Goal: Task Accomplishment & Management: Use online tool/utility

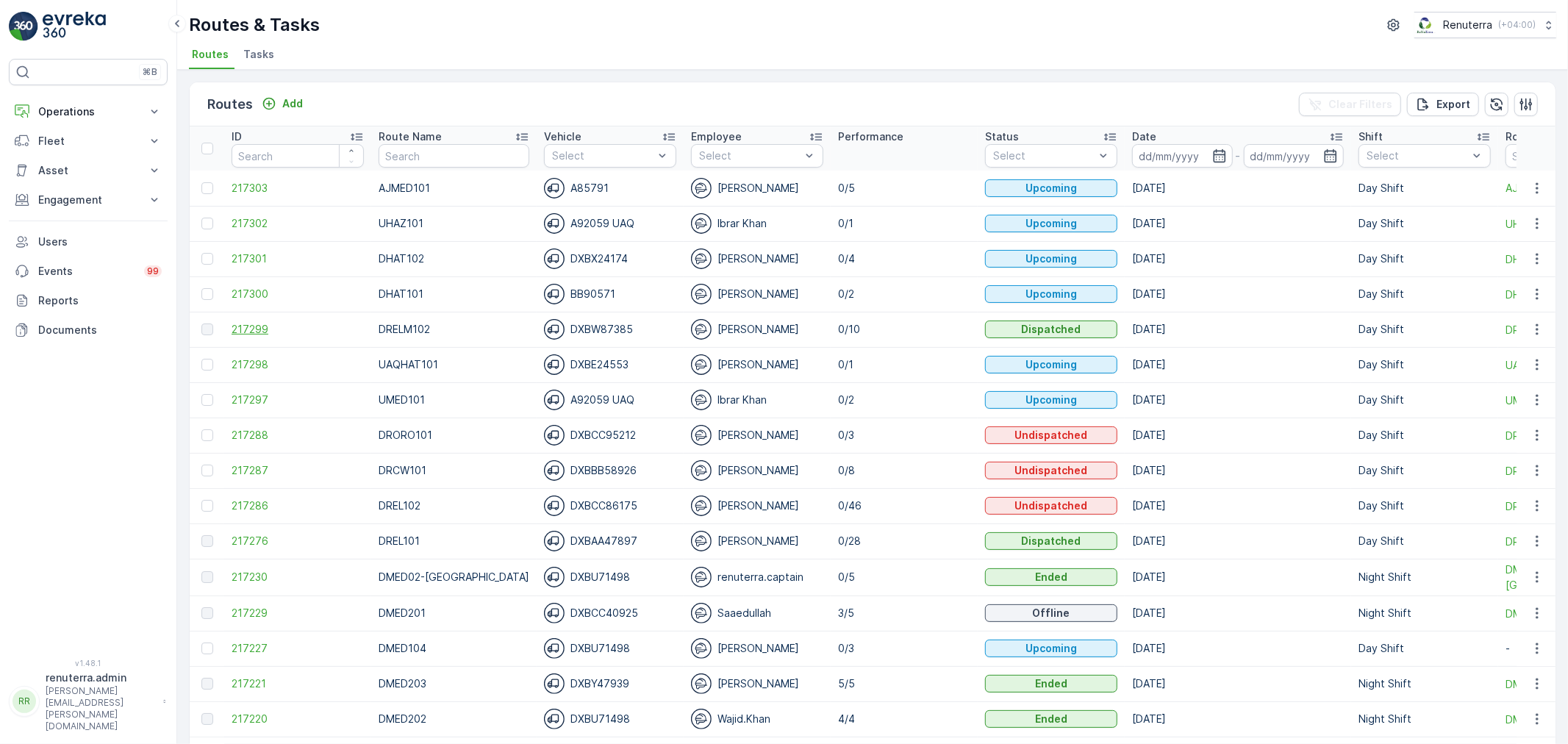
click at [237, 328] on span "217299" at bounding box center [297, 329] width 132 height 15
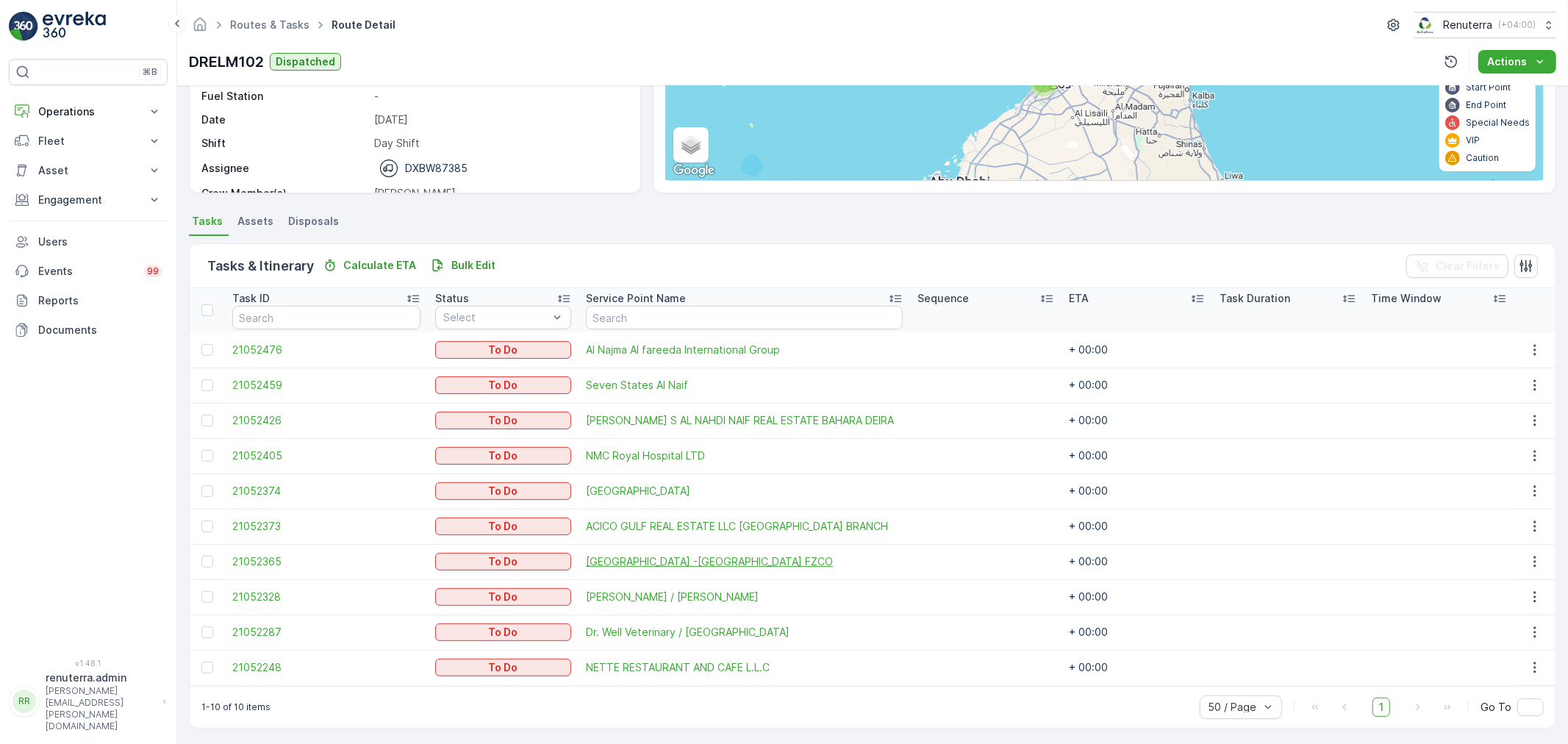
scroll to position [200, 0]
click at [639, 307] on input "text" at bounding box center [744, 315] width 317 height 24
click at [647, 701] on div "1-10 of 10 items 50 / Page 1 Go To" at bounding box center [872, 704] width 1366 height 42
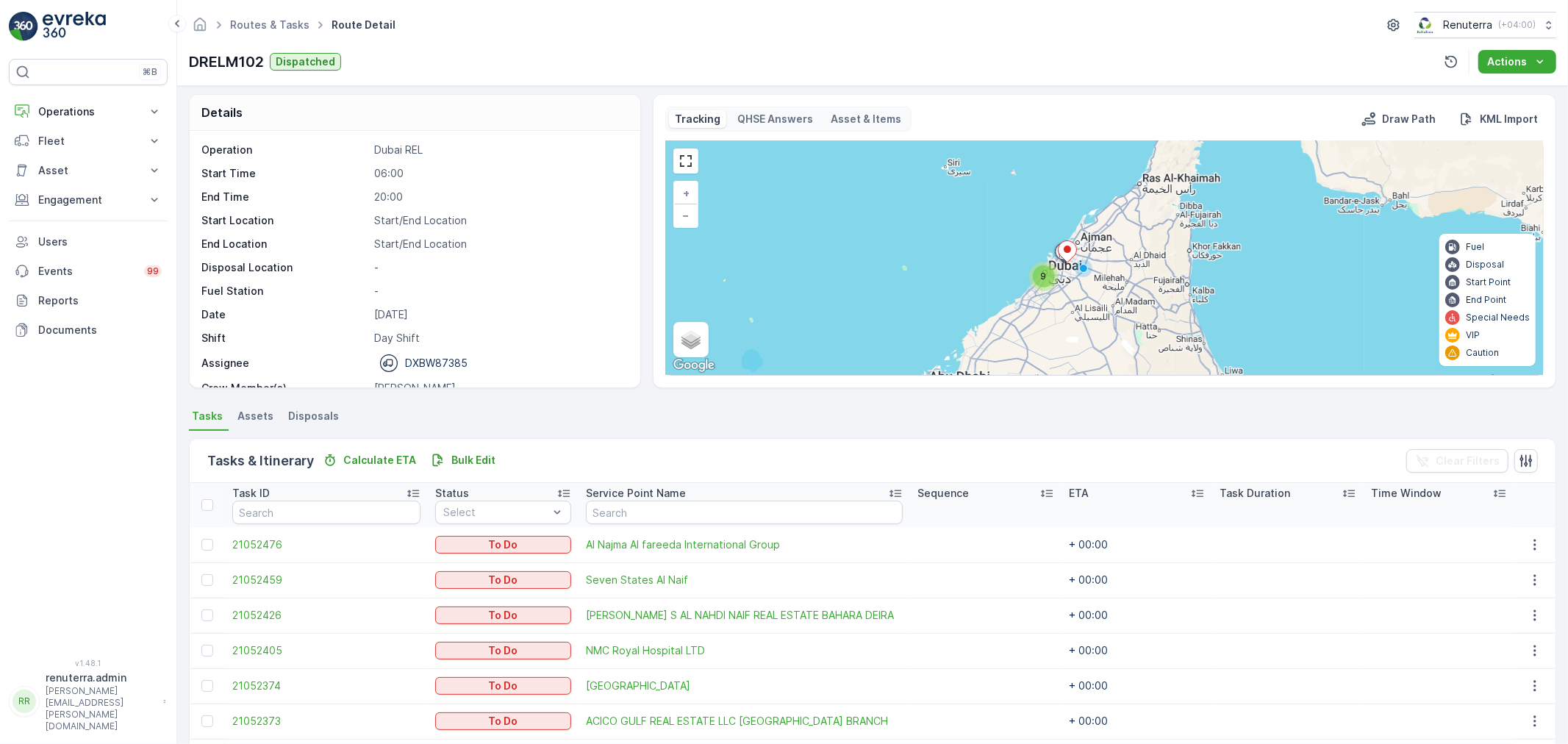
scroll to position [0, 0]
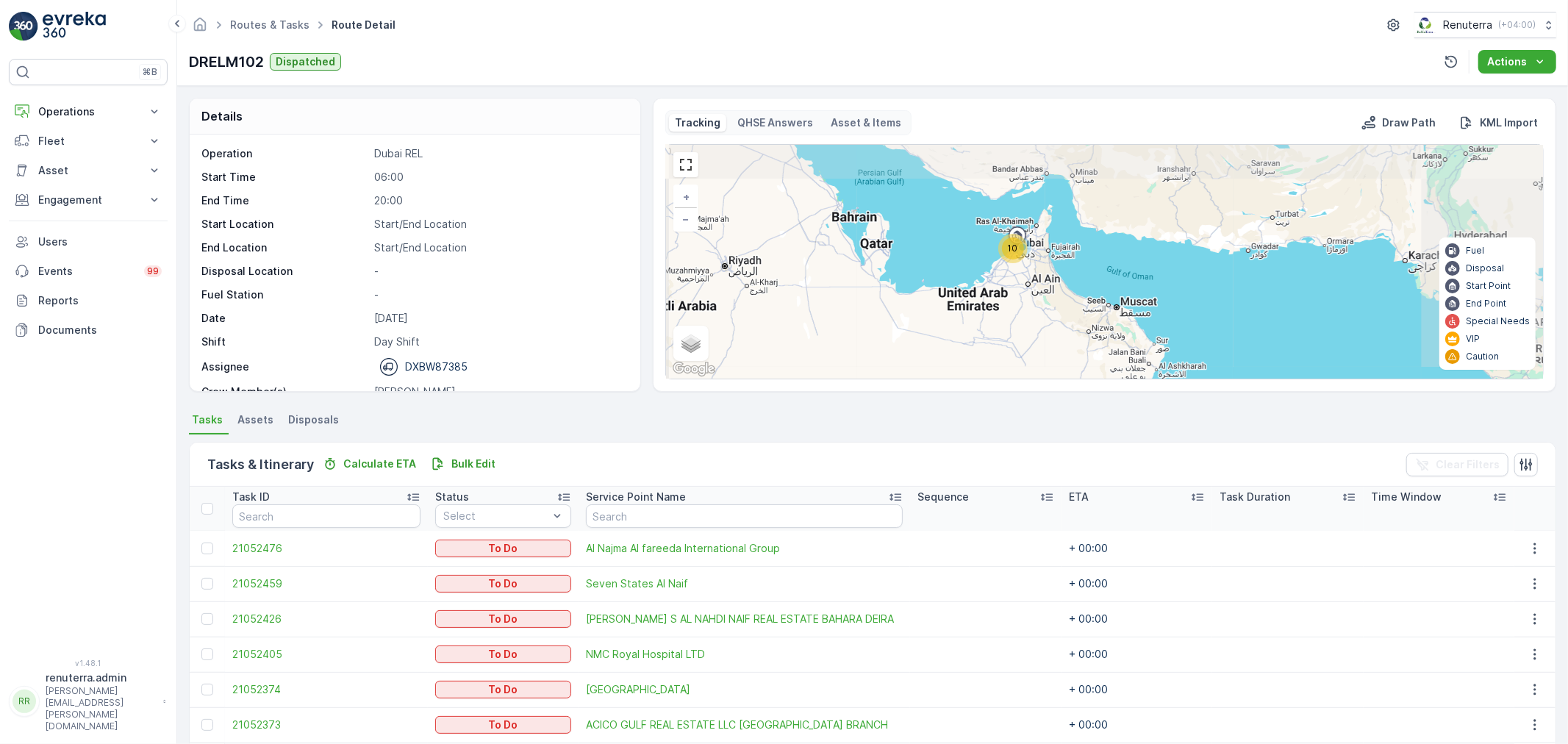
click at [1013, 246] on span "10" at bounding box center [1013, 248] width 10 height 11
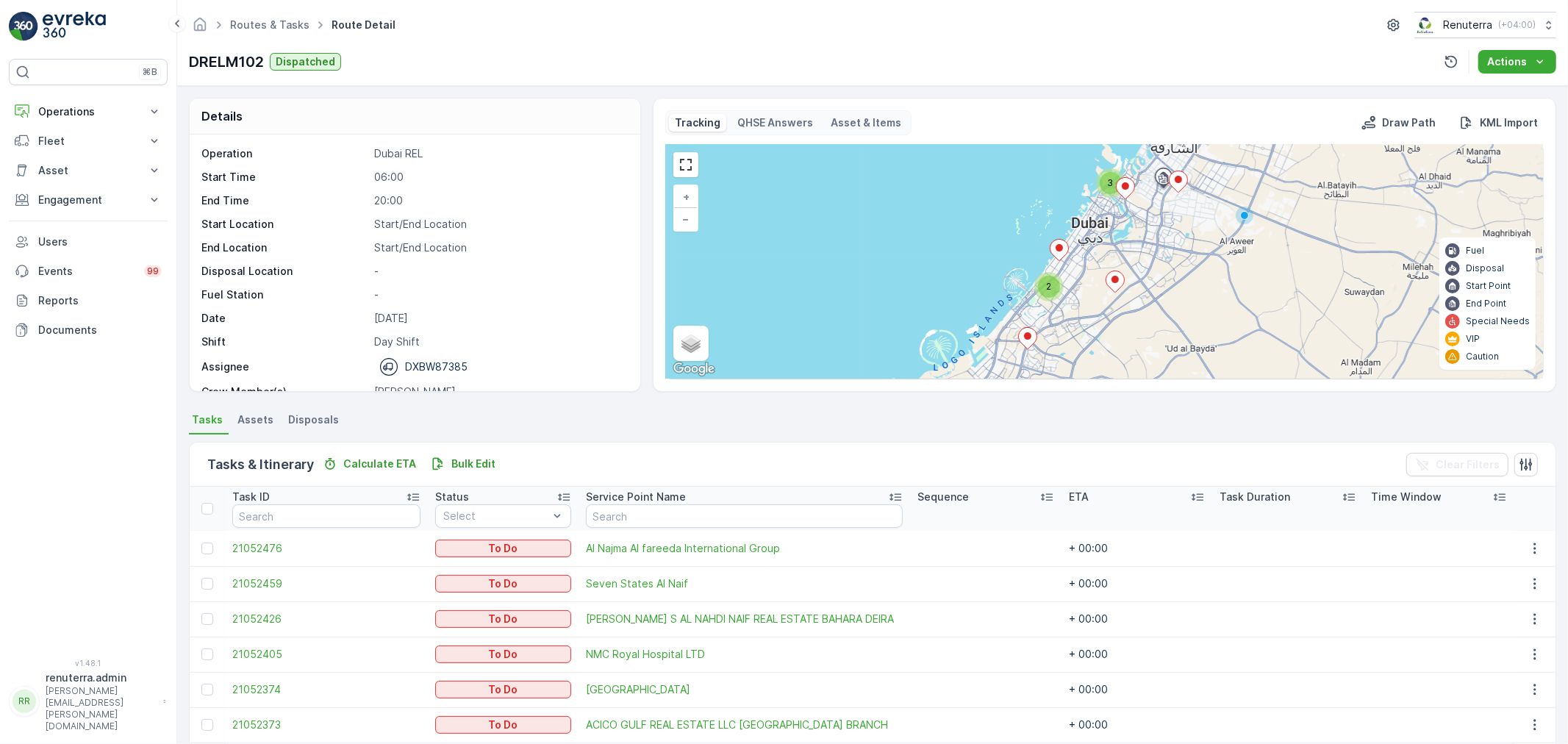
click at [1043, 292] on div "2" at bounding box center [1049, 287] width 22 height 22
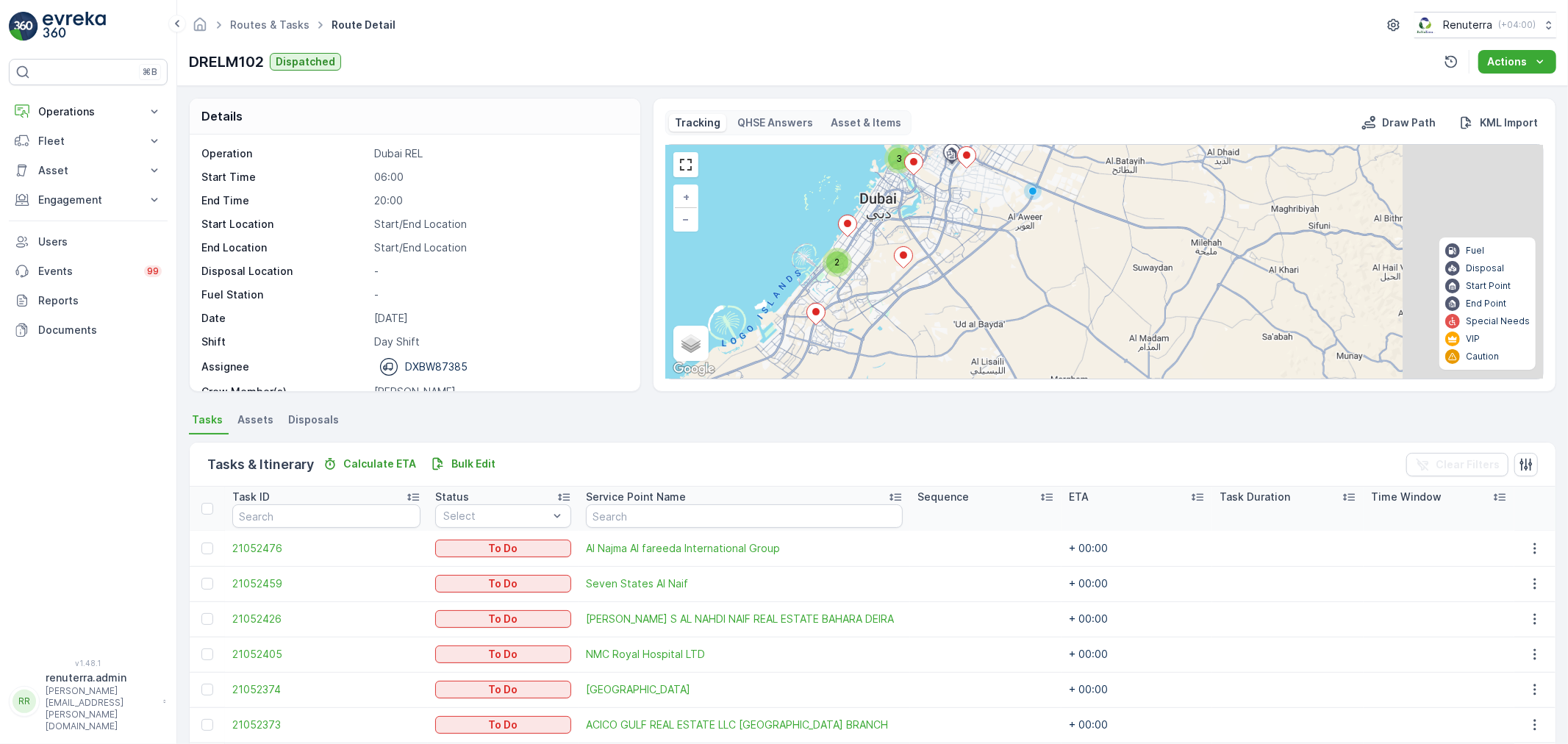
drag, startPoint x: 1099, startPoint y: 255, endPoint x: 920, endPoint y: 296, distance: 183.6
click at [920, 296] on div "3 2 + − Satellite Roadmap Terrain Hybrid Leaflet Keyboard shortcuts Map Data Ma…" at bounding box center [1104, 261] width 877 height 234
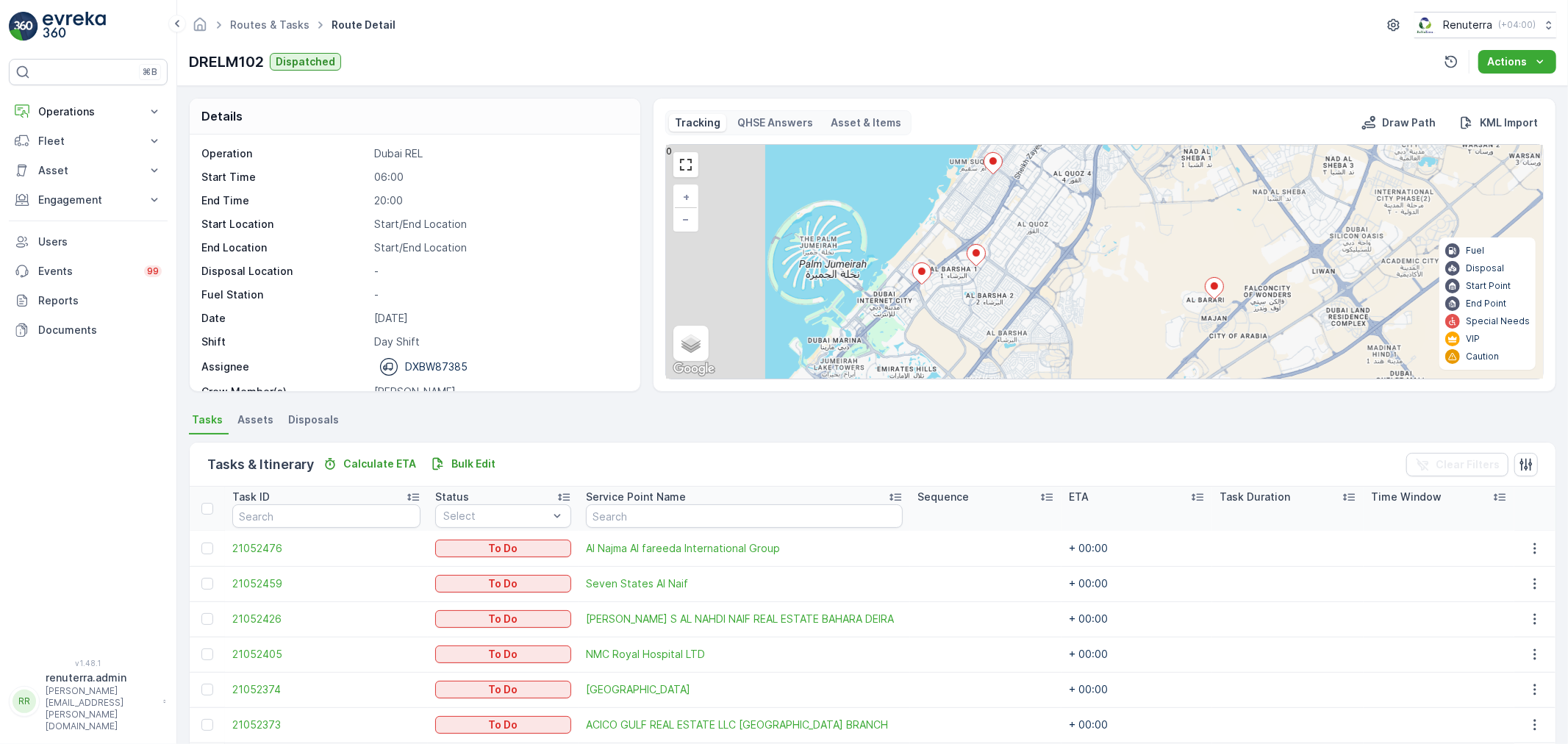
drag, startPoint x: 806, startPoint y: 275, endPoint x: 1025, endPoint y: 274, distance: 219.0
click at [1025, 274] on div "2 + − Satellite Roadmap Terrain Hybrid Leaflet Keyboard shortcuts Map Data Map …" at bounding box center [1104, 261] width 877 height 234
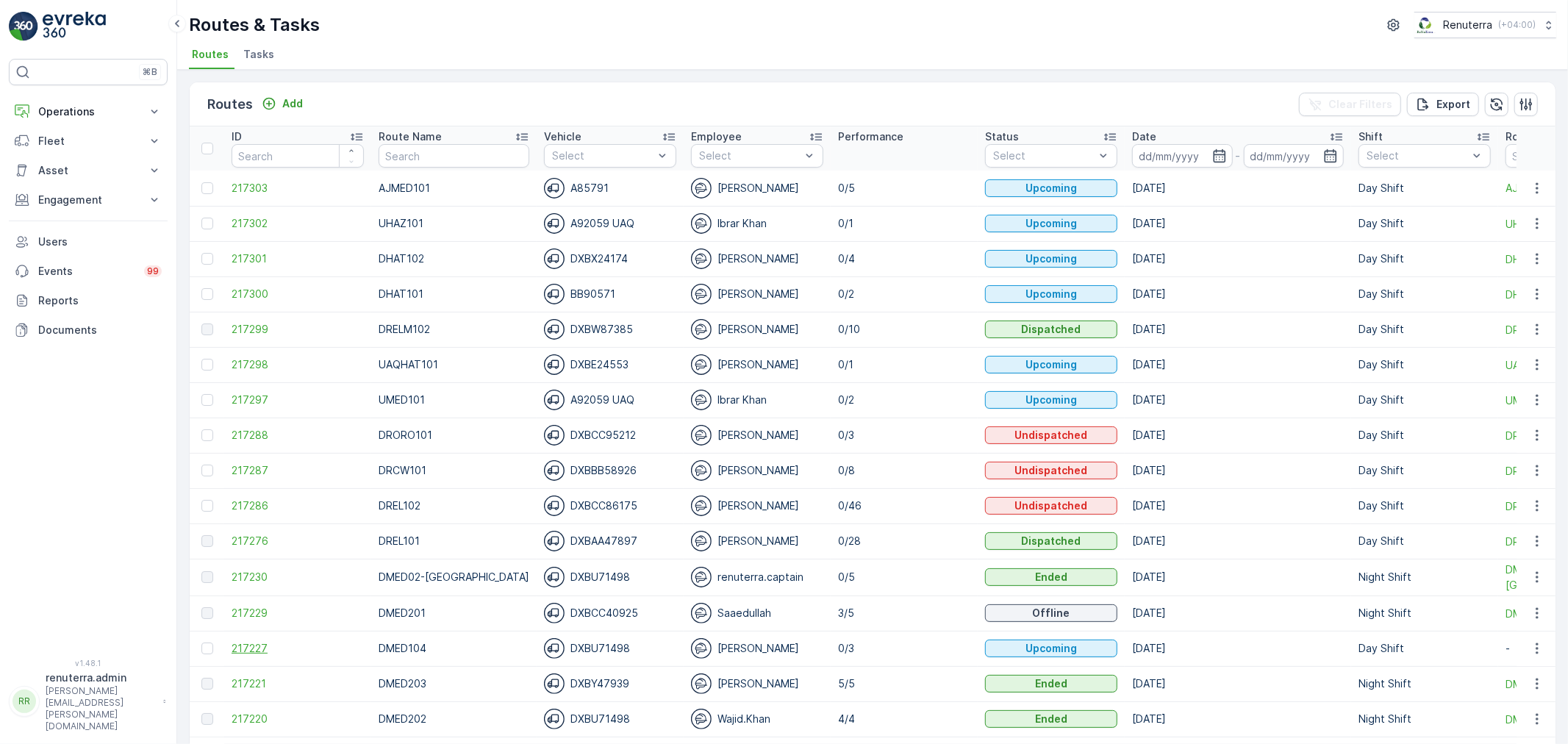
click at [263, 651] on span "217227" at bounding box center [297, 648] width 132 height 15
click at [256, 331] on span "217299" at bounding box center [297, 329] width 132 height 15
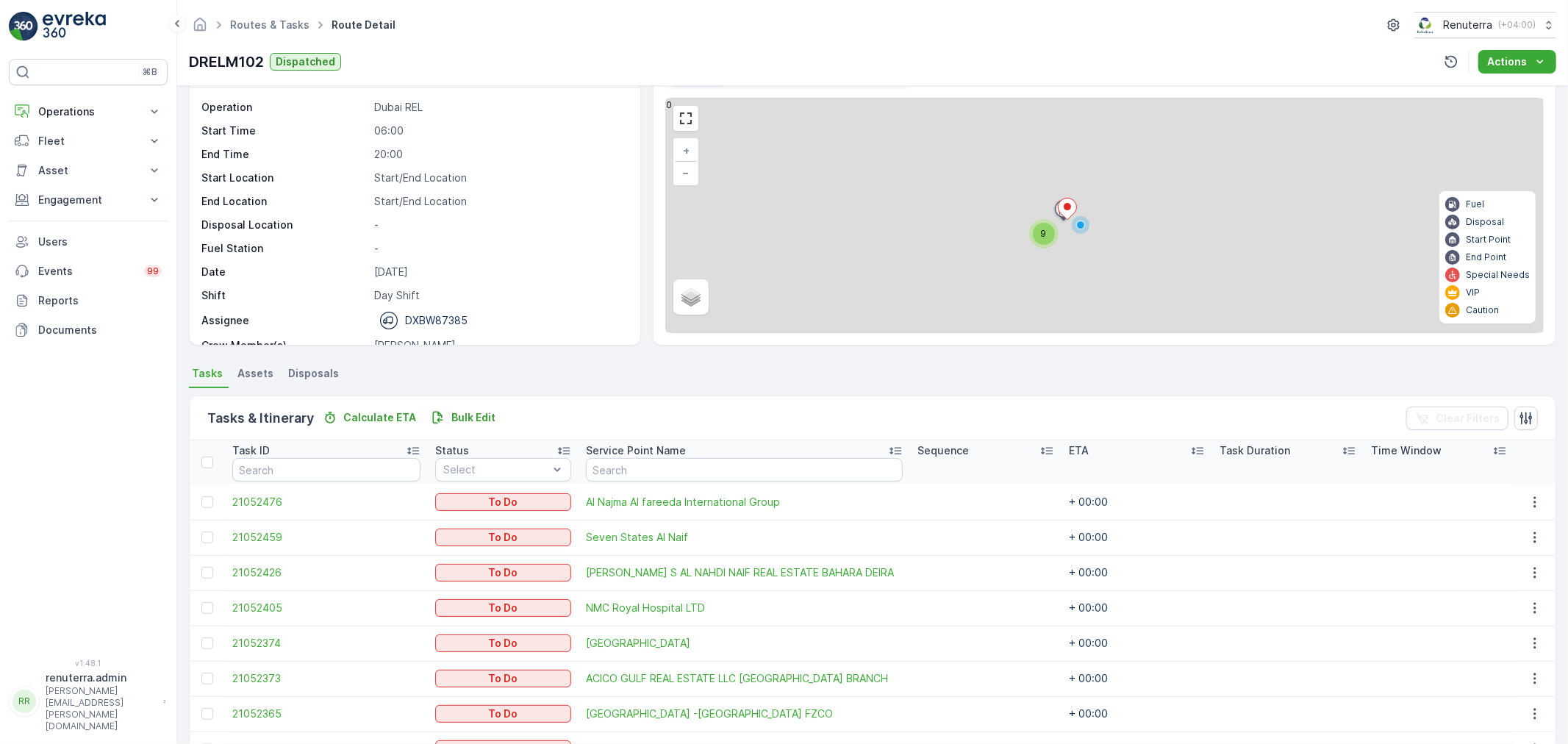
scroll to position [163, 0]
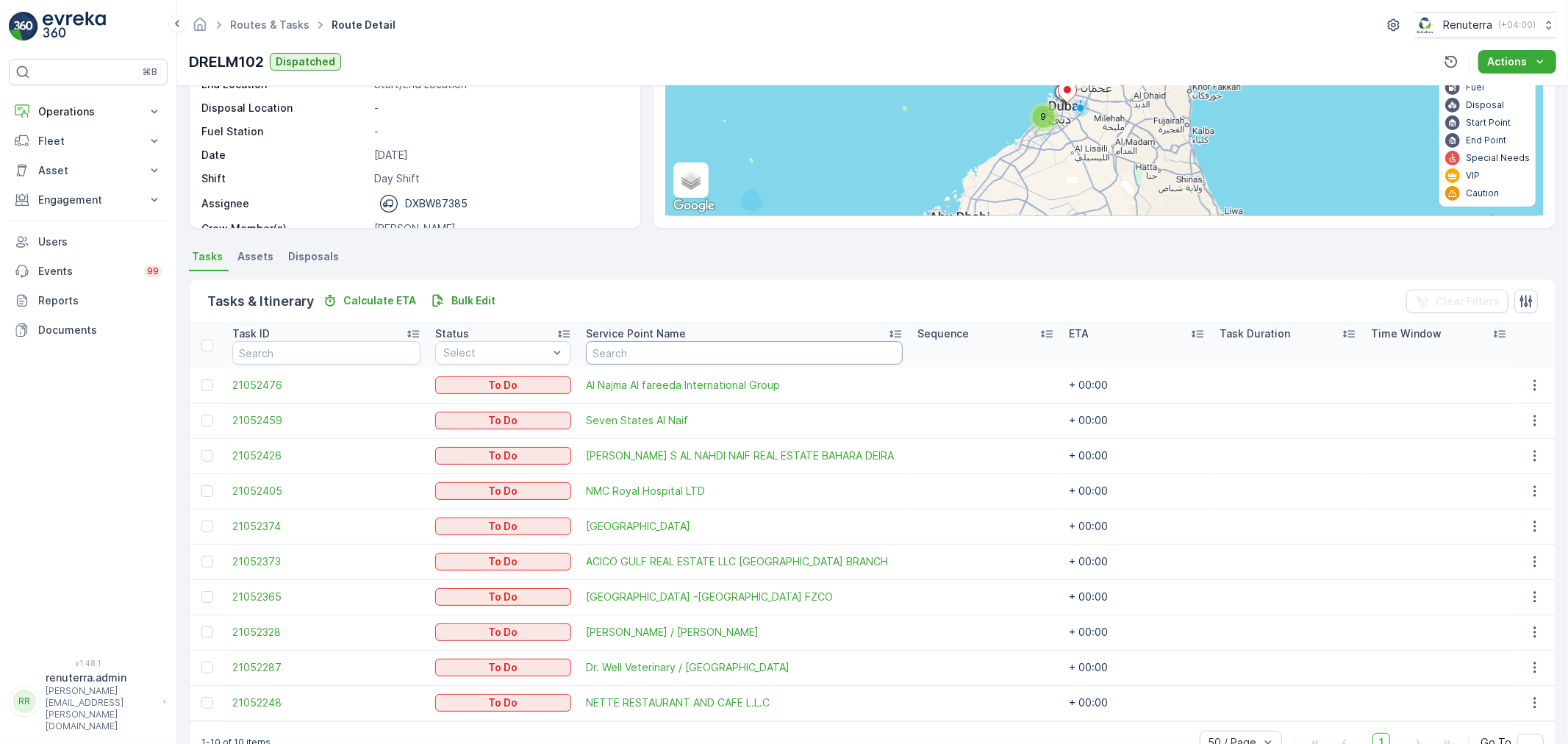
click at [628, 348] on input "text" at bounding box center [744, 353] width 317 height 24
type input "nmc"
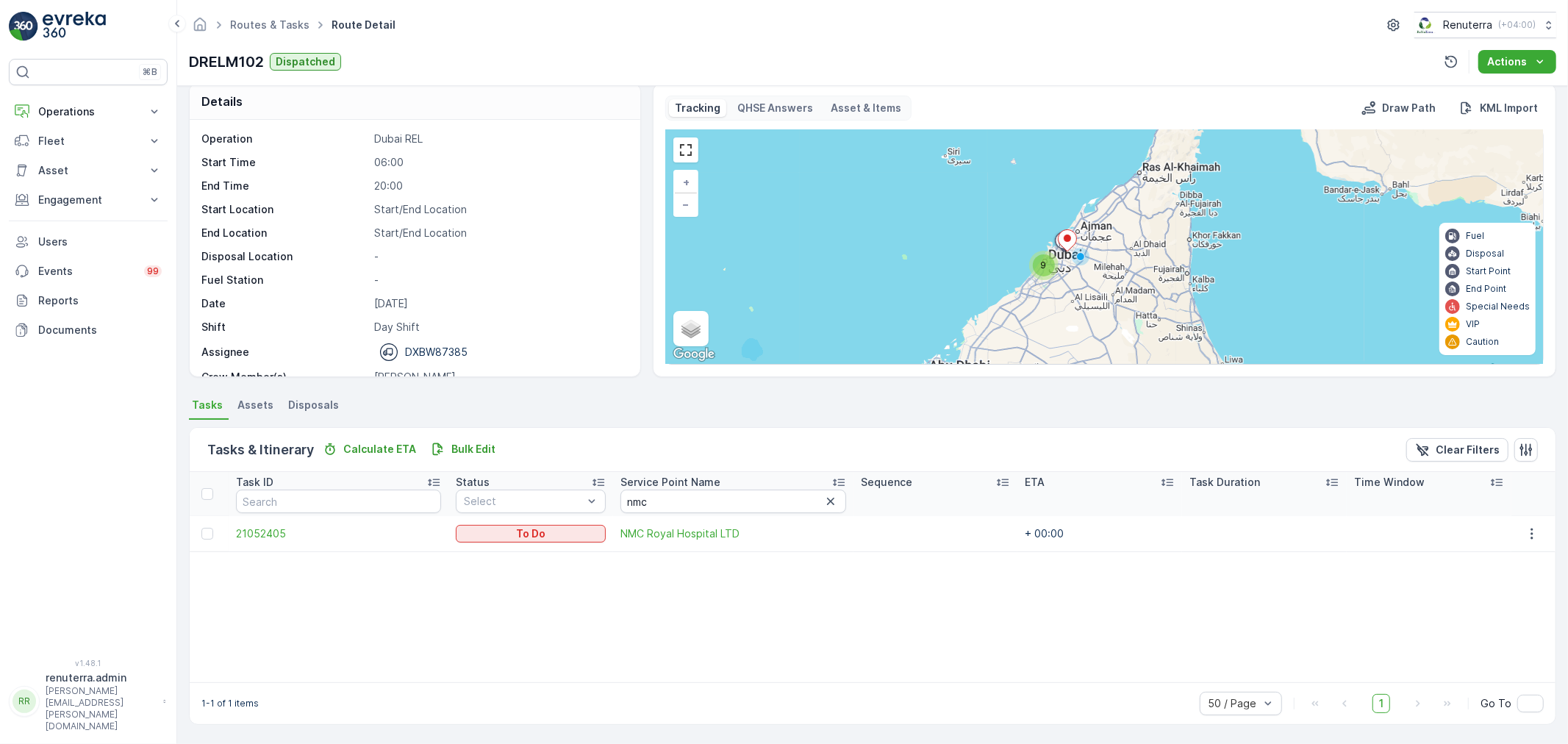
scroll to position [15, 0]
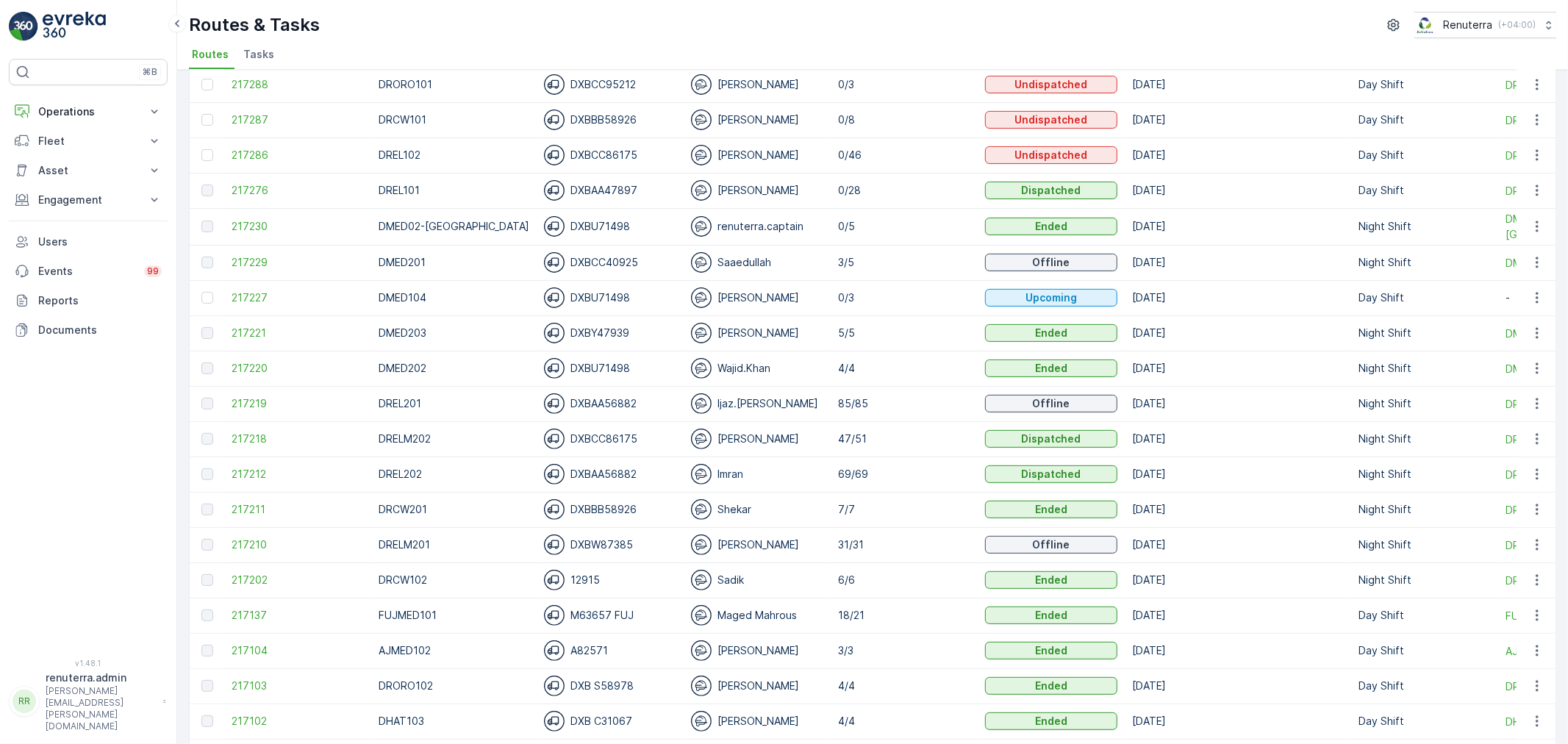
scroll to position [326, 0]
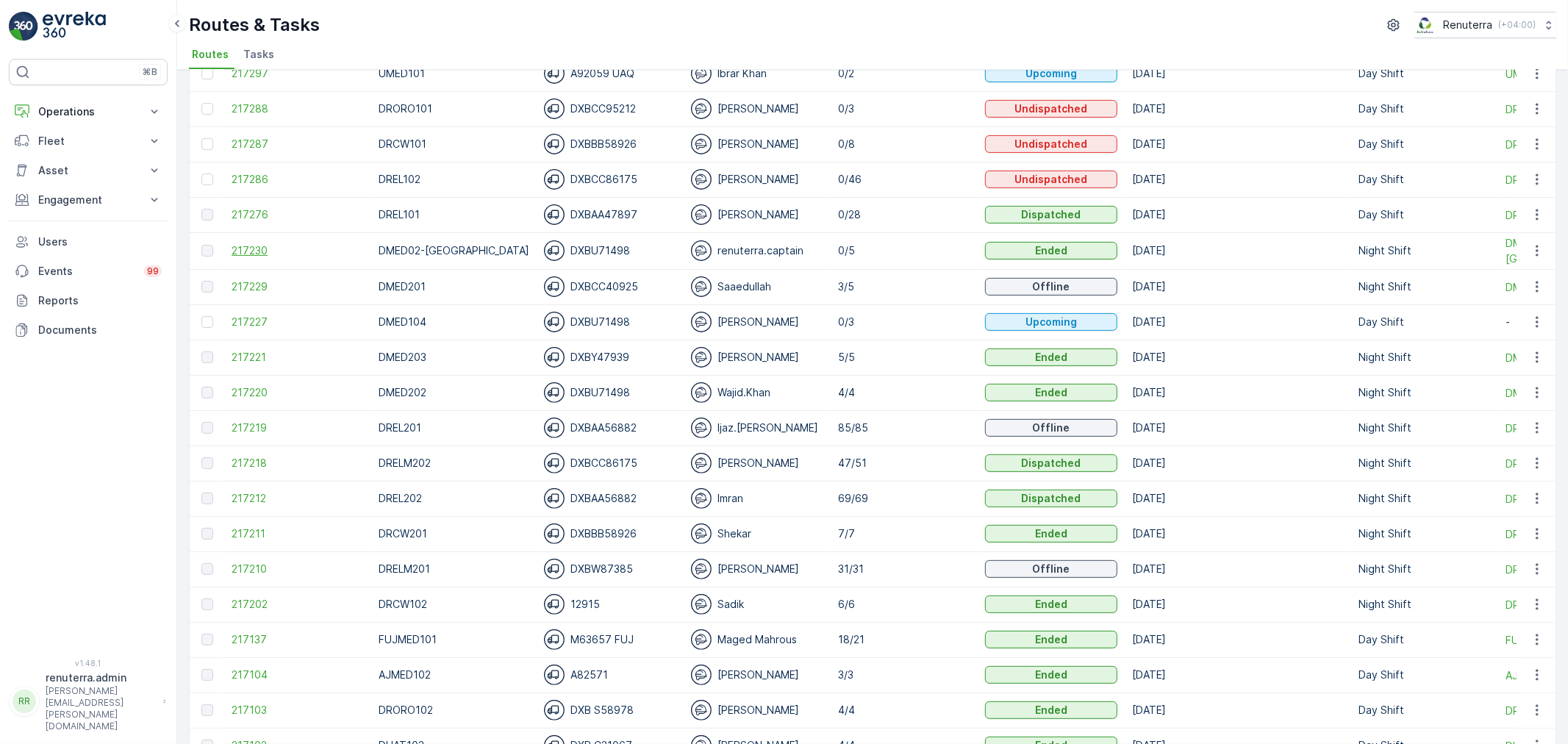
click at [240, 249] on span "217230" at bounding box center [297, 250] width 132 height 15
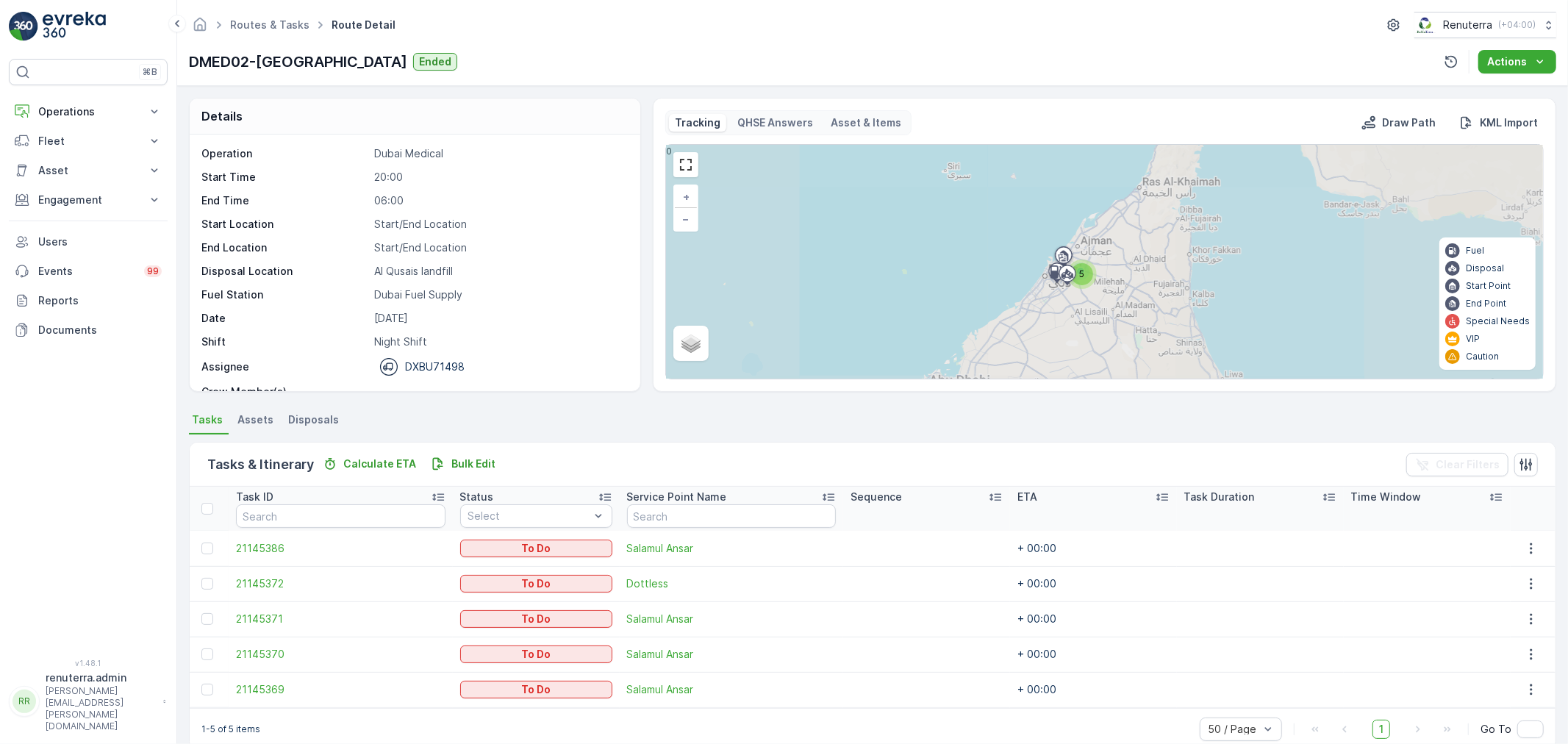
scroll to position [25, 0]
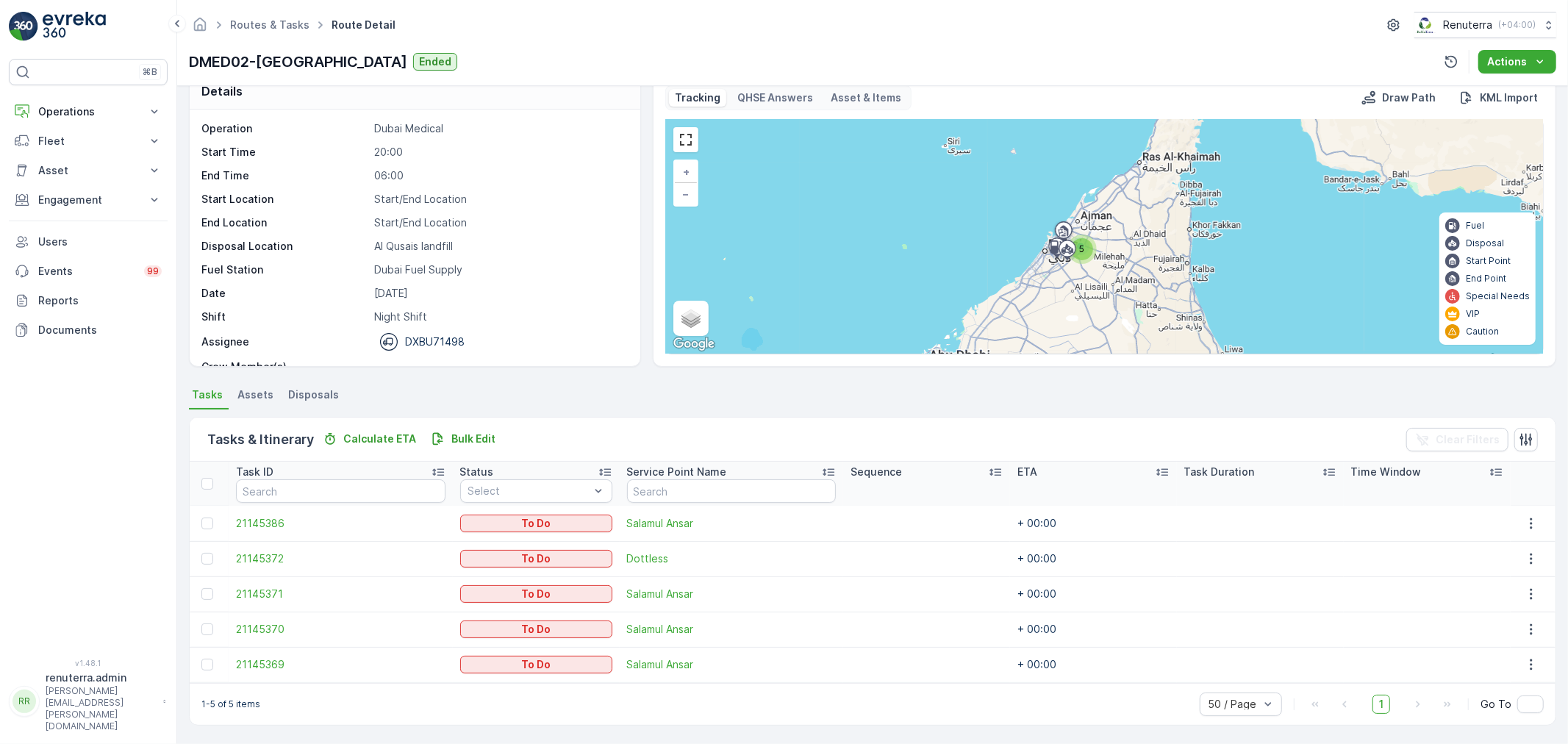
click at [248, 549] on td "21145372" at bounding box center [341, 559] width 223 height 36
click at [254, 546] on td "21145372" at bounding box center [341, 559] width 223 height 36
drag, startPoint x: 254, startPoint y: 548, endPoint x: 262, endPoint y: 555, distance: 10.6
click at [254, 549] on td "21145372" at bounding box center [341, 559] width 223 height 36
click at [261, 555] on span "21145372" at bounding box center [340, 559] width 208 height 15
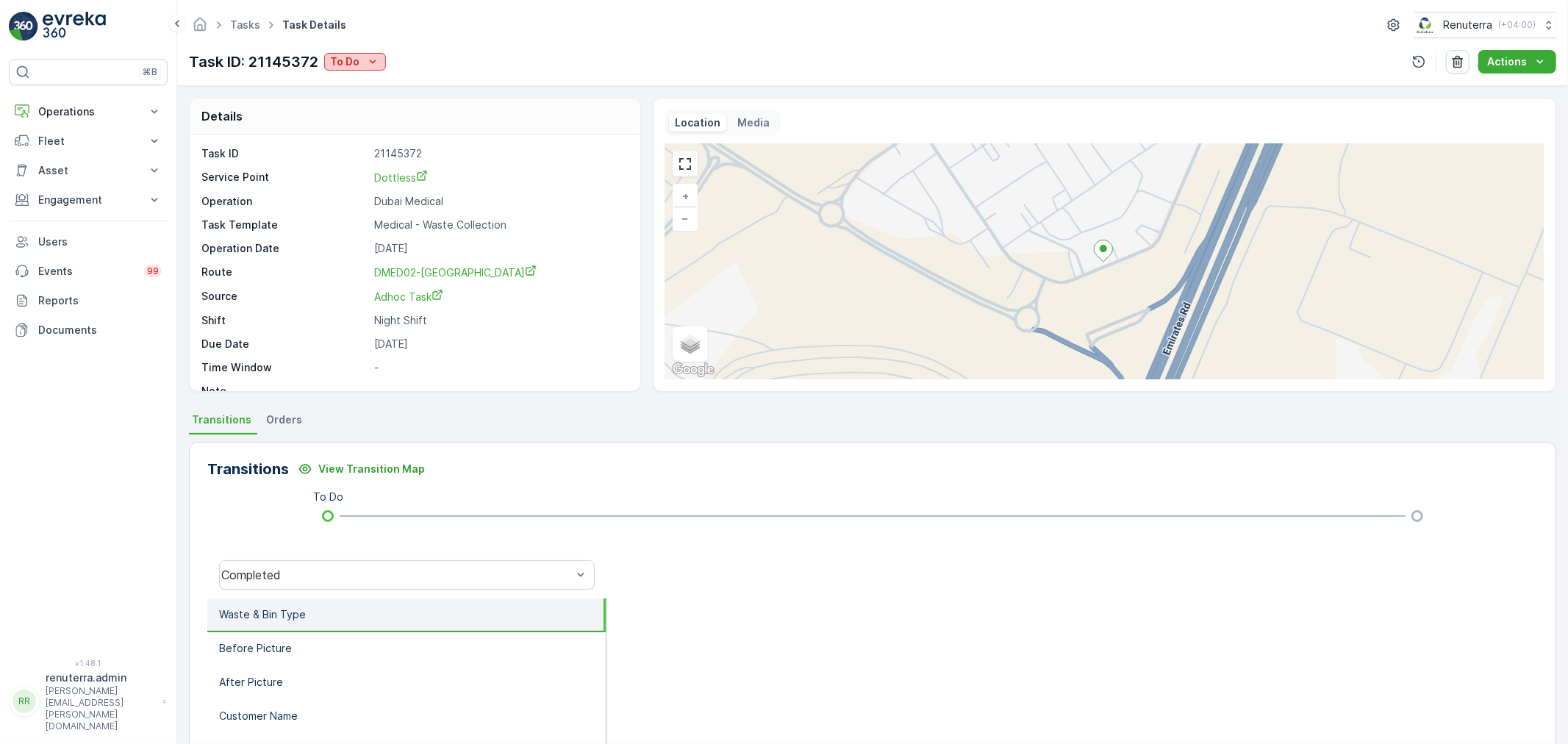
click at [342, 59] on p "To Do" at bounding box center [345, 62] width 29 height 15
click at [345, 86] on span "Completed" at bounding box center [361, 83] width 55 height 15
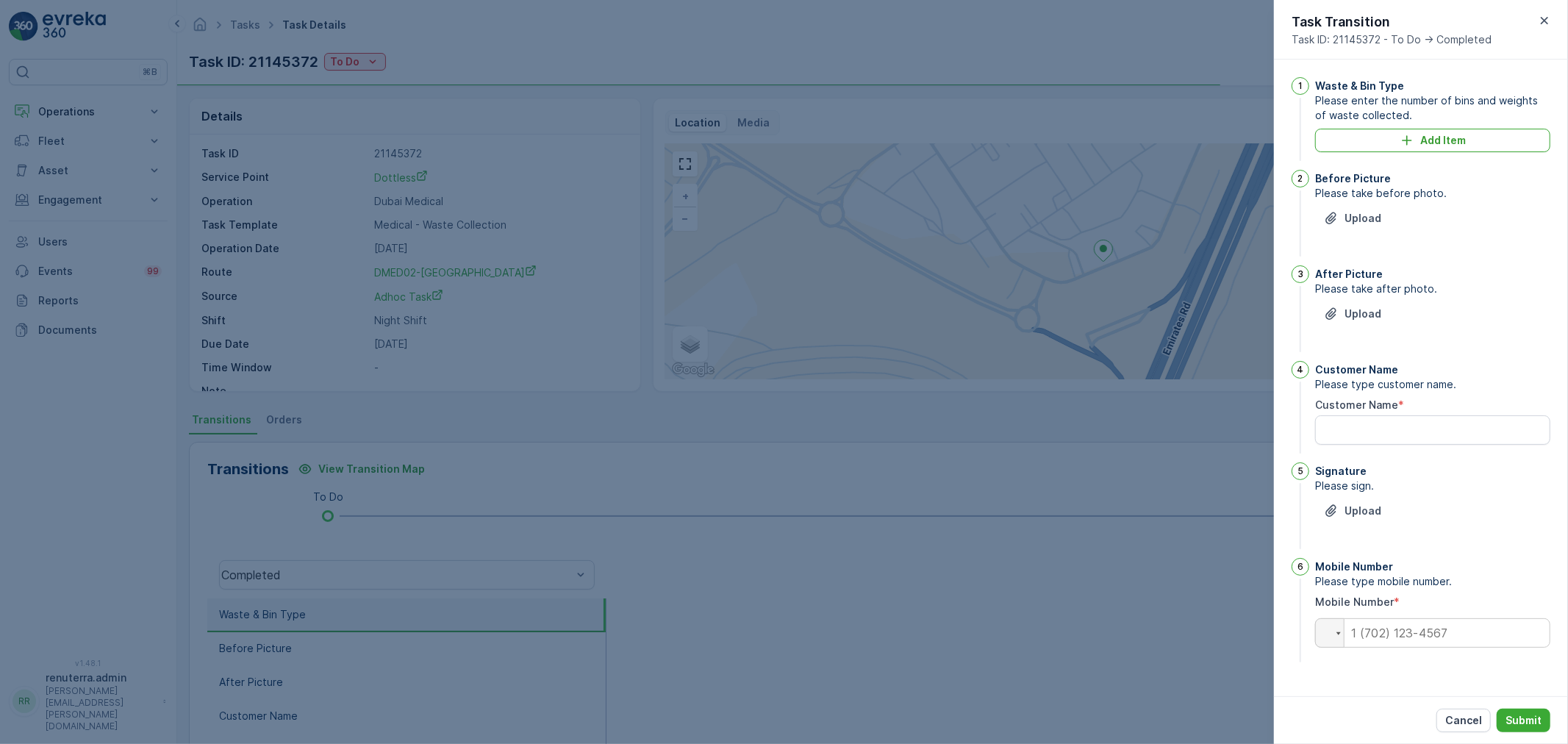
click at [1391, 123] on div "Waste & Bin Type Please enter the number of bins and weights of waste collected…" at bounding box center [1433, 120] width 235 height 86
click at [1388, 128] on button "Add Item" at bounding box center [1433, 140] width 235 height 24
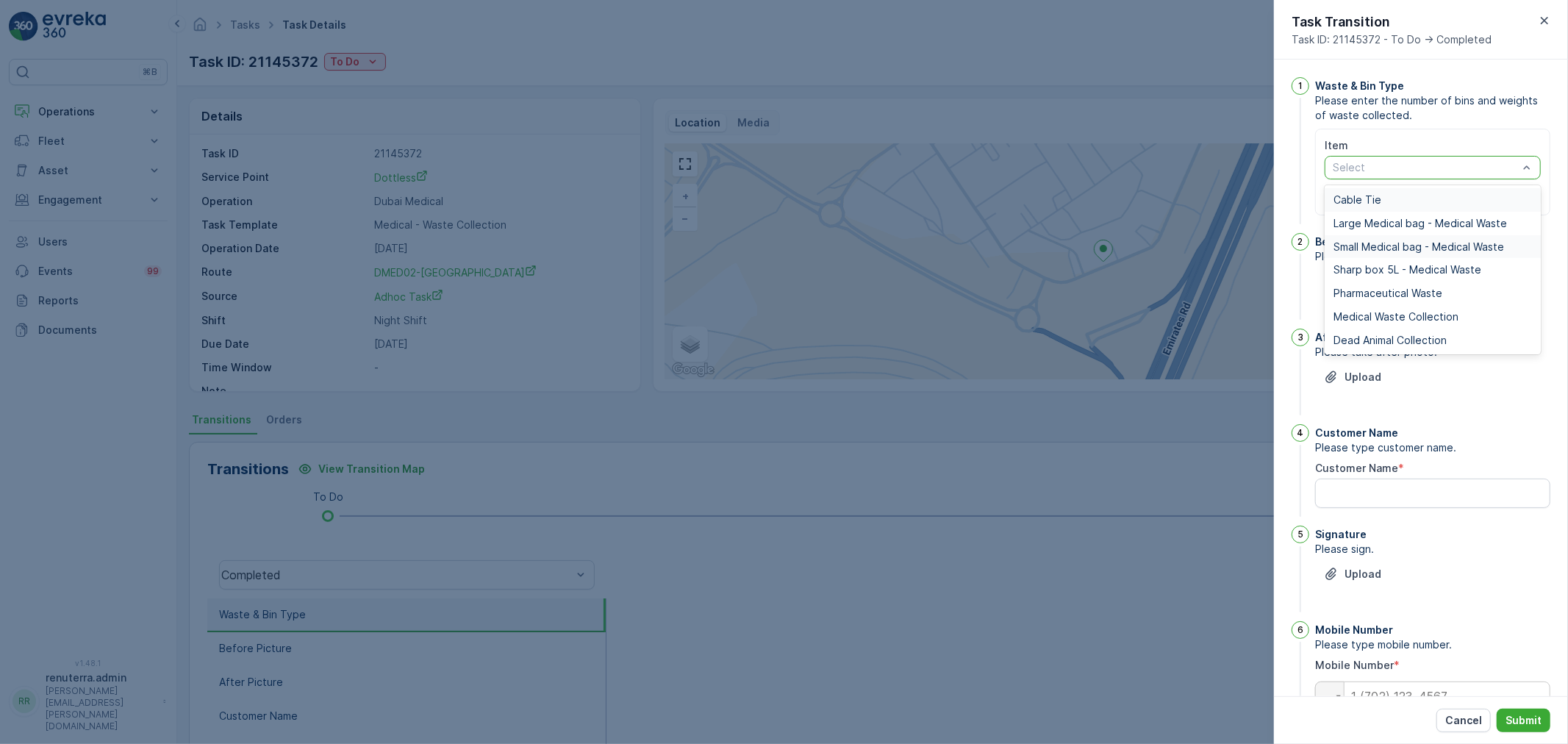
drag, startPoint x: 1392, startPoint y: 162, endPoint x: 1357, endPoint y: 246, distance: 91.0
click at [1392, 163] on div at bounding box center [1425, 167] width 189 height 12
click at [1357, 312] on span "Medical Waste Collection" at bounding box center [1396, 316] width 125 height 12
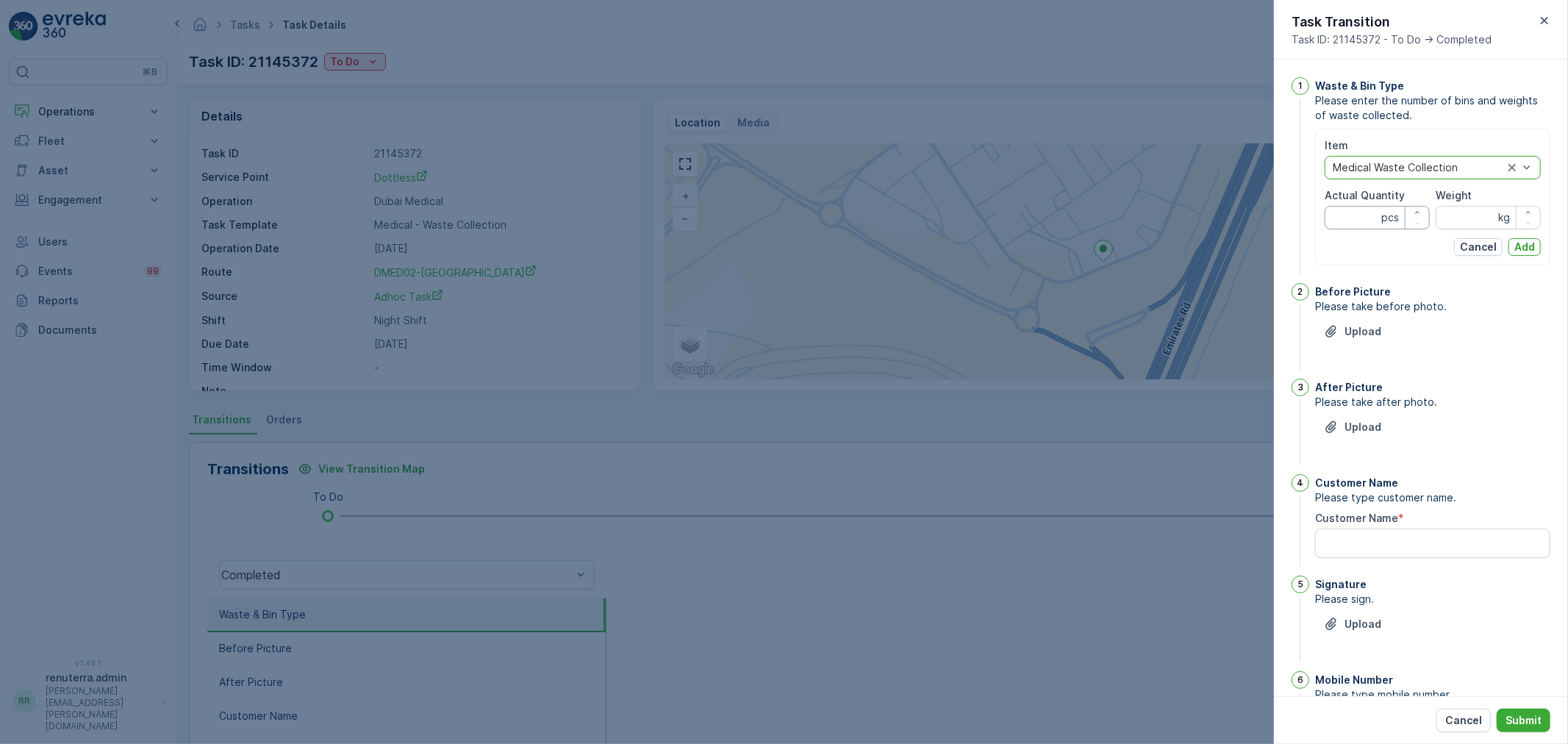
click at [1348, 214] on Quantity "Actual Quantity" at bounding box center [1377, 218] width 105 height 24
type Quantity "24"
click at [1461, 216] on input "Weight" at bounding box center [1488, 218] width 105 height 24
type input "250"
click at [1531, 248] on p "Add" at bounding box center [1524, 246] width 21 height 15
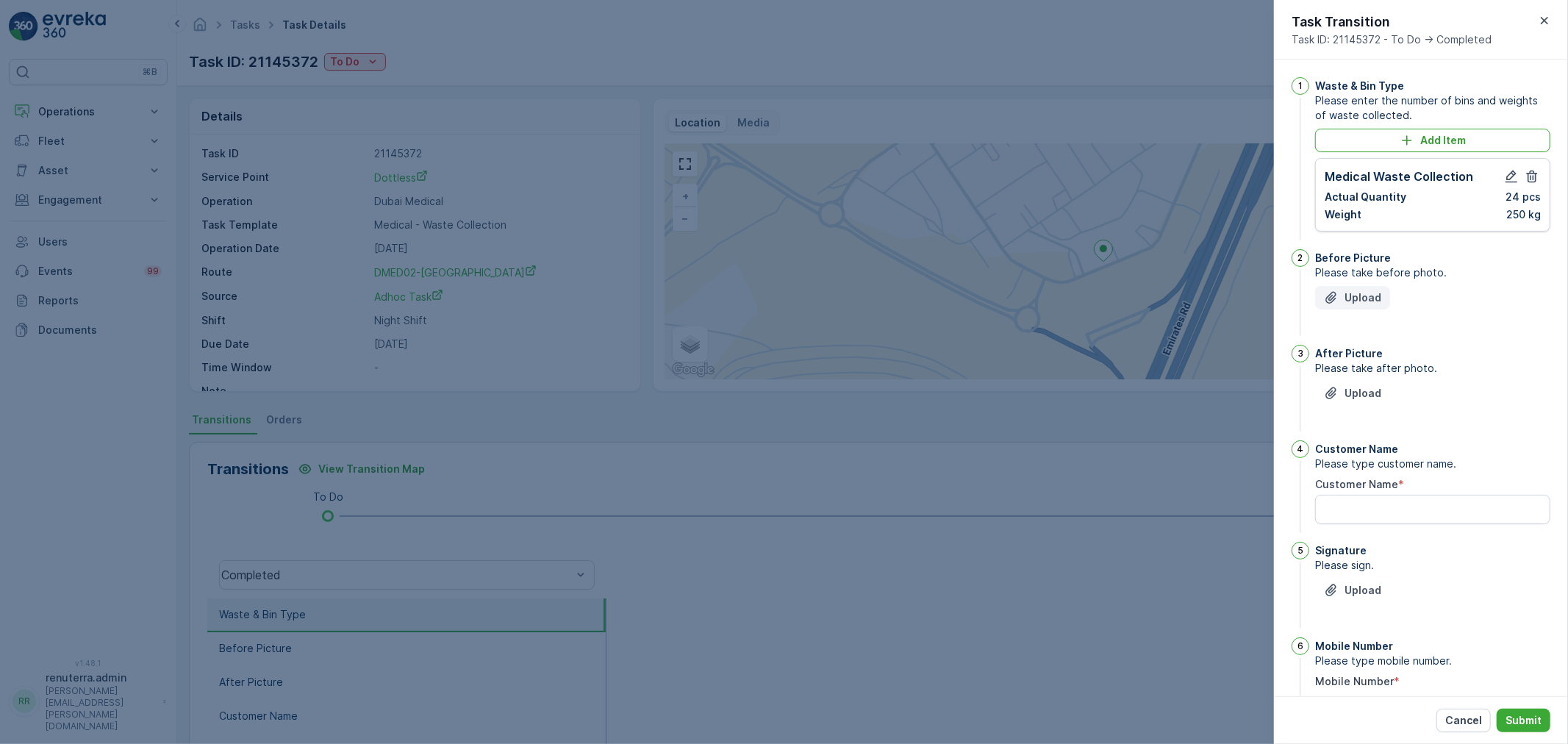
click at [1359, 292] on p "Upload" at bounding box center [1363, 297] width 36 height 15
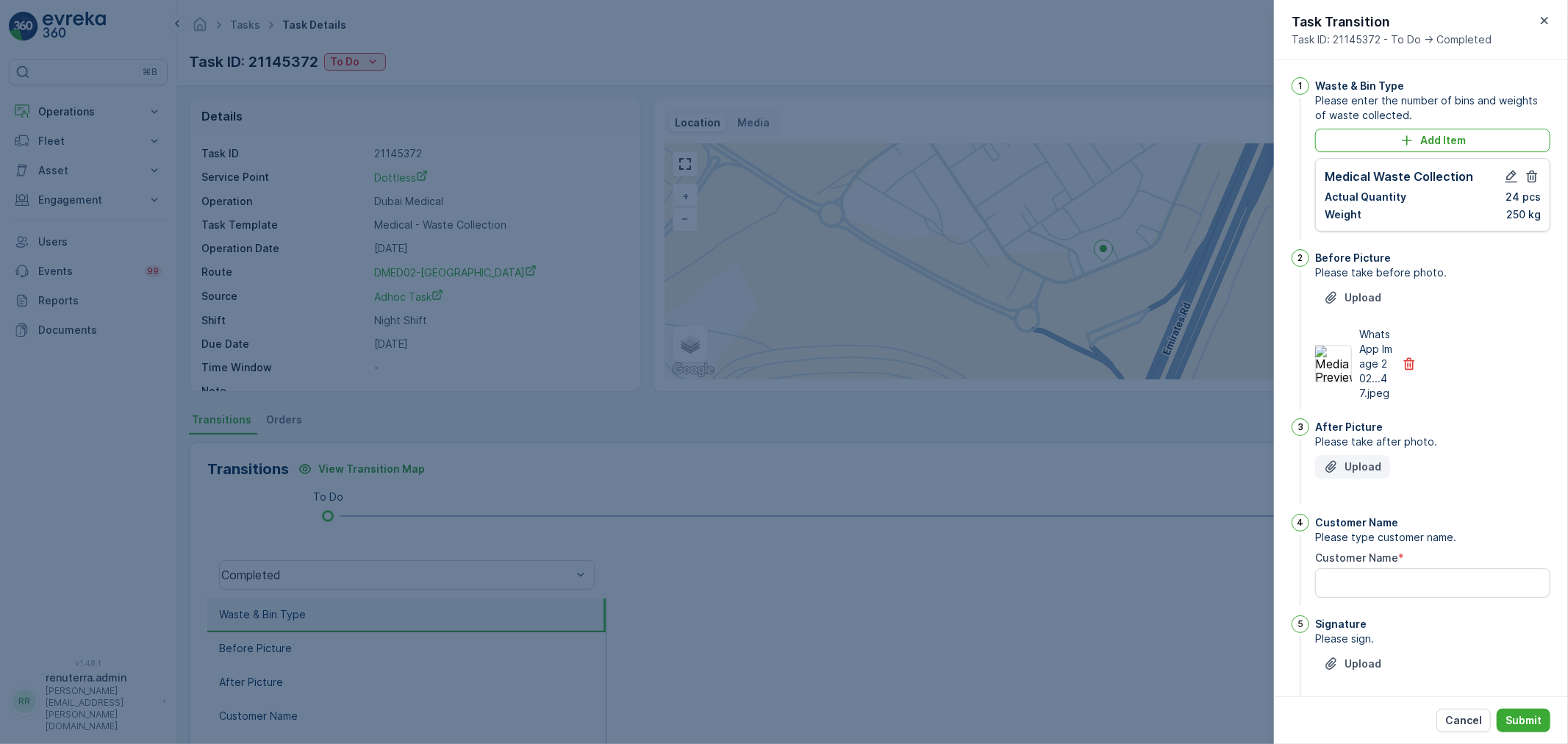
click at [1356, 474] on p "Upload" at bounding box center [1363, 467] width 36 height 15
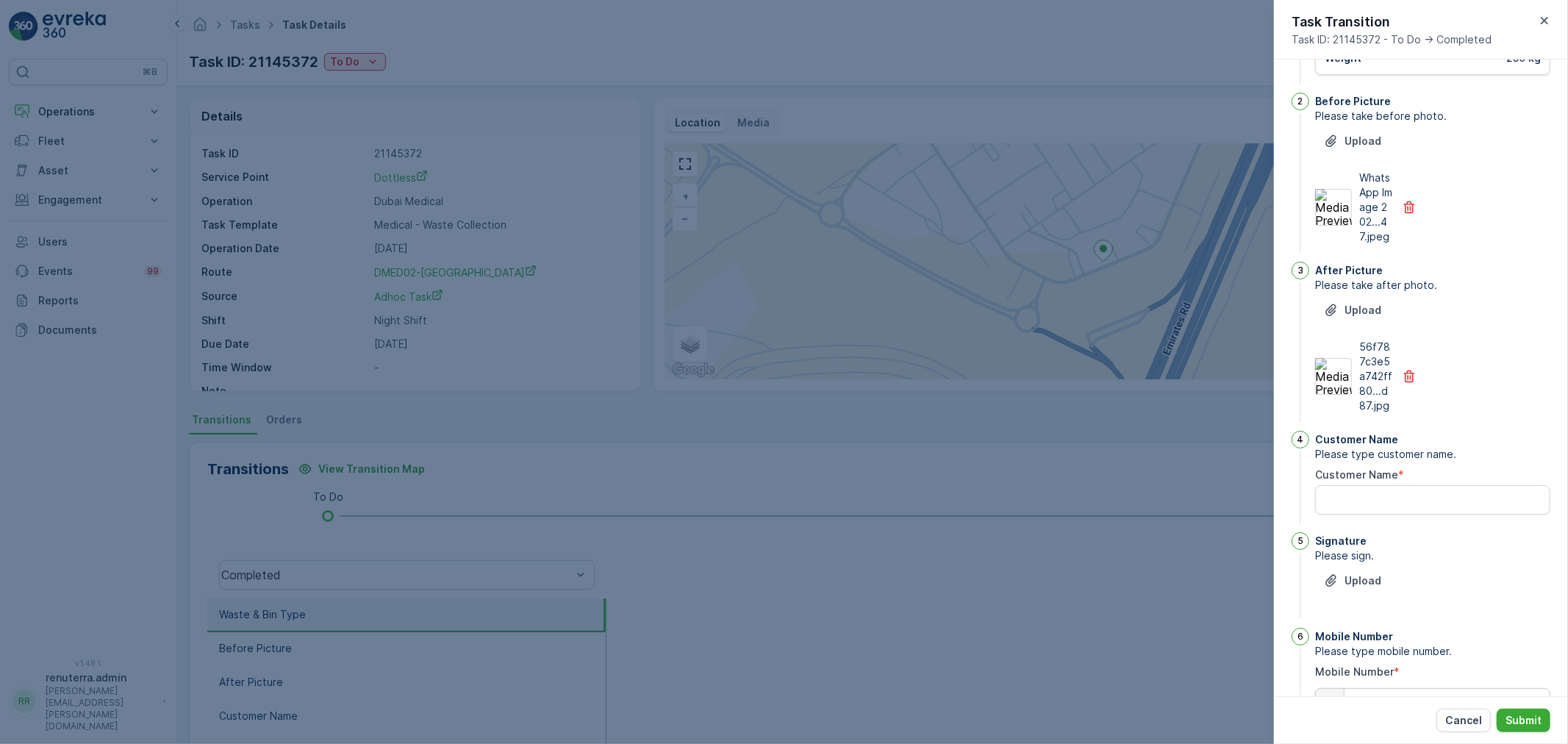
scroll to position [163, 0]
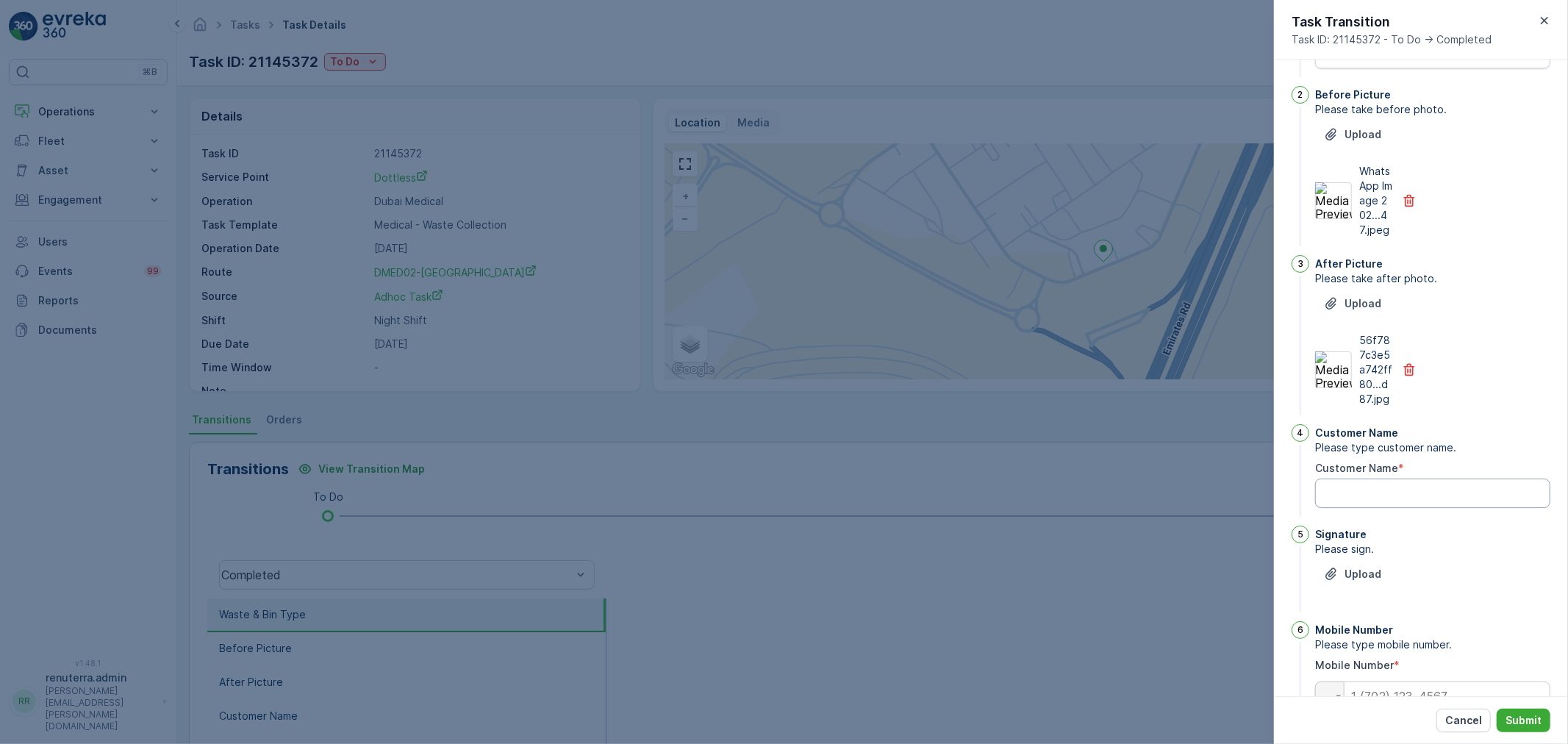
click at [1392, 508] on Name "Customer Name" at bounding box center [1433, 493] width 235 height 29
type Name "nisam"
click at [1369, 582] on p "Upload" at bounding box center [1363, 574] width 36 height 15
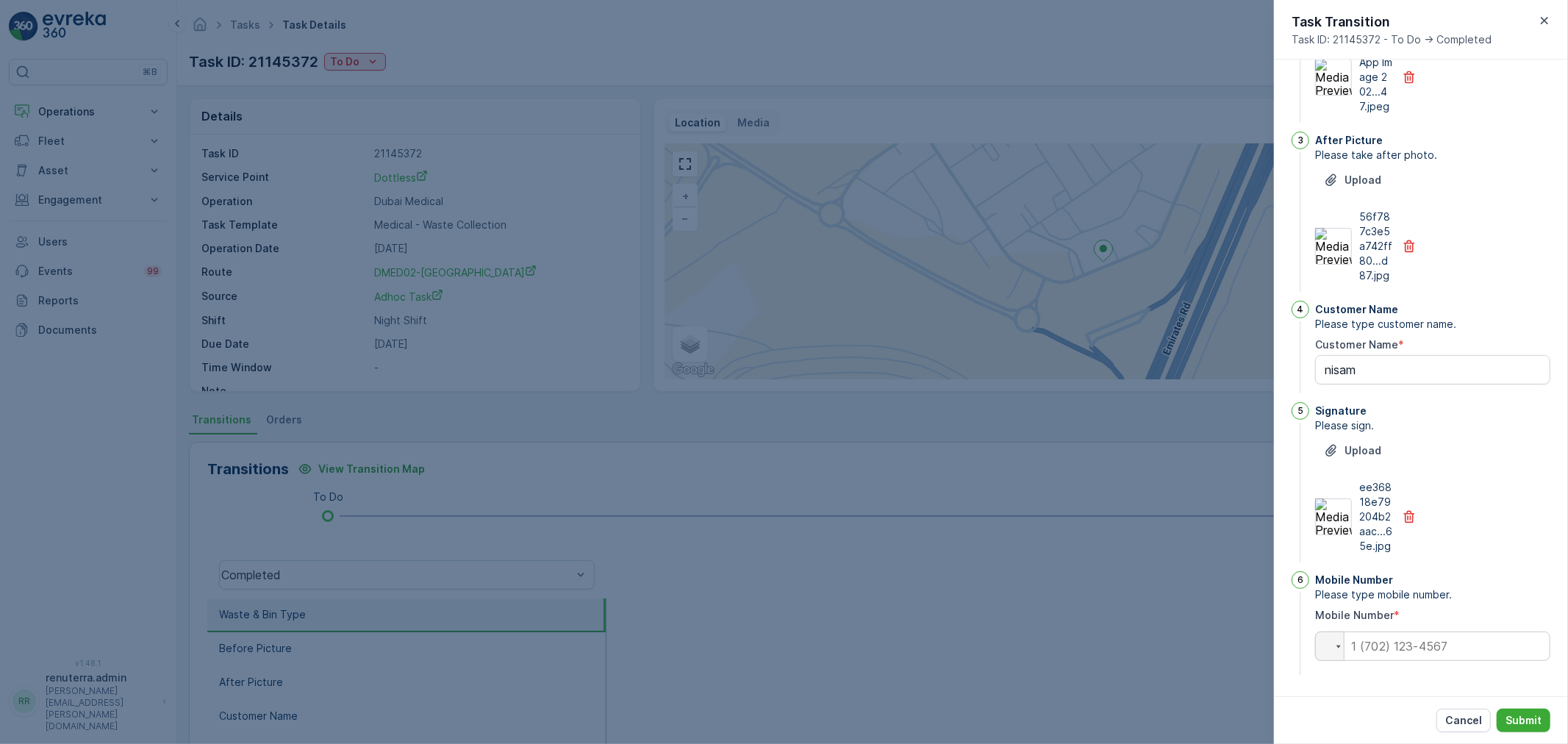
scroll to position [301, 0]
click at [1407, 637] on input "tel" at bounding box center [1433, 646] width 235 height 29
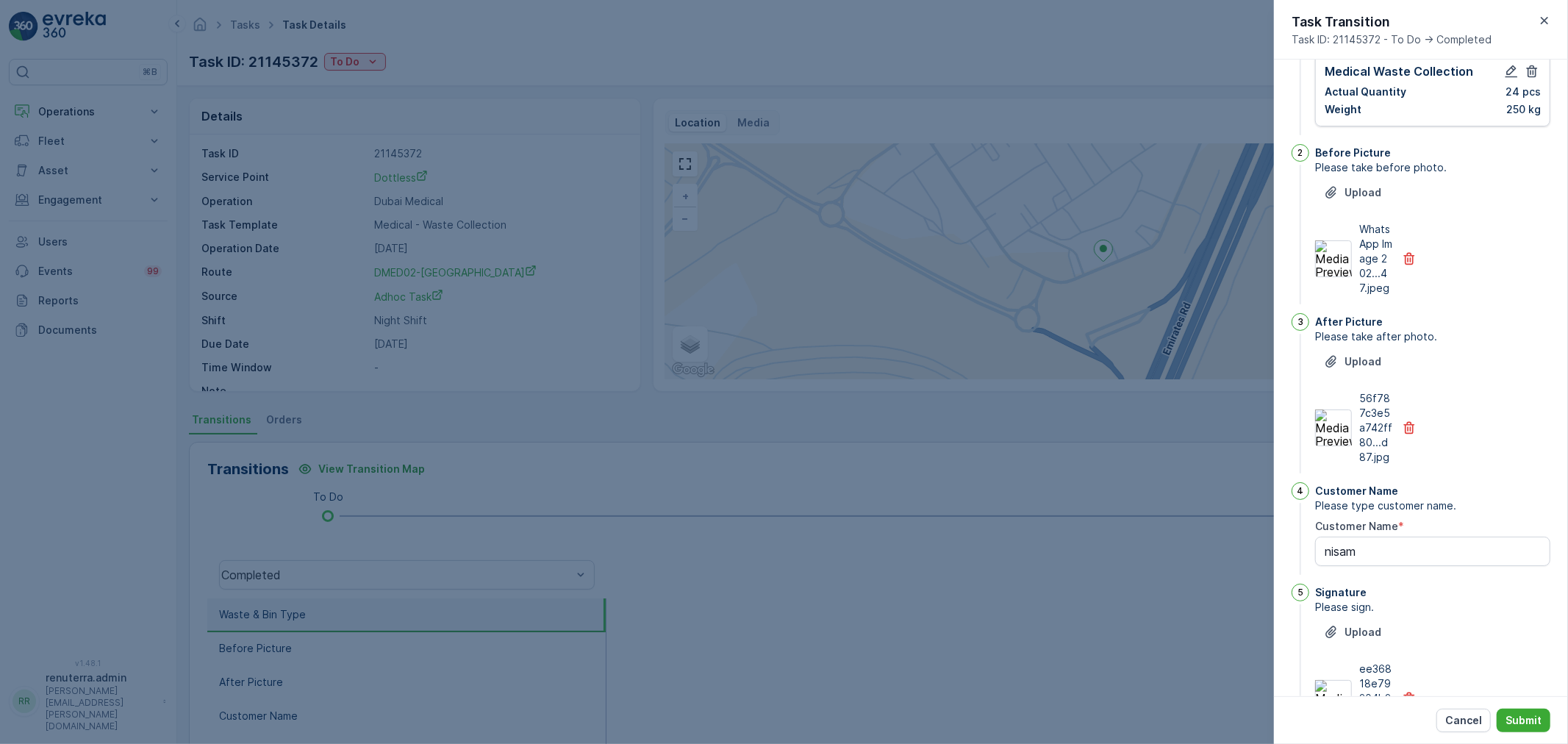
scroll to position [0, 0]
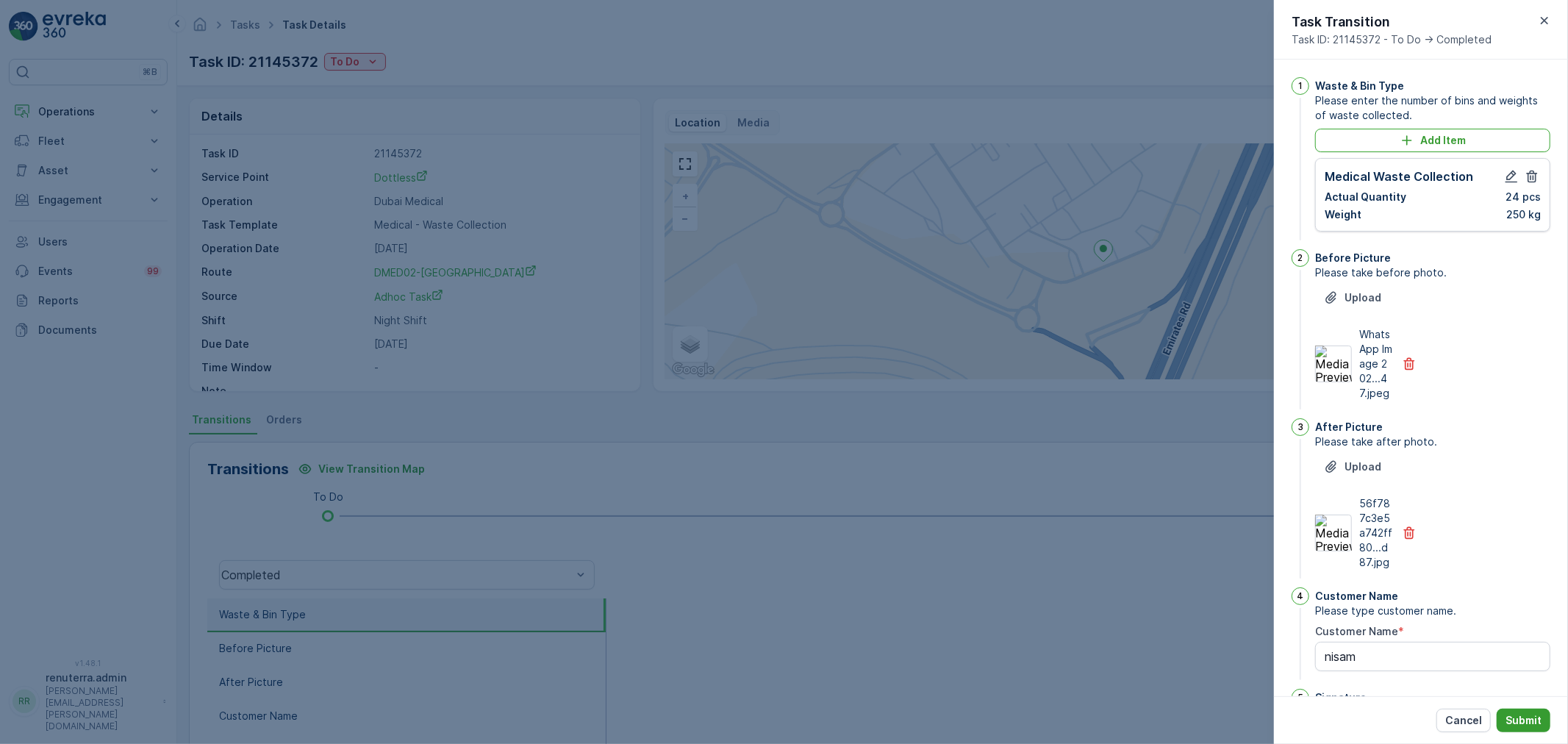
type input "05259588176"
click at [1512, 722] on p "Submit" at bounding box center [1523, 720] width 36 height 15
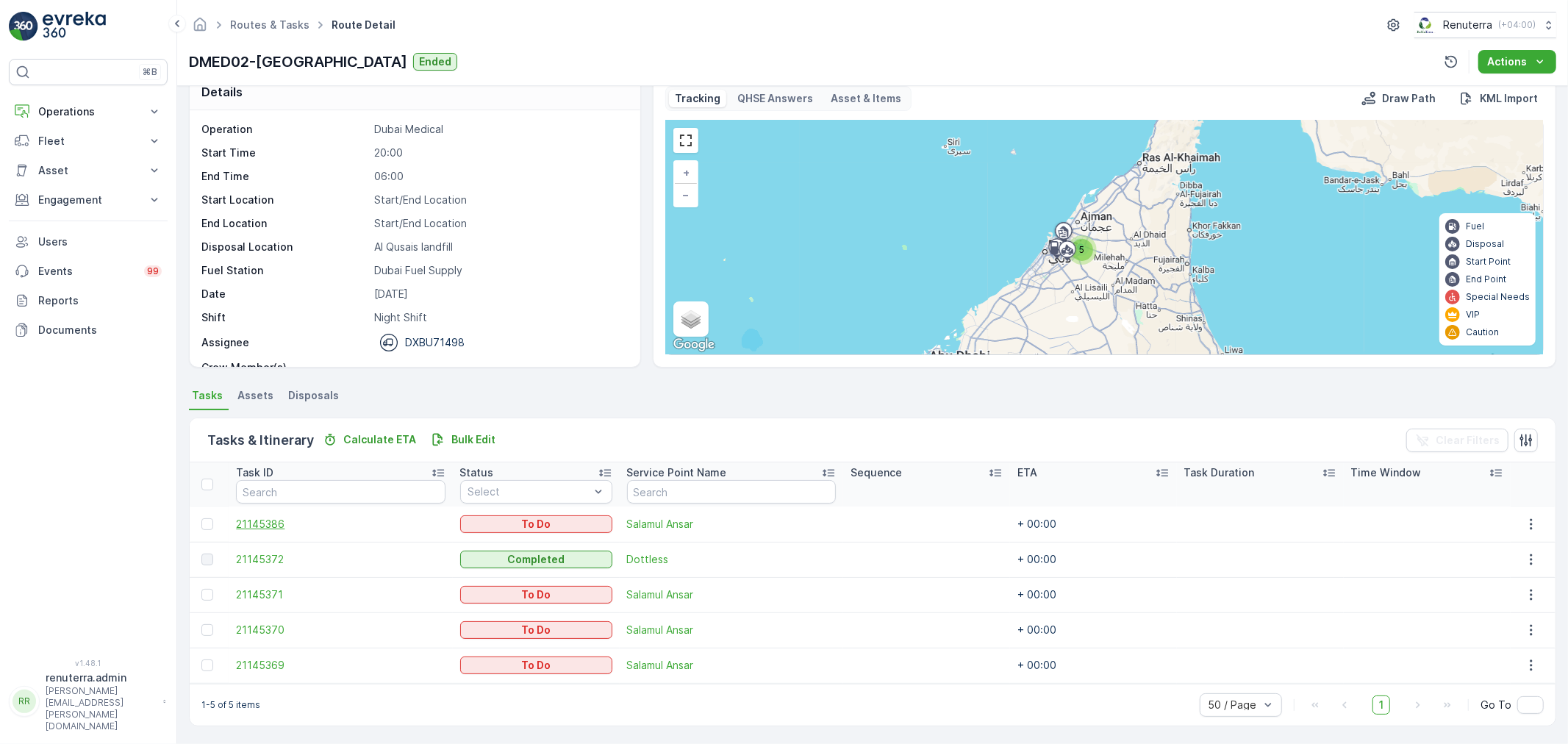
scroll to position [25, 0]
click at [261, 516] on span "21145386" at bounding box center [340, 523] width 208 height 15
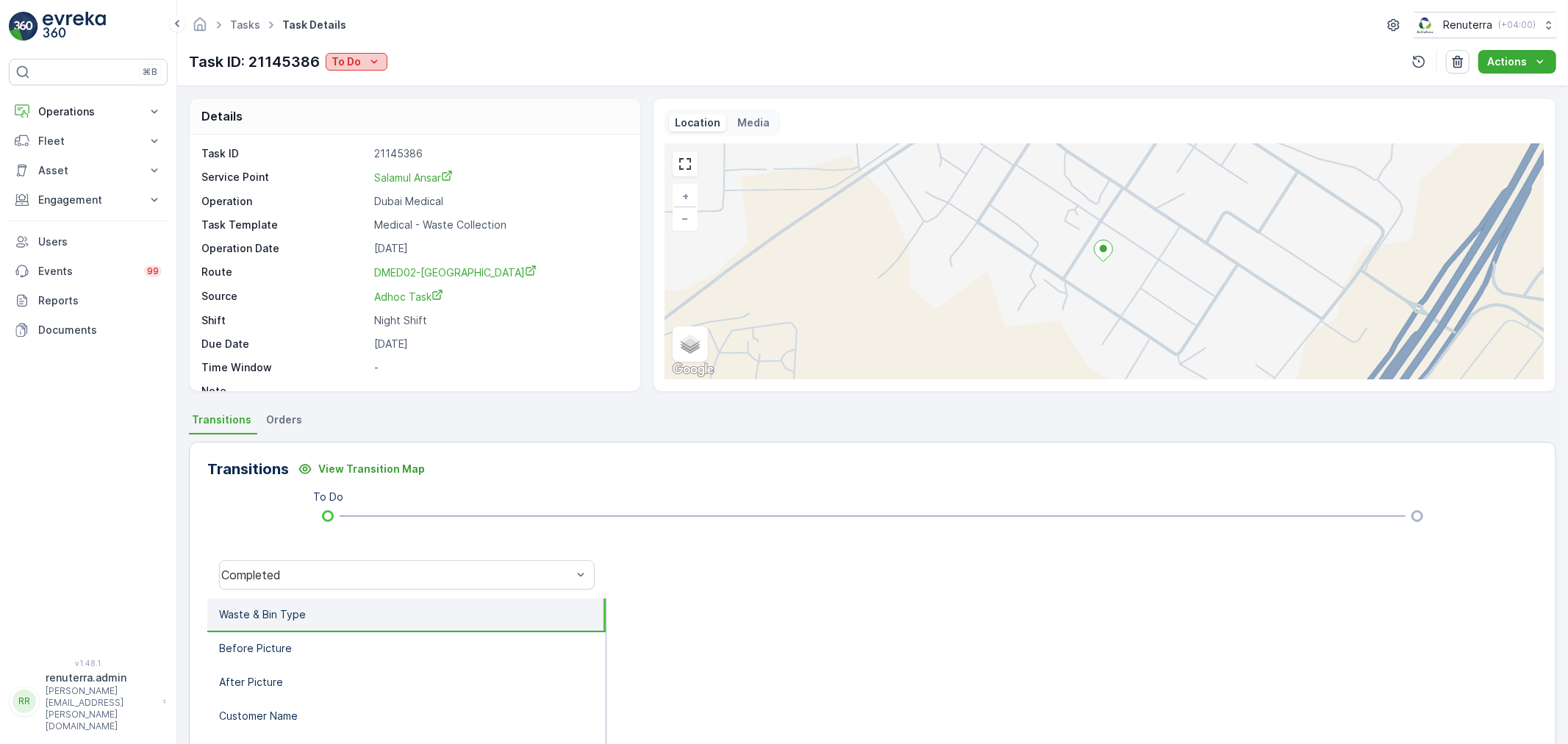
click at [361, 56] on div "To Do" at bounding box center [356, 62] width 50 height 15
click at [361, 74] on div "Completed" at bounding box center [405, 84] width 152 height 21
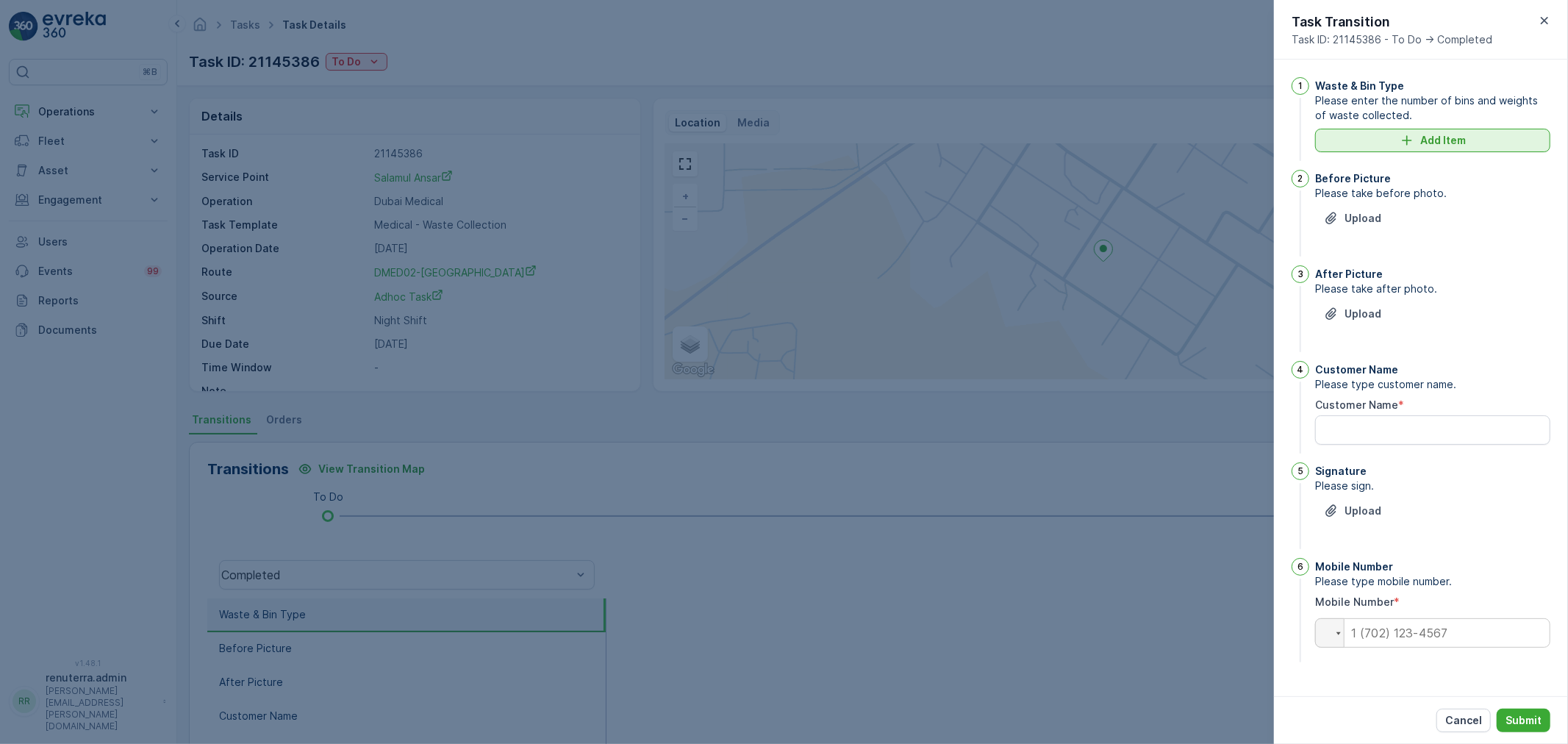
click at [1408, 147] on icon "Add Item" at bounding box center [1407, 140] width 15 height 15
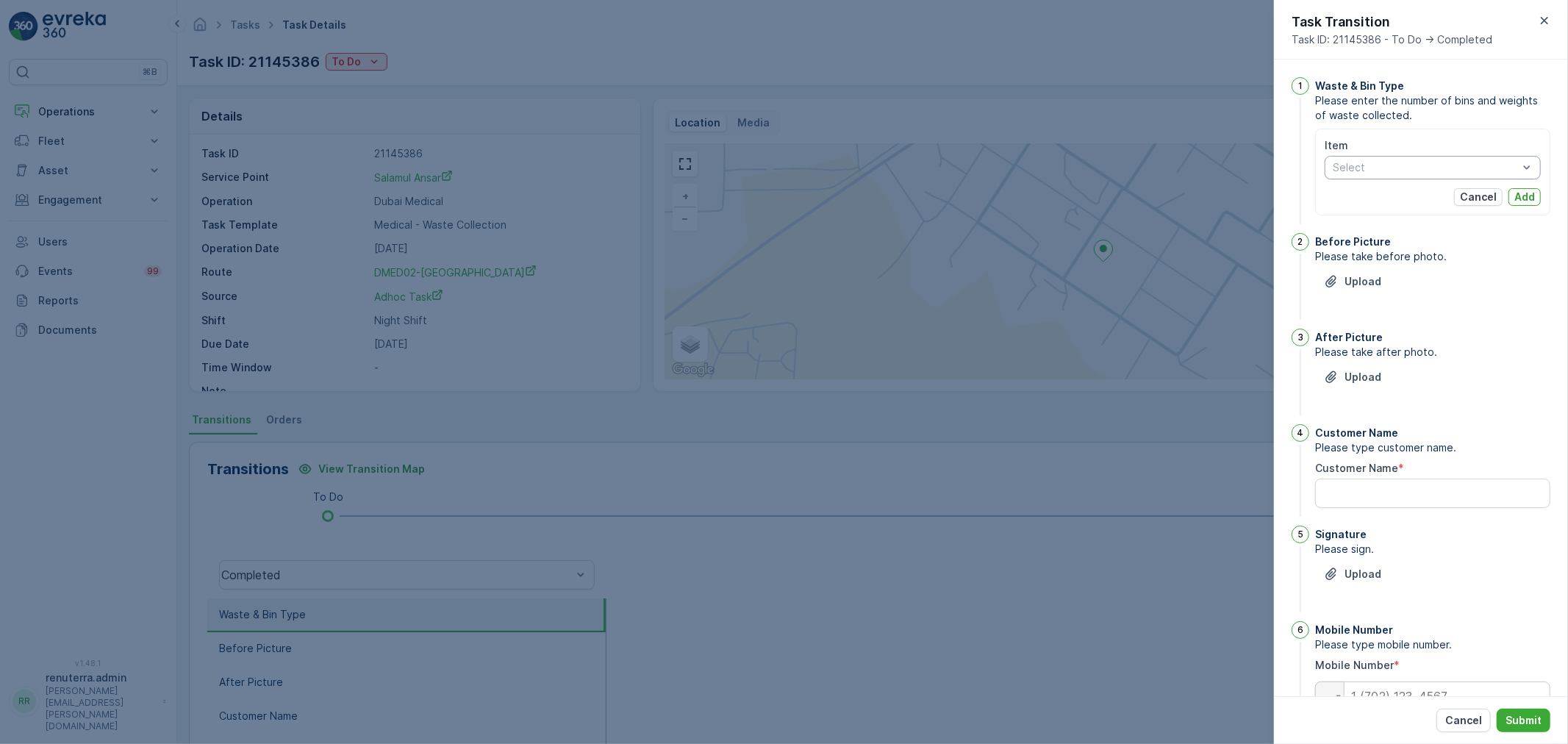
click at [1392, 172] on div at bounding box center [1425, 167] width 189 height 12
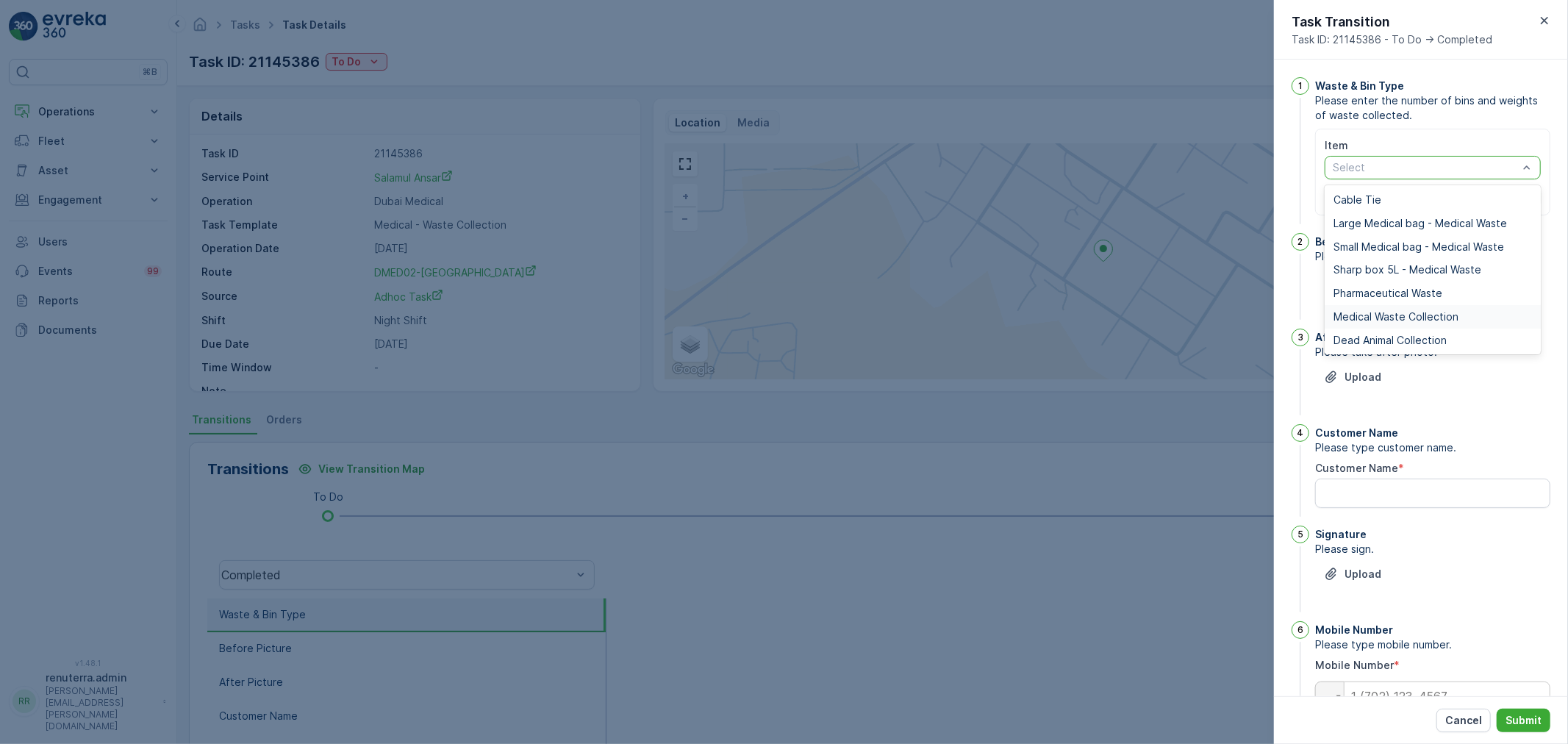
click at [1360, 316] on span "Medical Waste Collection" at bounding box center [1396, 316] width 125 height 12
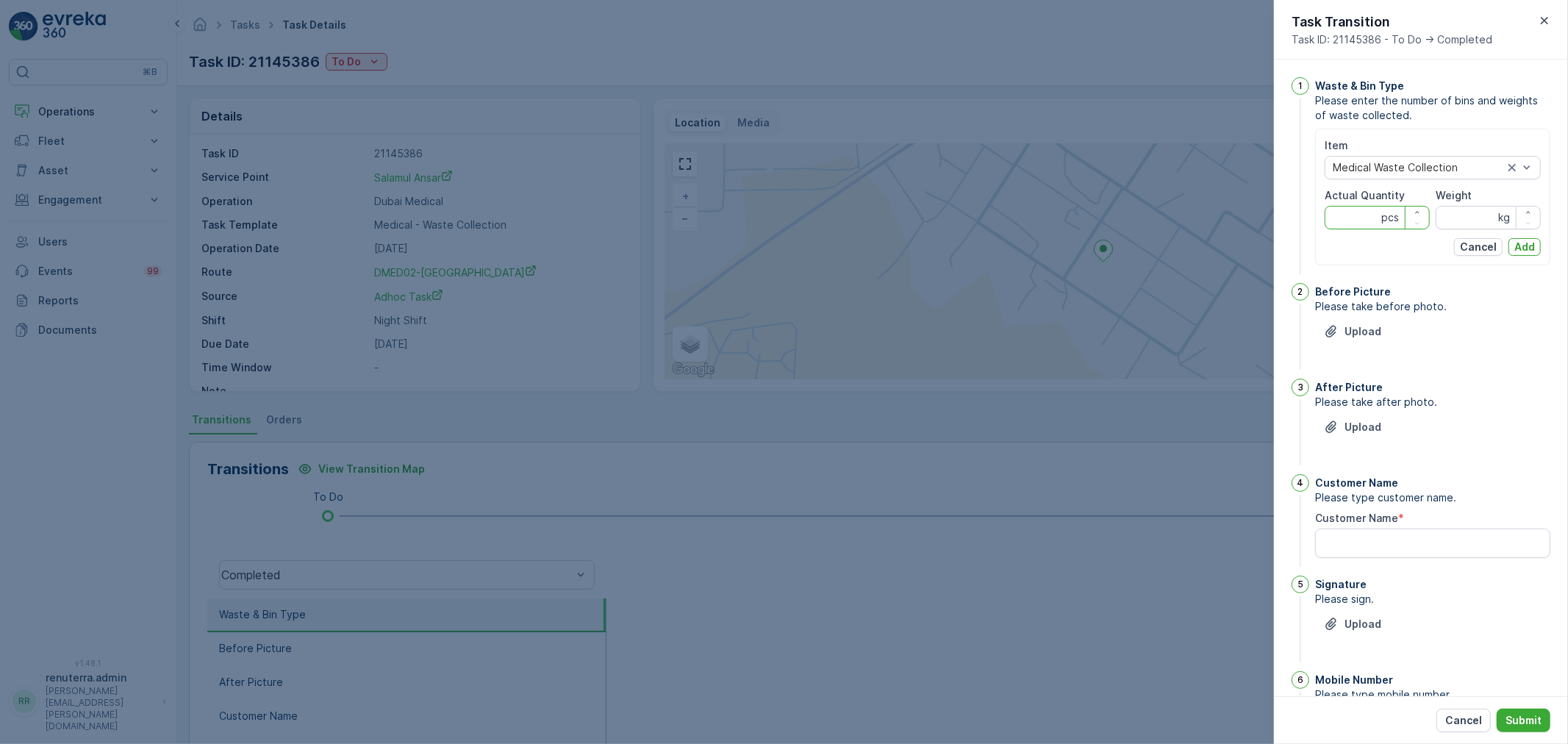
click at [1345, 216] on Quantity "Actual Quantity" at bounding box center [1377, 218] width 105 height 24
type Quantity "54"
click at [1475, 220] on input "Weight" at bounding box center [1488, 218] width 105 height 24
type input "782"
click at [1516, 243] on p "Add" at bounding box center [1524, 246] width 21 height 15
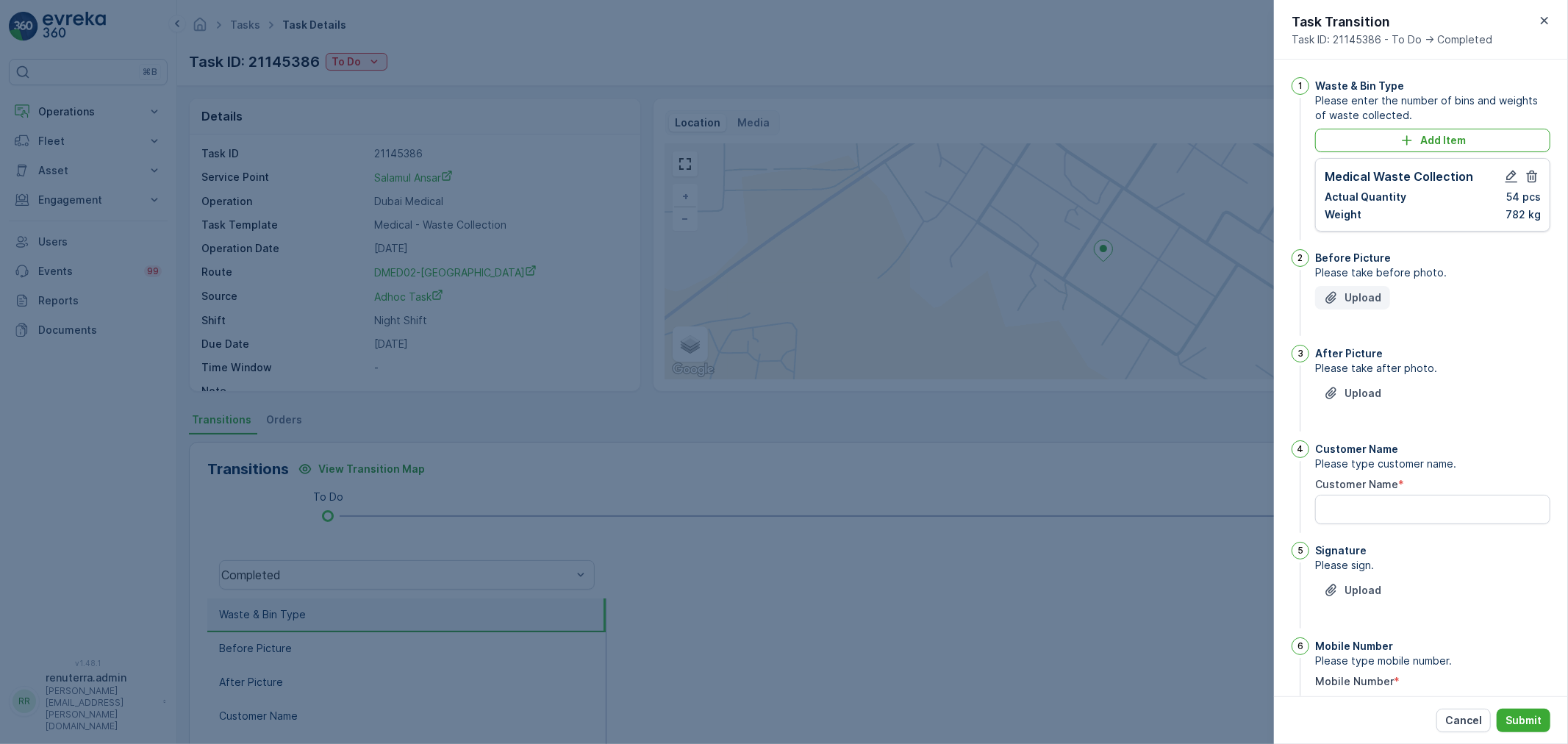
click at [1382, 292] on button "Upload" at bounding box center [1352, 298] width 75 height 24
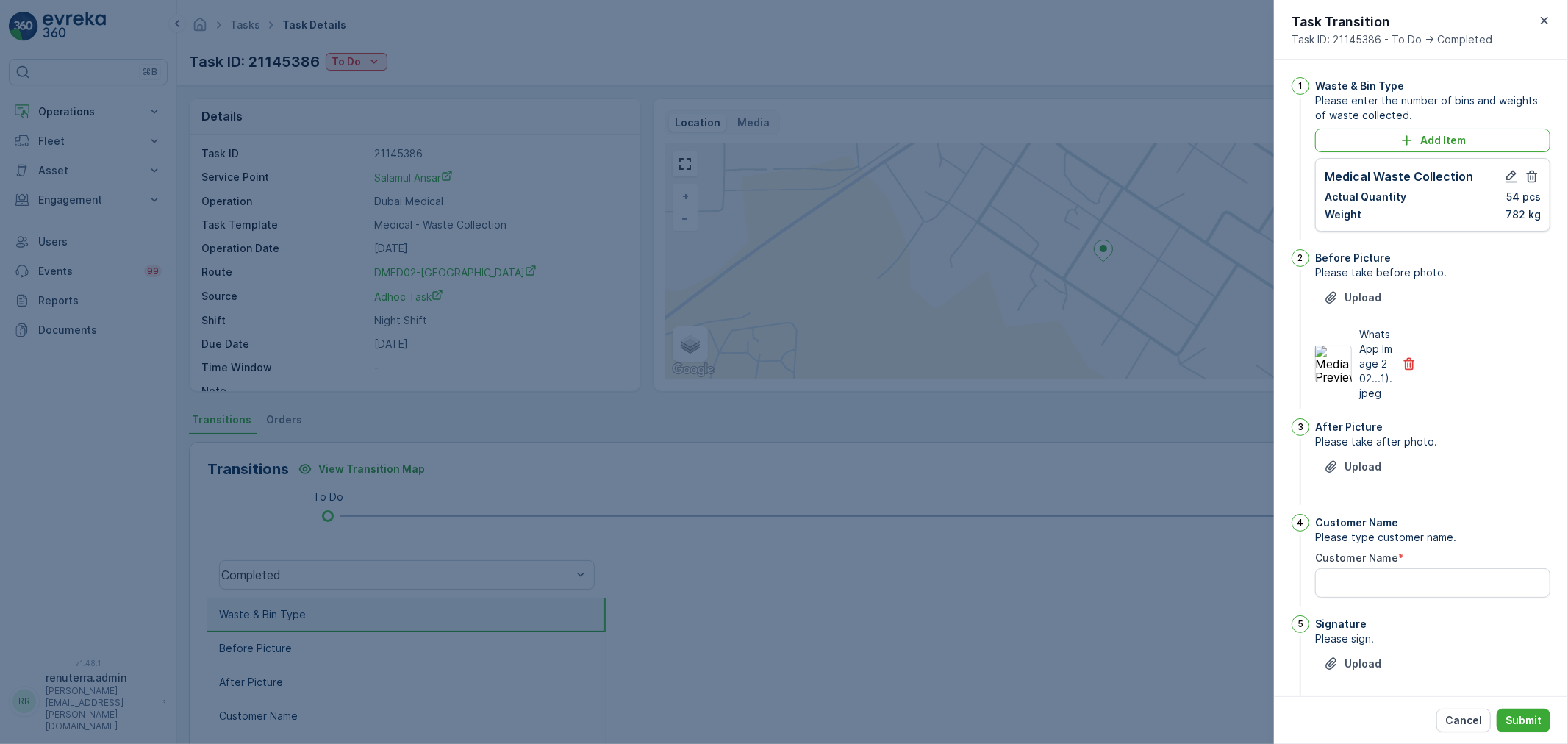
click at [1364, 449] on span "Please take after photo." at bounding box center [1433, 441] width 235 height 15
click at [1355, 474] on p "Upload" at bounding box center [1363, 467] width 36 height 15
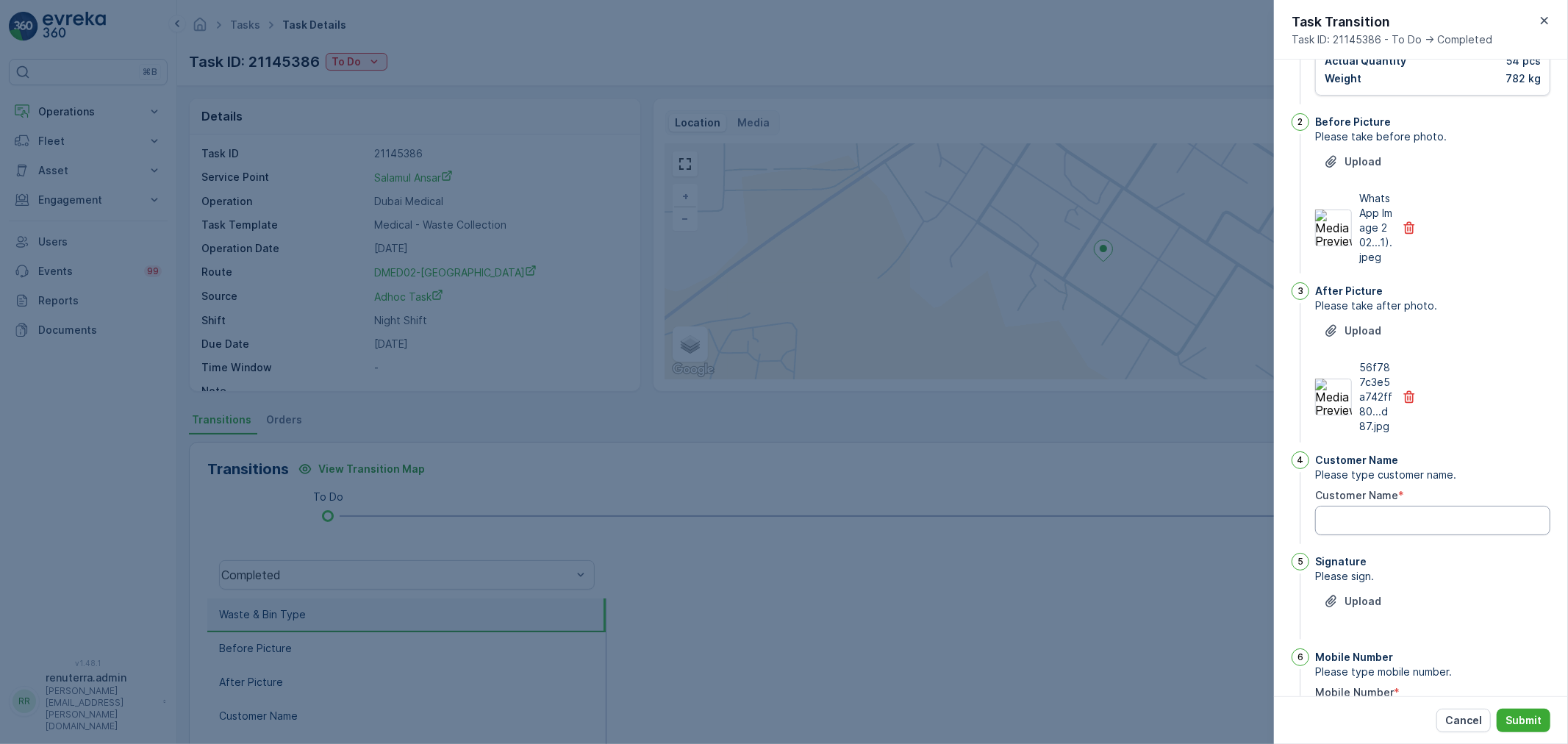
scroll to position [163, 0]
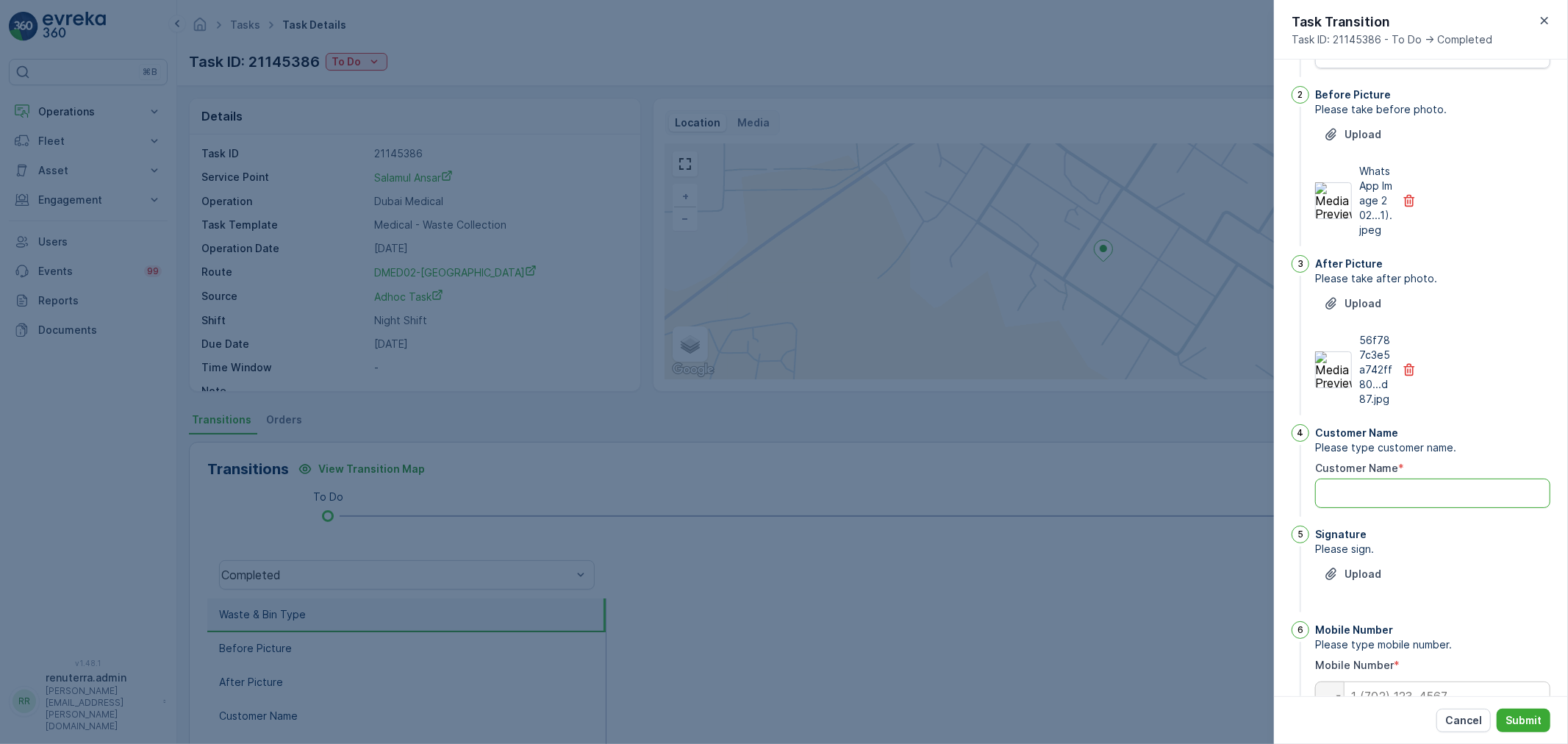
click at [1373, 508] on Name "Customer Name" at bounding box center [1433, 493] width 235 height 29
type Name "Abdullah"
click at [1356, 582] on p "Upload" at bounding box center [1363, 574] width 36 height 15
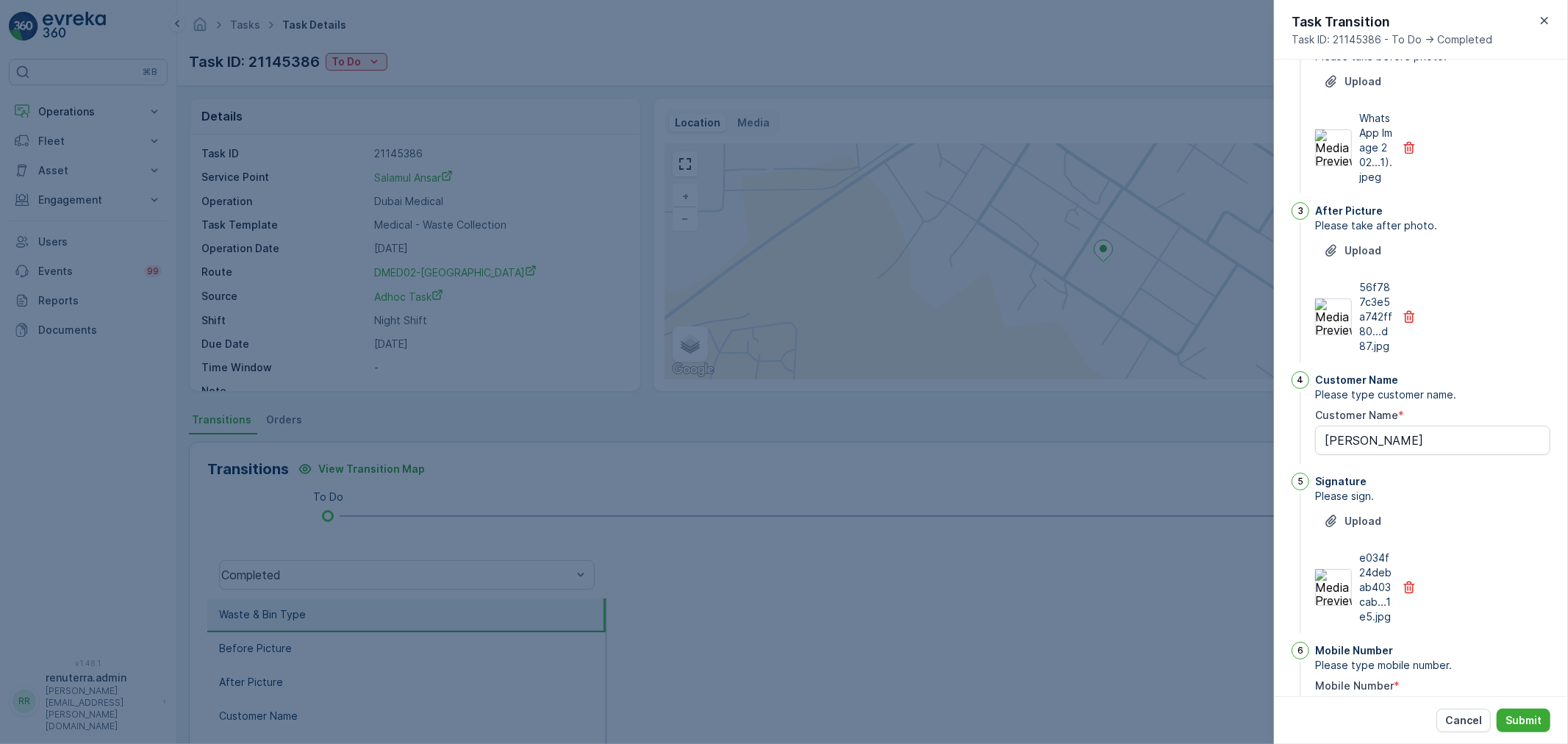
scroll to position [301, 0]
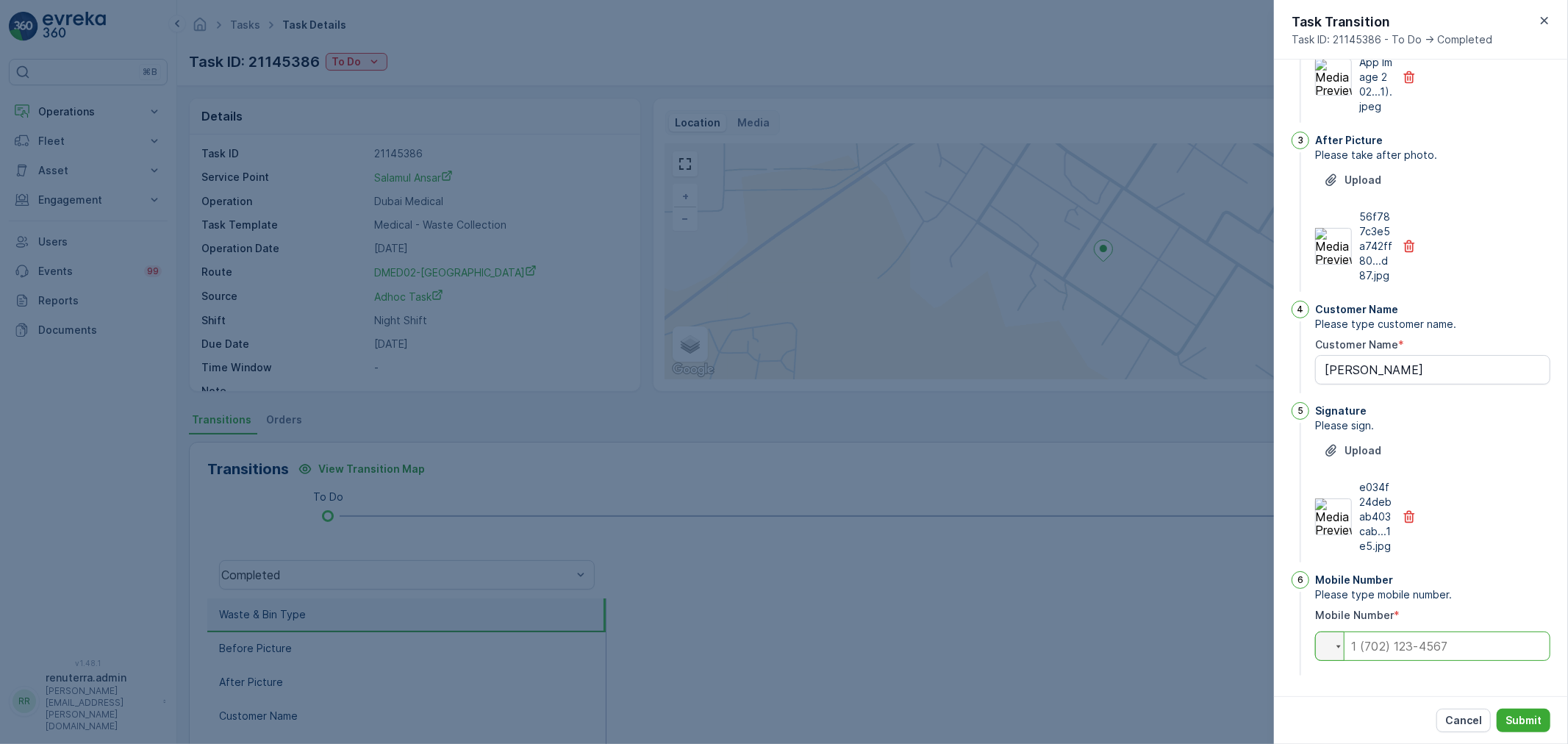
click at [1383, 654] on input "tel" at bounding box center [1433, 646] width 235 height 29
type input "0554746106"
click at [1534, 730] on button "Submit" at bounding box center [1524, 720] width 54 height 24
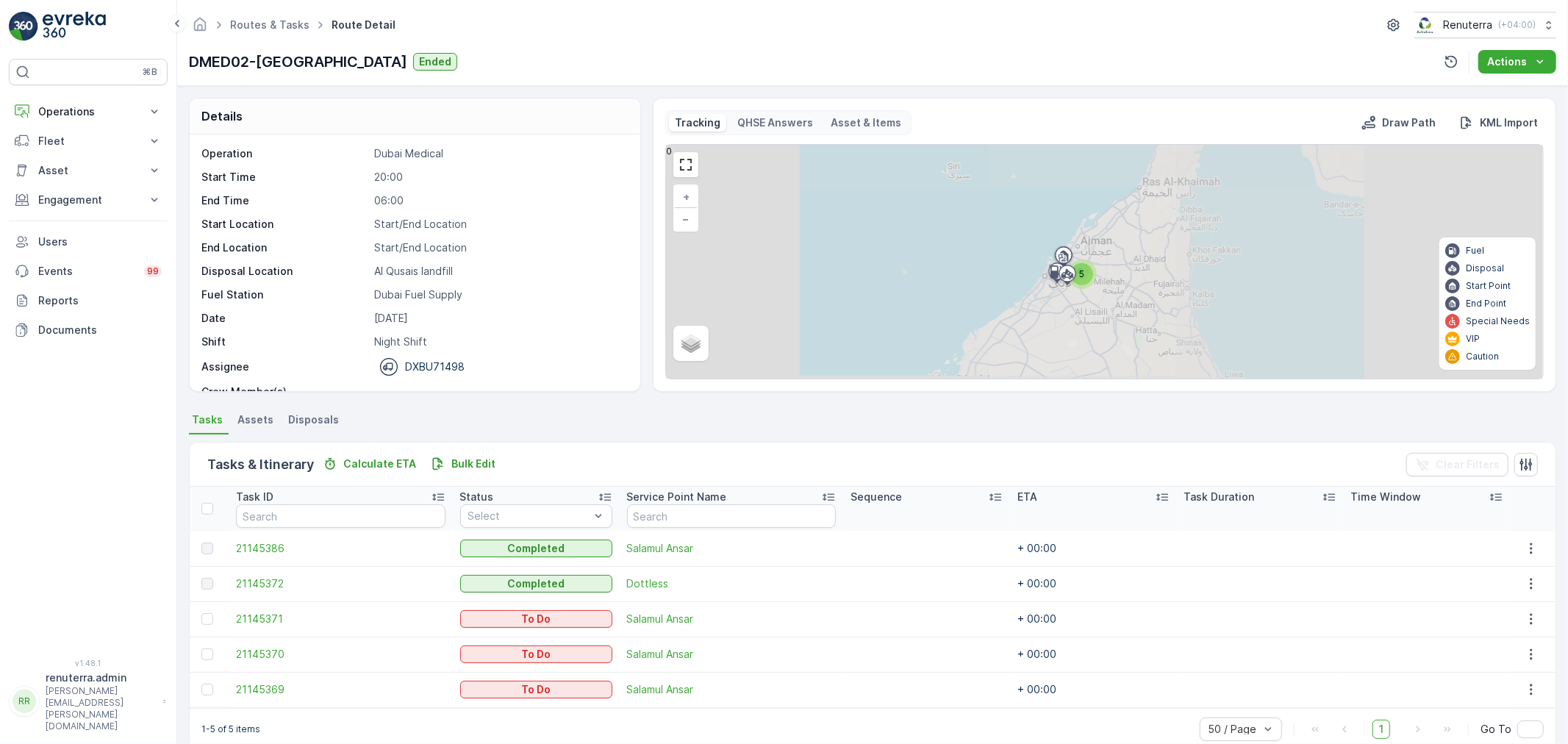
scroll to position [25, 0]
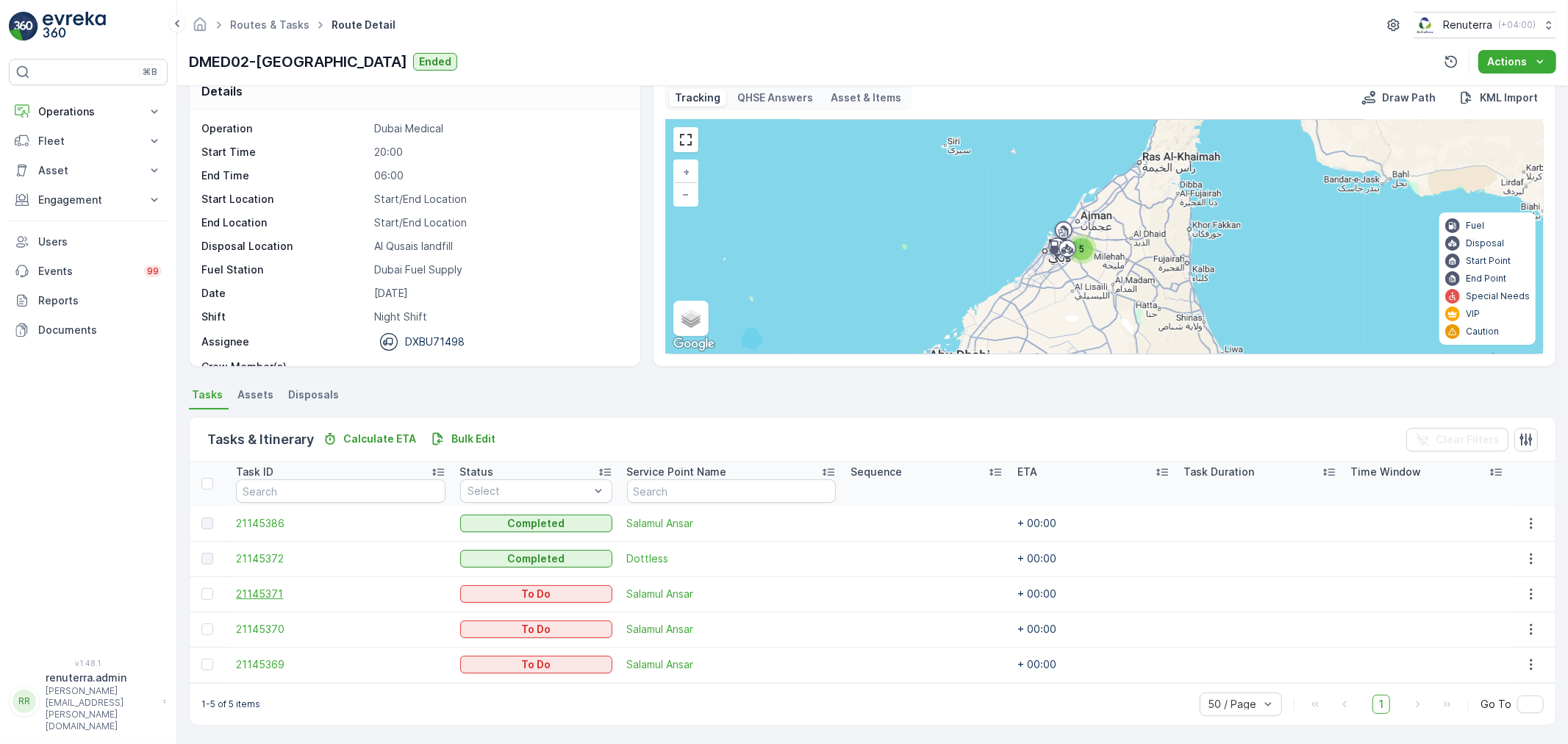
click at [280, 589] on span "21145371" at bounding box center [340, 593] width 208 height 15
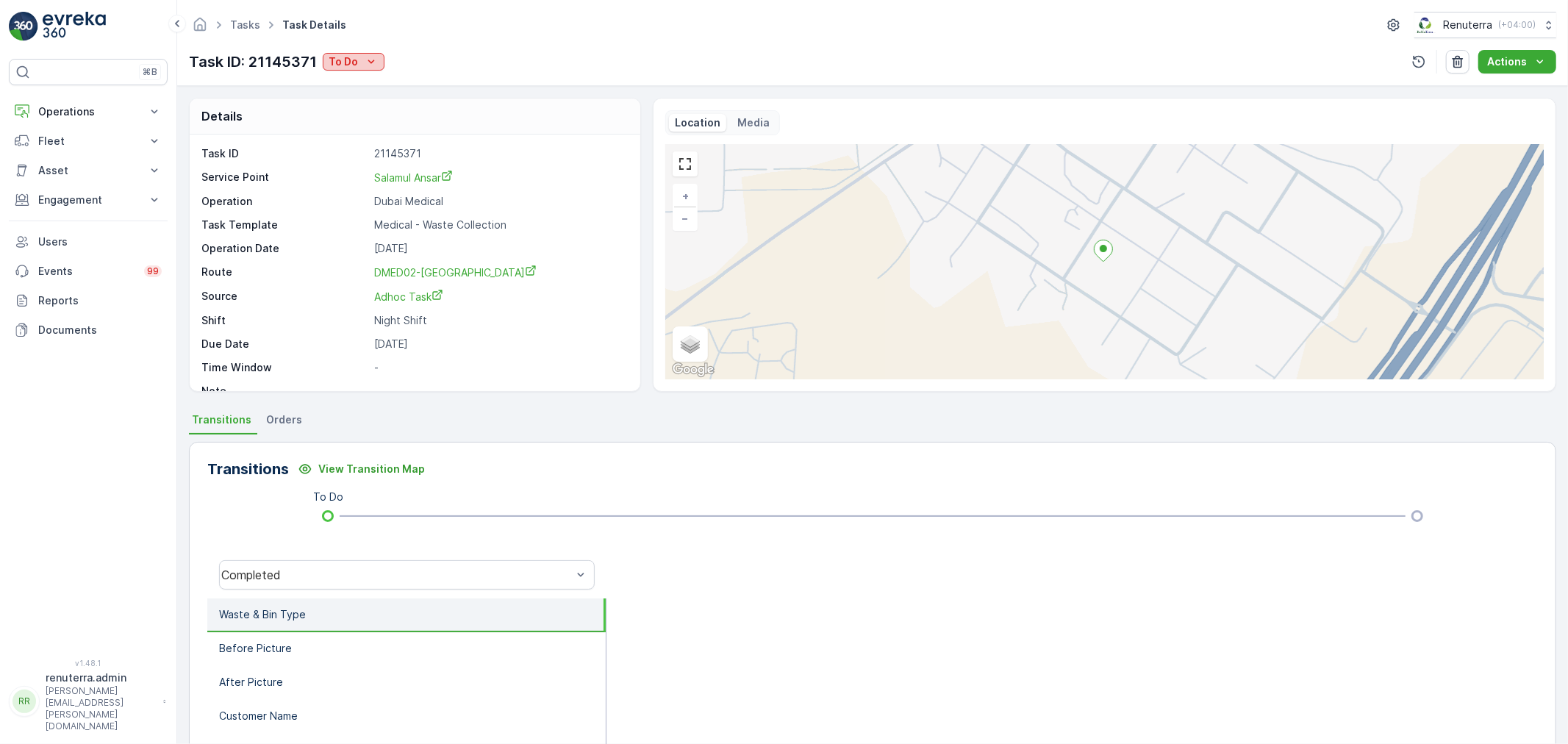
click at [358, 67] on div "To Do" at bounding box center [353, 62] width 50 height 15
click at [358, 82] on span "Completed" at bounding box center [359, 83] width 55 height 15
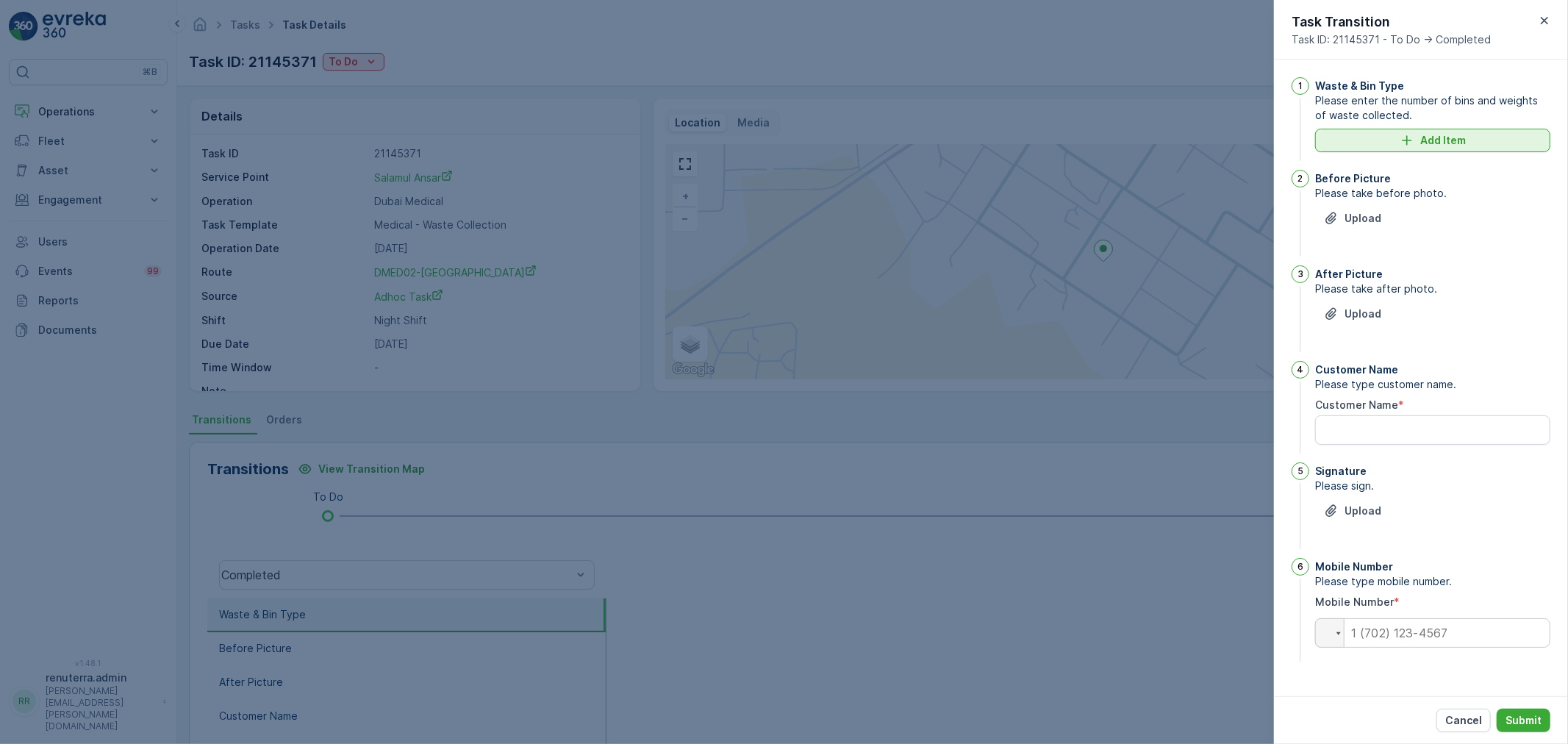
click at [1457, 135] on p "Add Item" at bounding box center [1444, 140] width 46 height 15
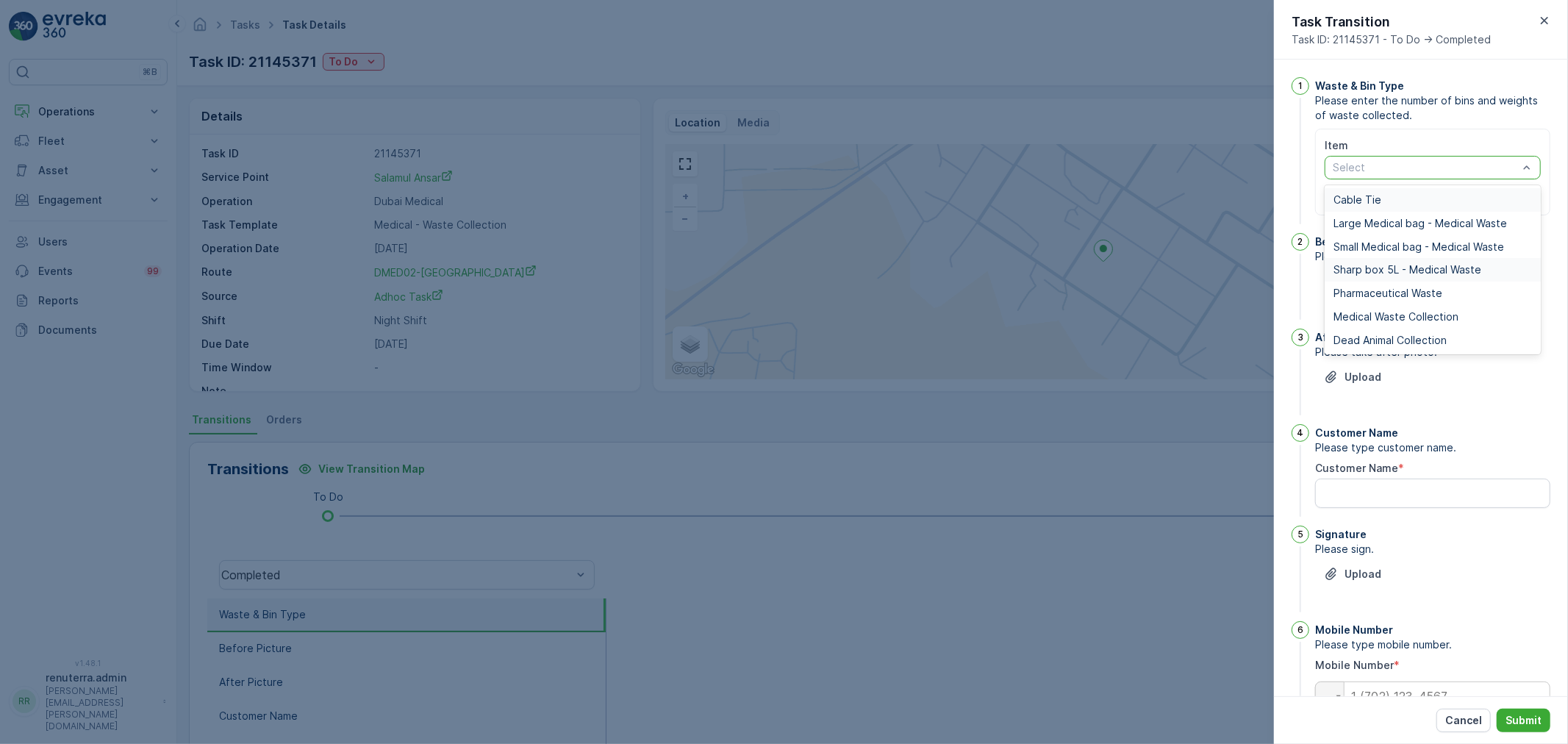
drag, startPoint x: 1417, startPoint y: 171, endPoint x: 1402, endPoint y: 265, distance: 95.2
click at [1417, 172] on div at bounding box center [1425, 167] width 189 height 12
click at [1400, 311] on span "Medical Waste Collection" at bounding box center [1396, 316] width 125 height 12
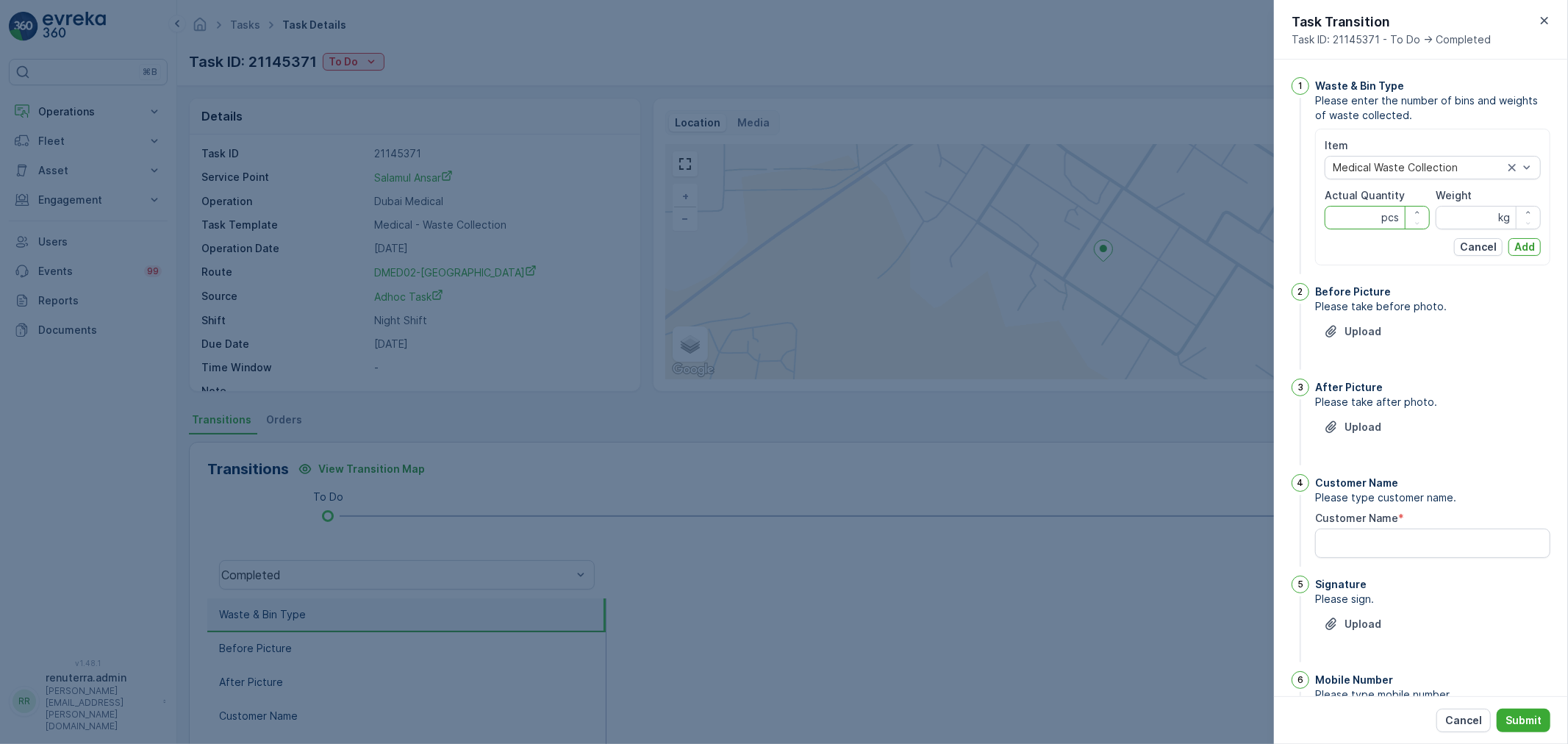
click at [1350, 228] on Quantity "Actual Quantity" at bounding box center [1377, 218] width 105 height 24
type Quantity "31"
drag, startPoint x: 1440, startPoint y: 224, endPoint x: 1430, endPoint y: 200, distance: 26.0
click at [1430, 200] on div "Item Medical Waste Collection Actual Quantity 31 pcs Weight kg" at bounding box center [1433, 183] width 216 height 91
type input "309"
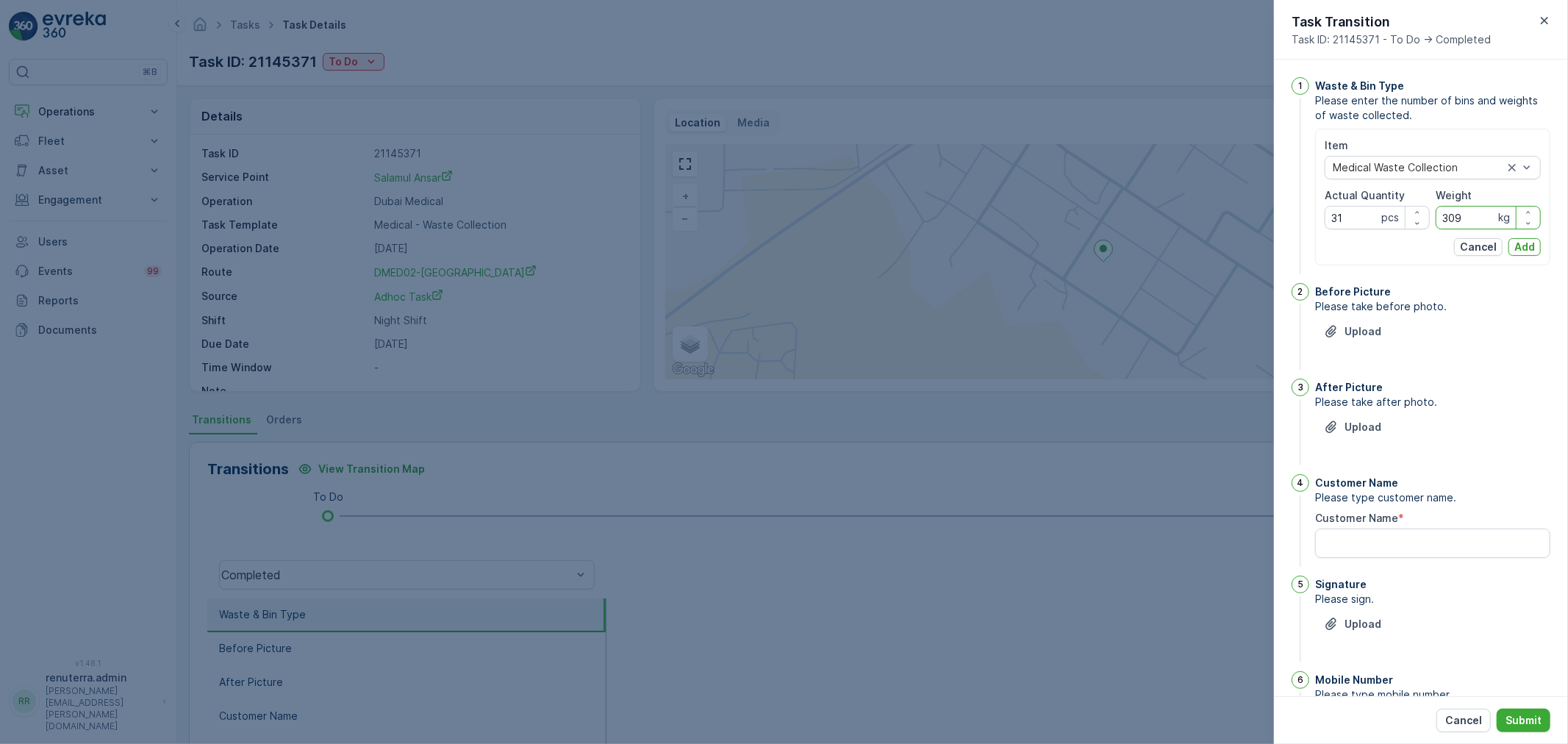
drag, startPoint x: 1522, startPoint y: 248, endPoint x: 1509, endPoint y: 251, distance: 13.3
click at [1522, 247] on p "Add" at bounding box center [1524, 246] width 21 height 15
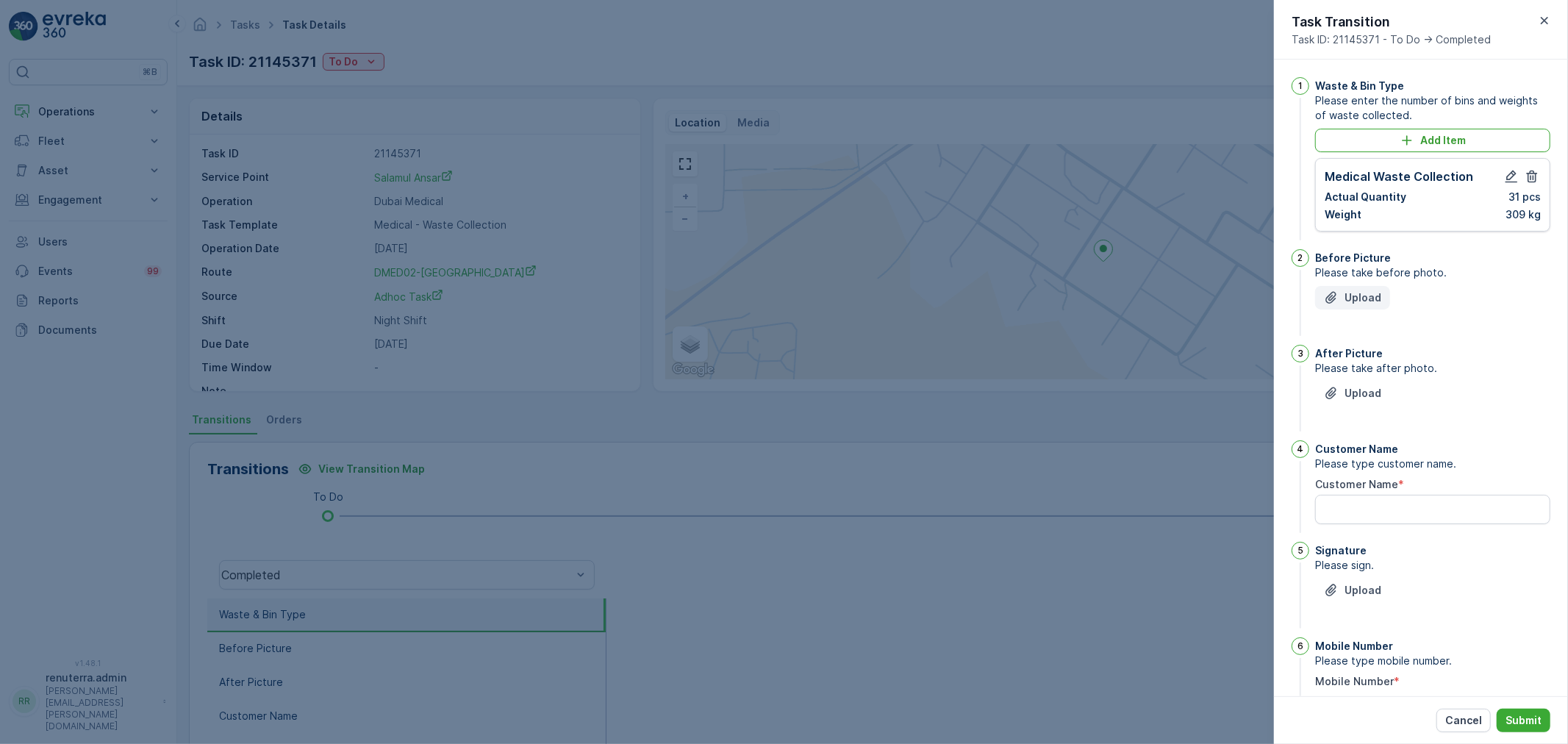
click at [1358, 296] on p "Upload" at bounding box center [1363, 297] width 36 height 15
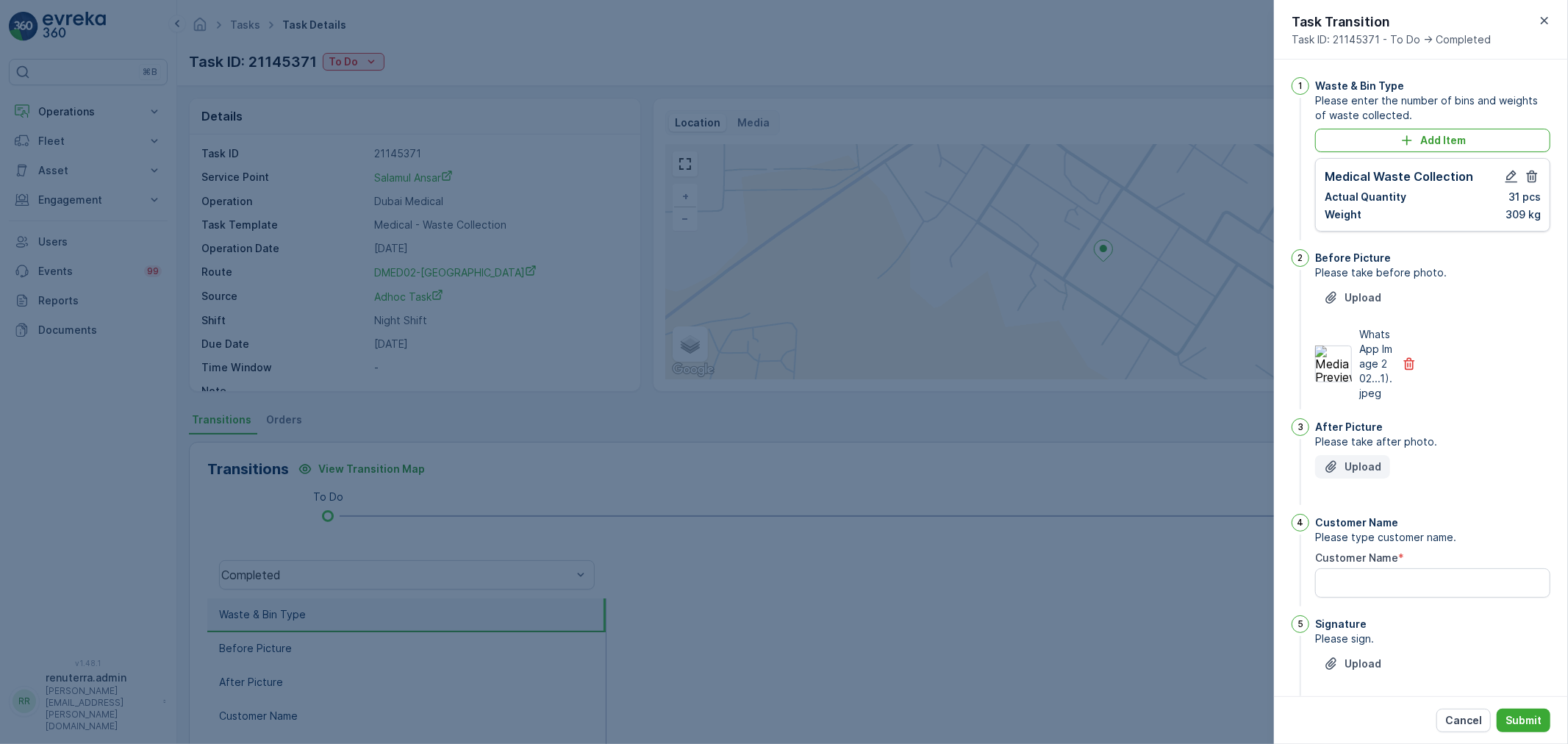
click at [1333, 474] on icon "Upload File" at bounding box center [1331, 467] width 15 height 15
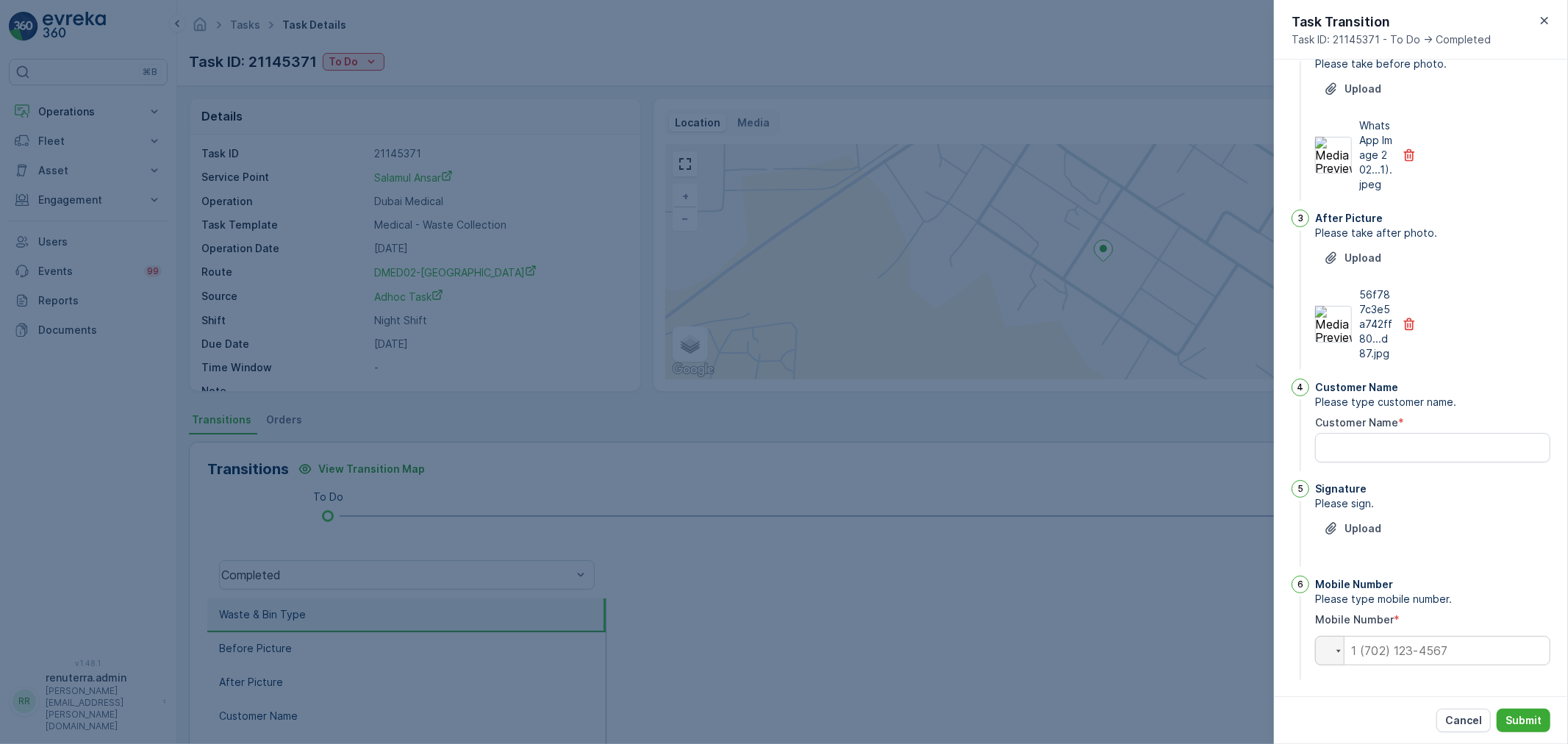
scroll to position [228, 0]
click at [1369, 452] on Name "Customer Name" at bounding box center [1433, 443] width 235 height 29
type Name "yasin"
click at [1366, 530] on p "Upload" at bounding box center [1363, 524] width 36 height 15
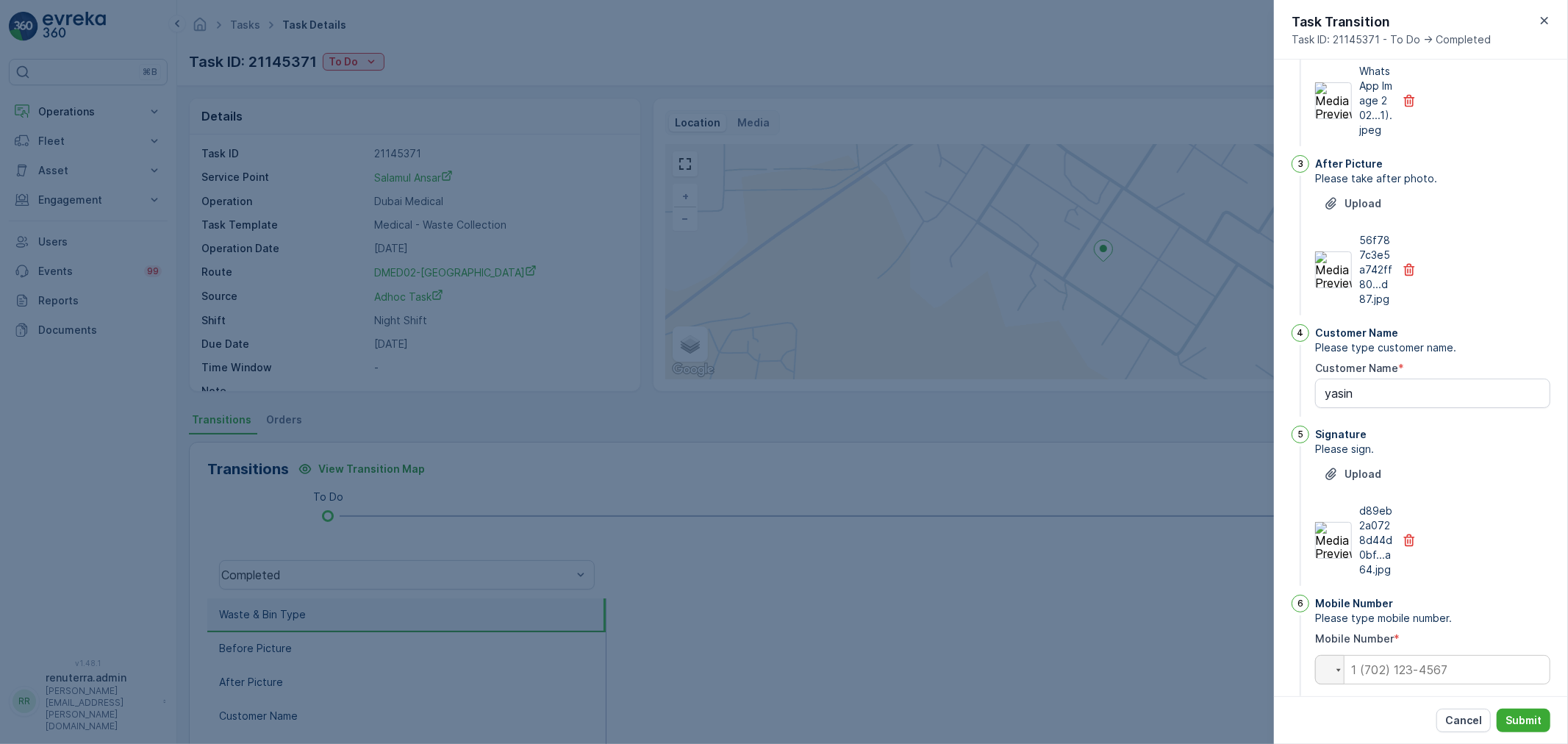
scroll to position [316, 0]
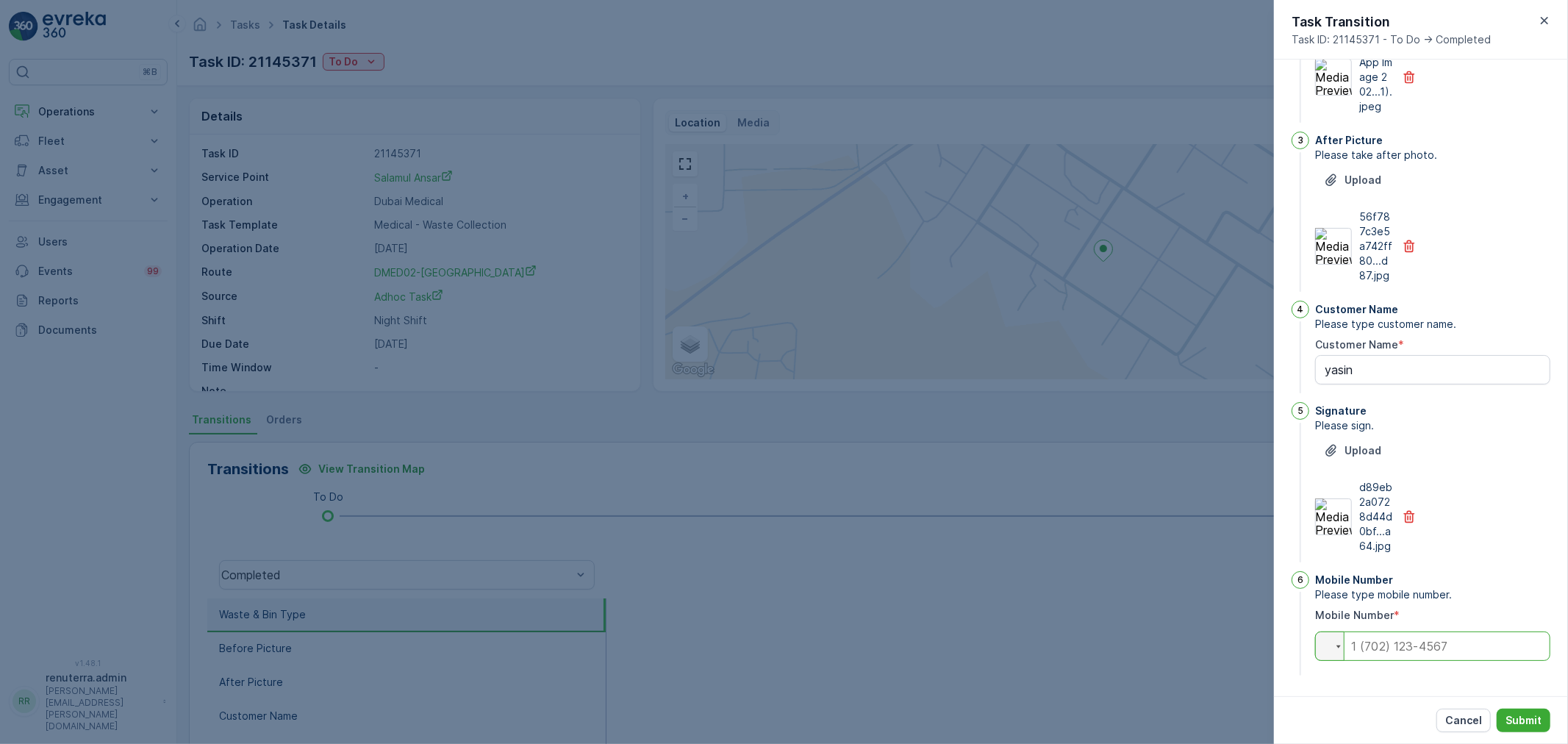
click at [1407, 656] on input "tel" at bounding box center [1433, 646] width 235 height 29
type input "0504740526"
click at [1535, 726] on p "Submit" at bounding box center [1523, 720] width 36 height 15
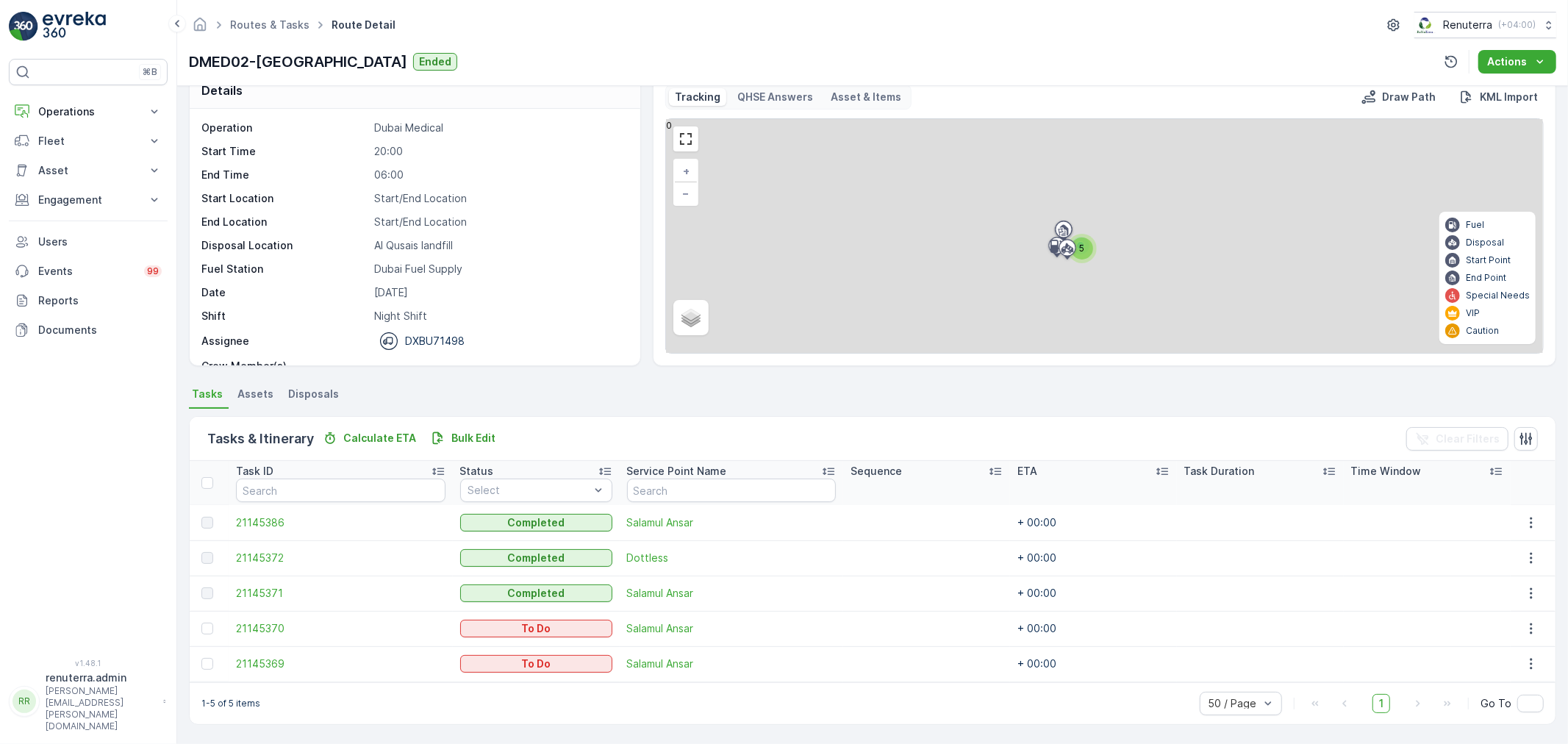
scroll to position [25, 0]
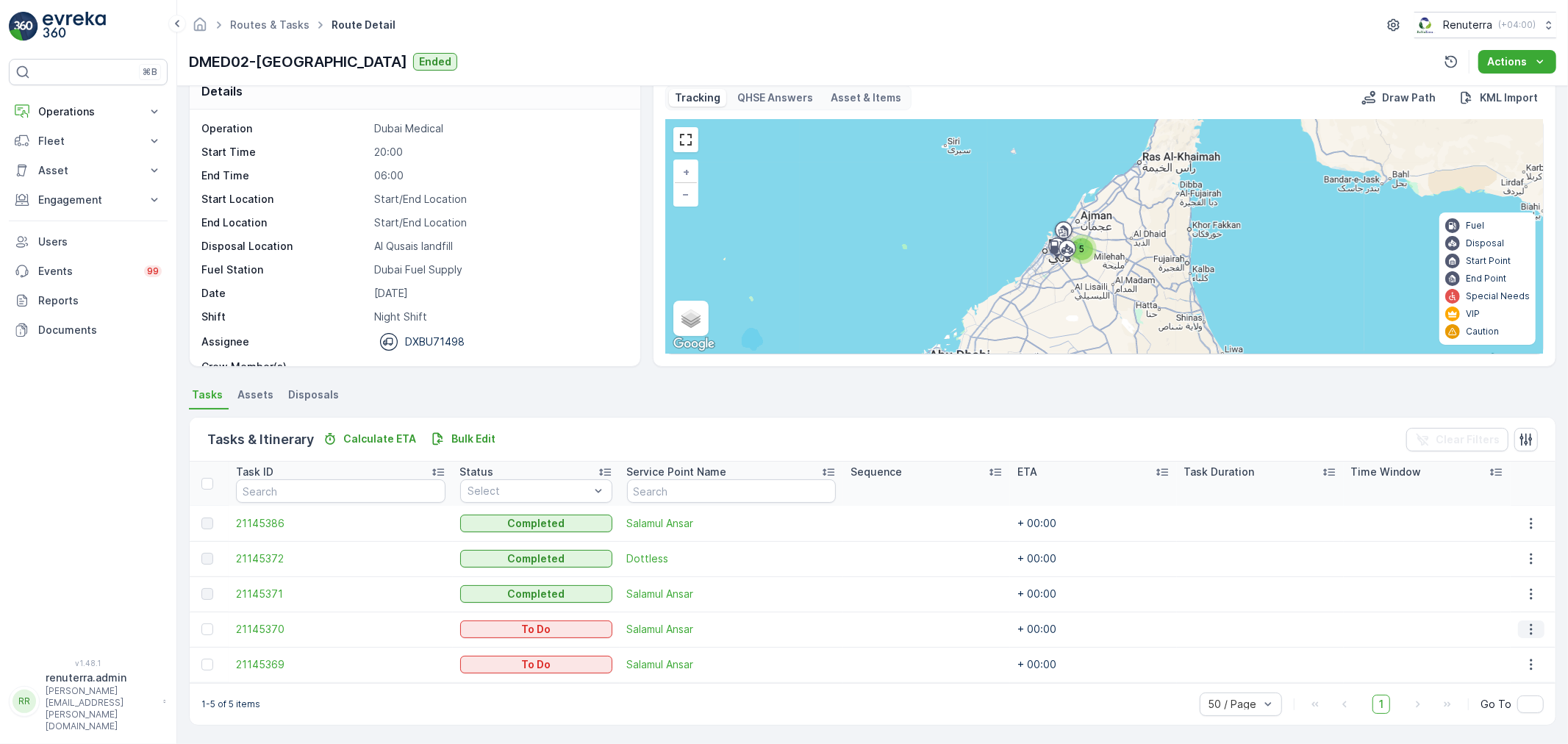
click at [1528, 628] on icon "button" at bounding box center [1531, 629] width 15 height 15
click at [1520, 604] on div "Delete" at bounding box center [1513, 606] width 111 height 21
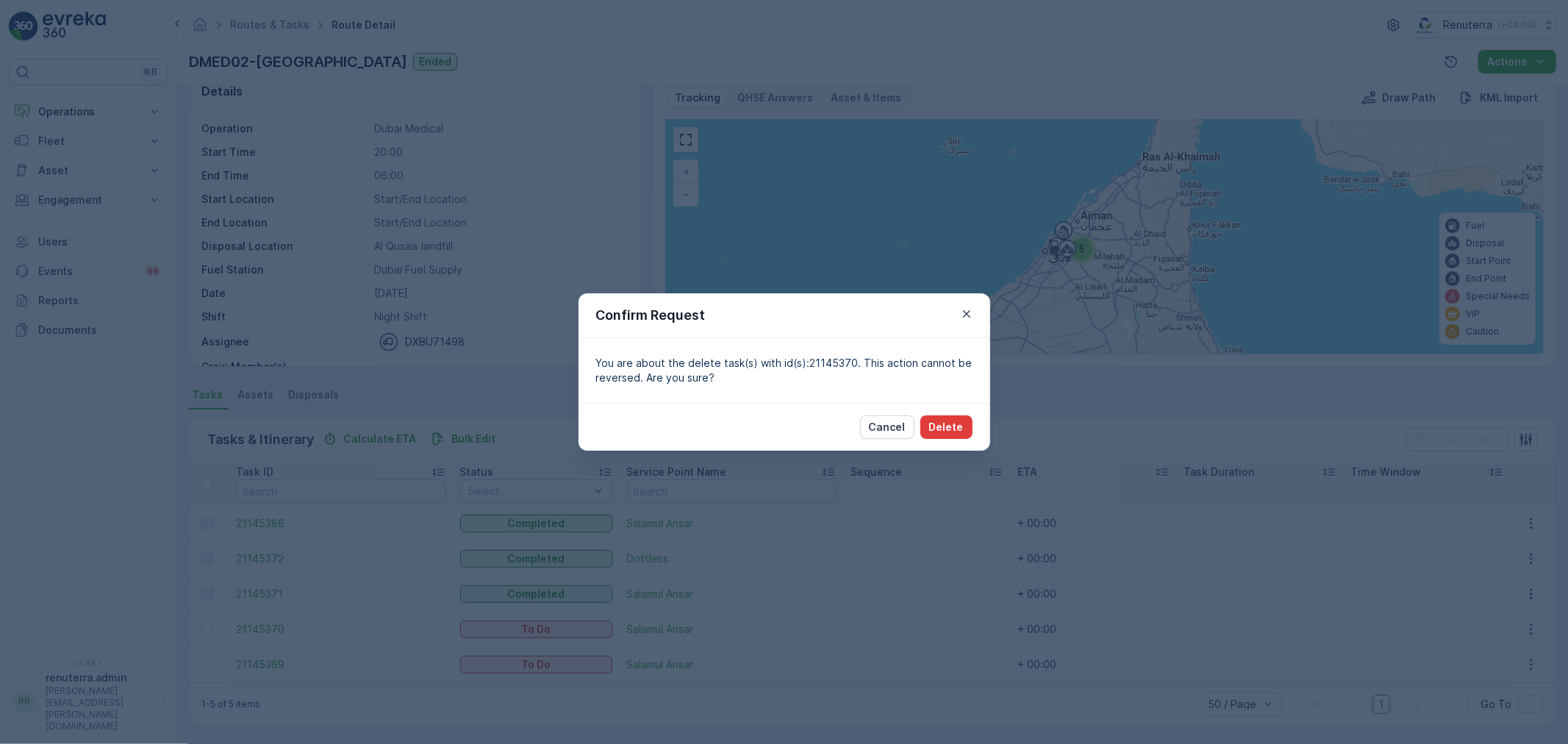
click at [943, 415] on button "Delete" at bounding box center [947, 427] width 52 height 24
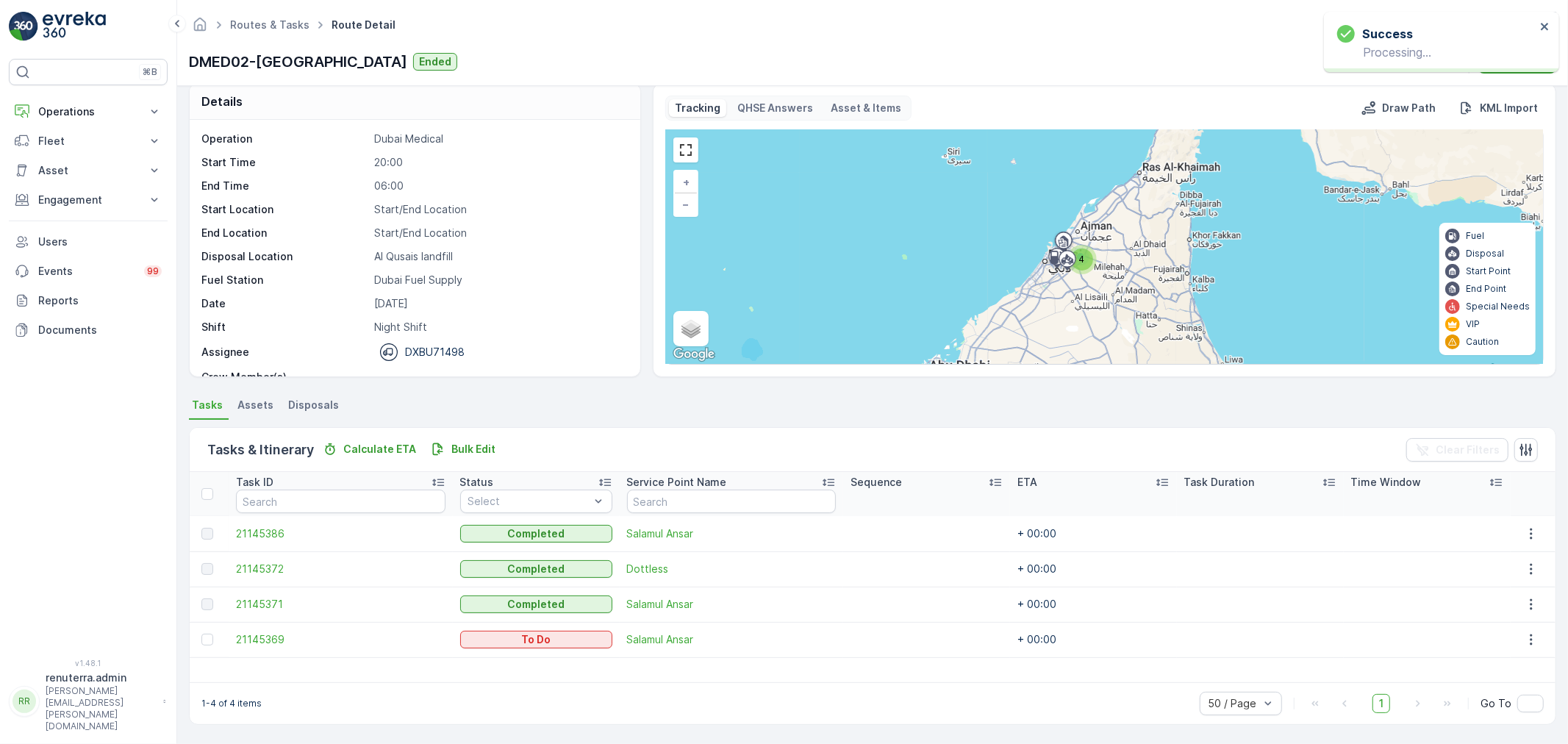
scroll to position [13, 0]
drag, startPoint x: 1526, startPoint y: 641, endPoint x: 1514, endPoint y: 643, distance: 12.2
click at [1525, 641] on icon "button" at bounding box center [1531, 641] width 15 height 15
click at [1494, 612] on span "Delete" at bounding box center [1480, 617] width 34 height 15
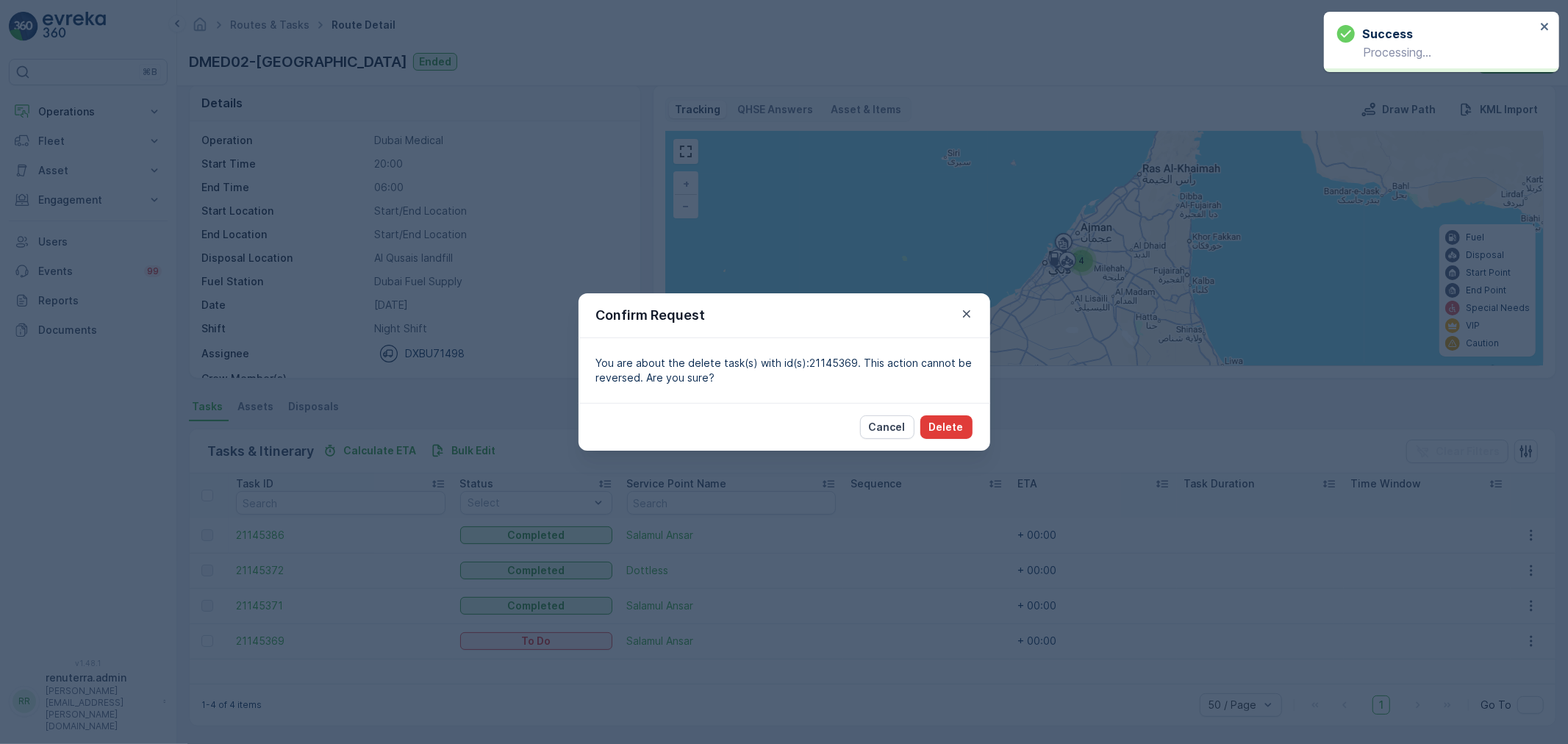
click at [960, 432] on p "Delete" at bounding box center [947, 427] width 35 height 15
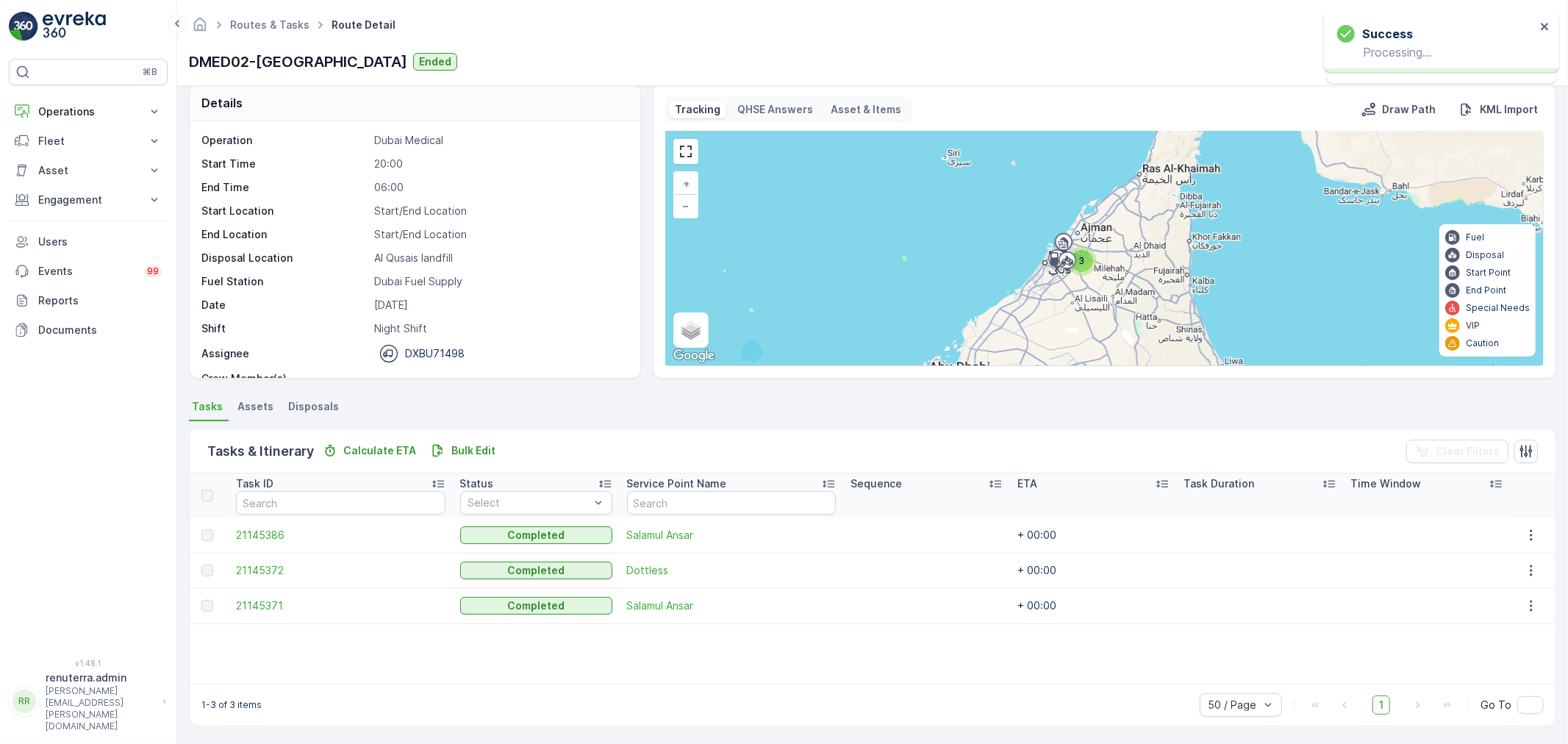
scroll to position [0, 0]
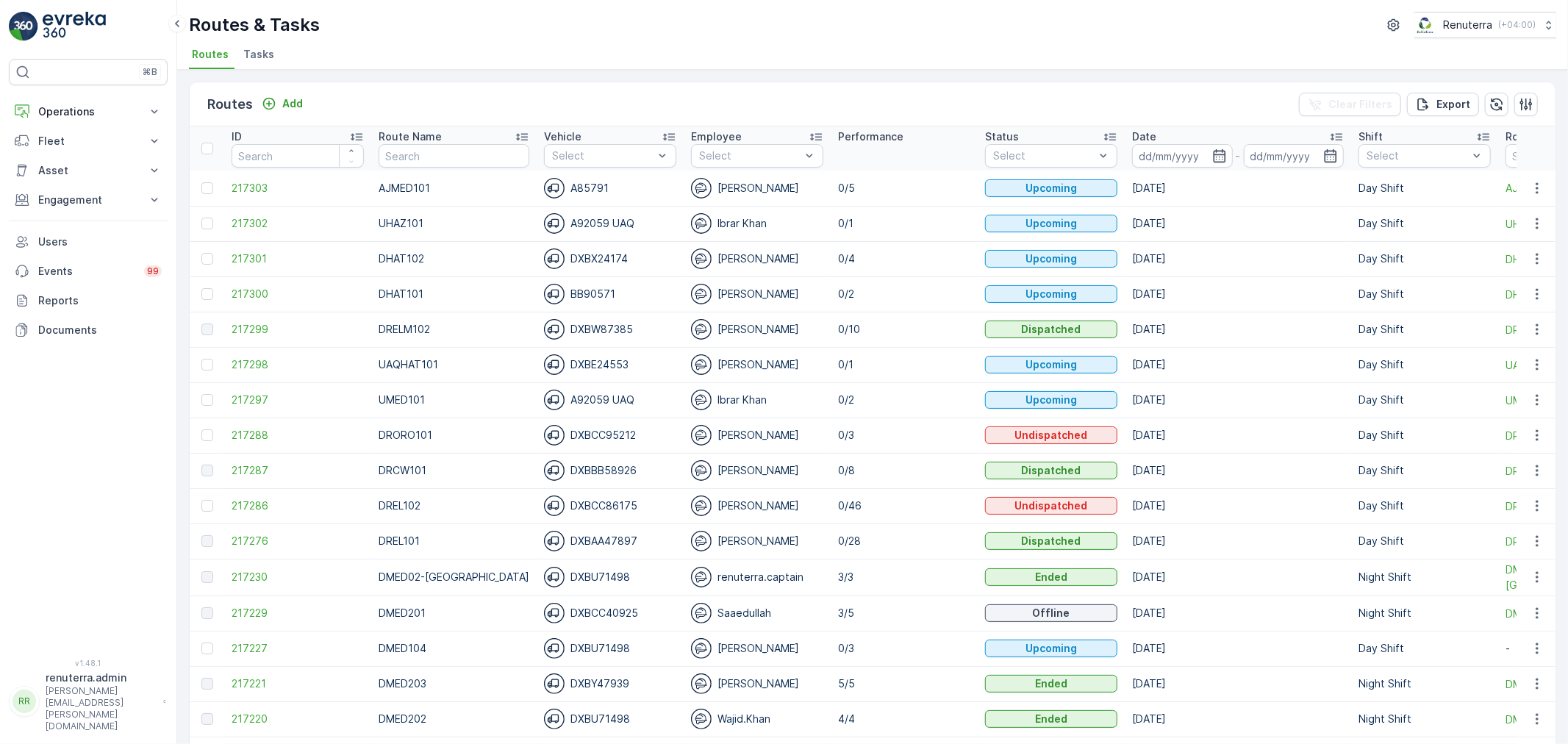
click at [269, 56] on span "Tasks" at bounding box center [258, 54] width 31 height 15
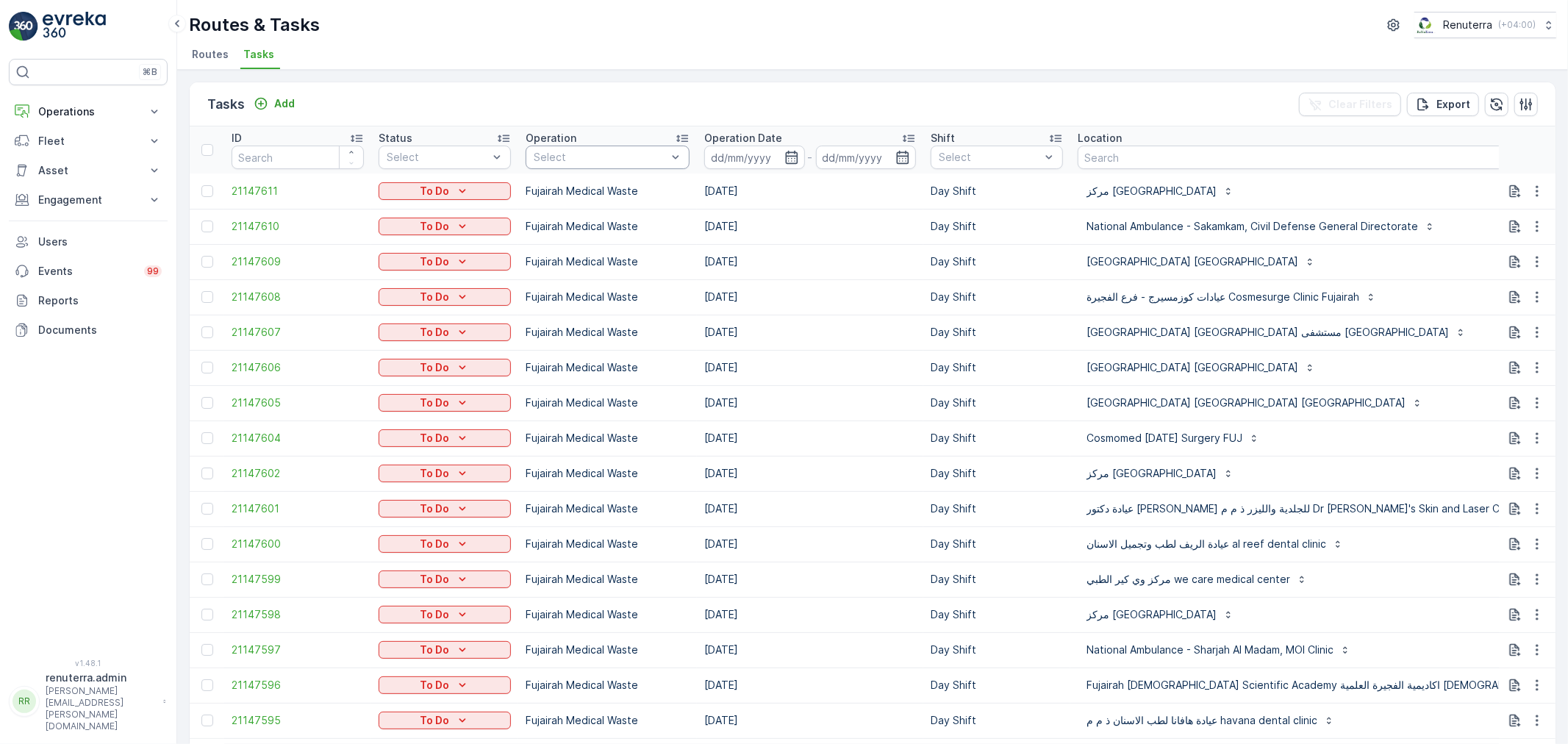
drag, startPoint x: 563, startPoint y: 86, endPoint x: 507, endPoint y: 113, distance: 62.2
click at [563, 86] on div "Tasks Add Clear Filters Export" at bounding box center [872, 105] width 1366 height 44
click at [799, 151] on icon "button" at bounding box center [792, 157] width 15 height 15
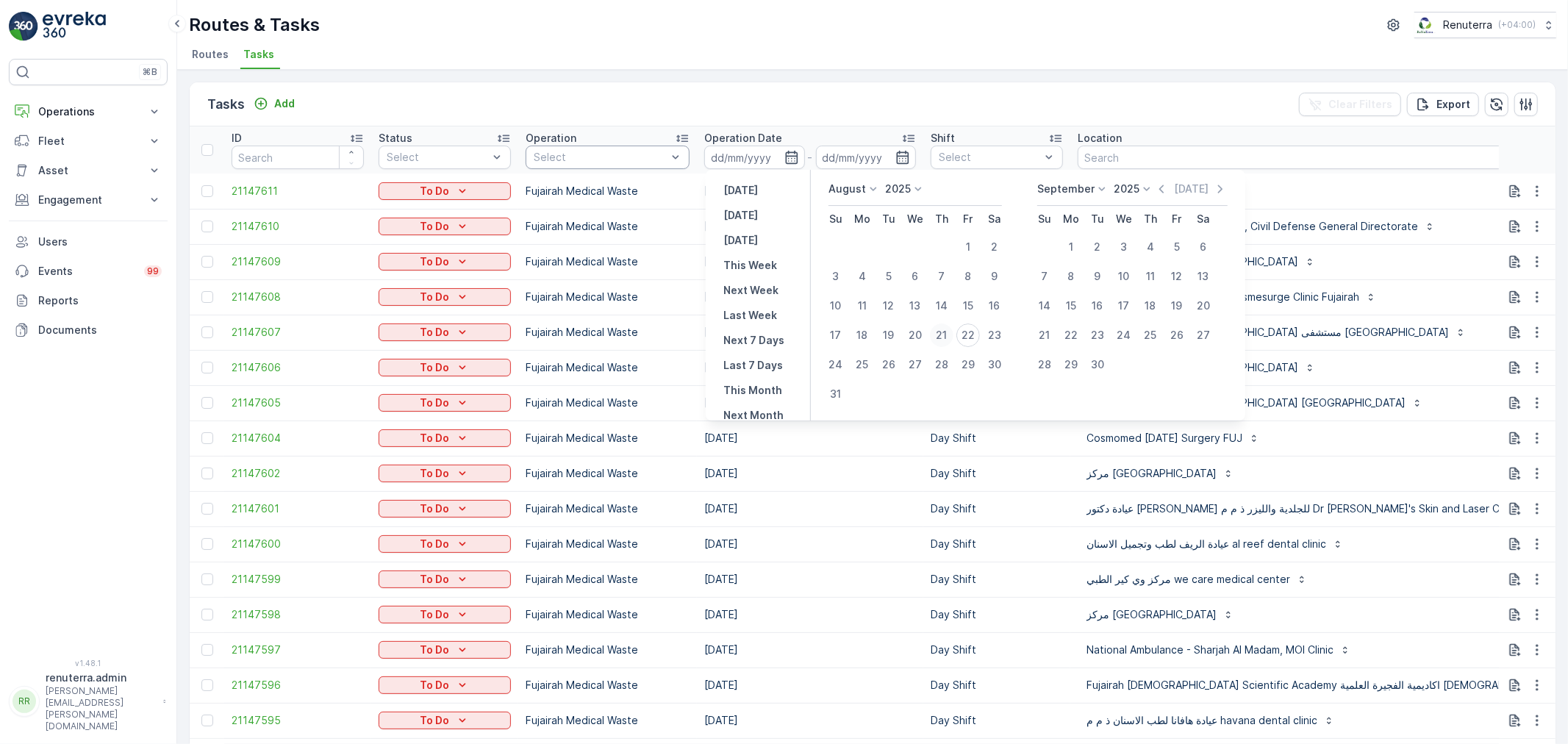
click at [944, 334] on div "21" at bounding box center [942, 335] width 24 height 24
type input "[DATE]"
click at [944, 334] on div "21" at bounding box center [942, 335] width 24 height 24
type input "[DATE]"
click at [944, 334] on div "21" at bounding box center [942, 335] width 24 height 24
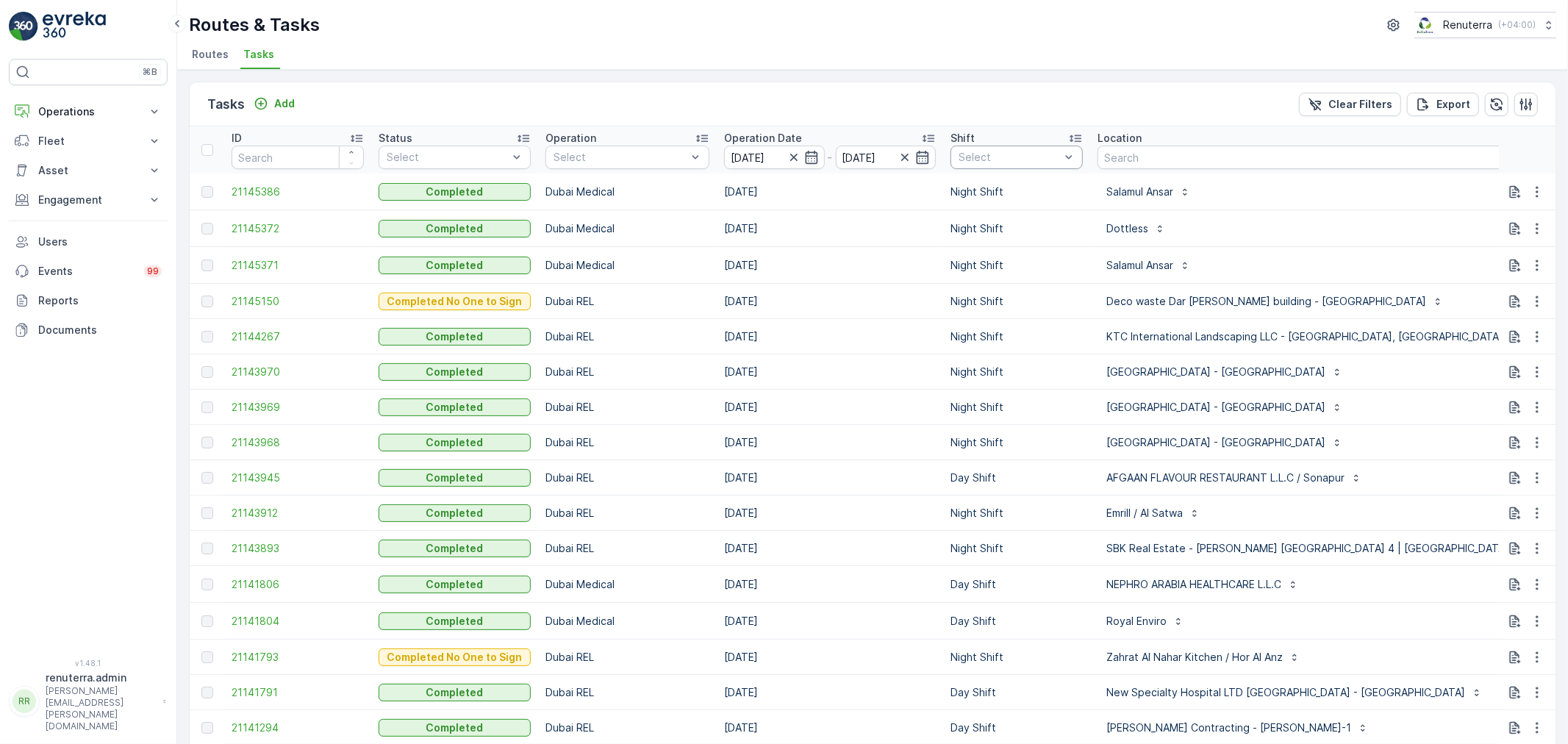
click at [1028, 166] on div "Select" at bounding box center [1017, 158] width 132 height 24
click at [1008, 239] on p "Day Shift" at bounding box center [998, 238] width 46 height 15
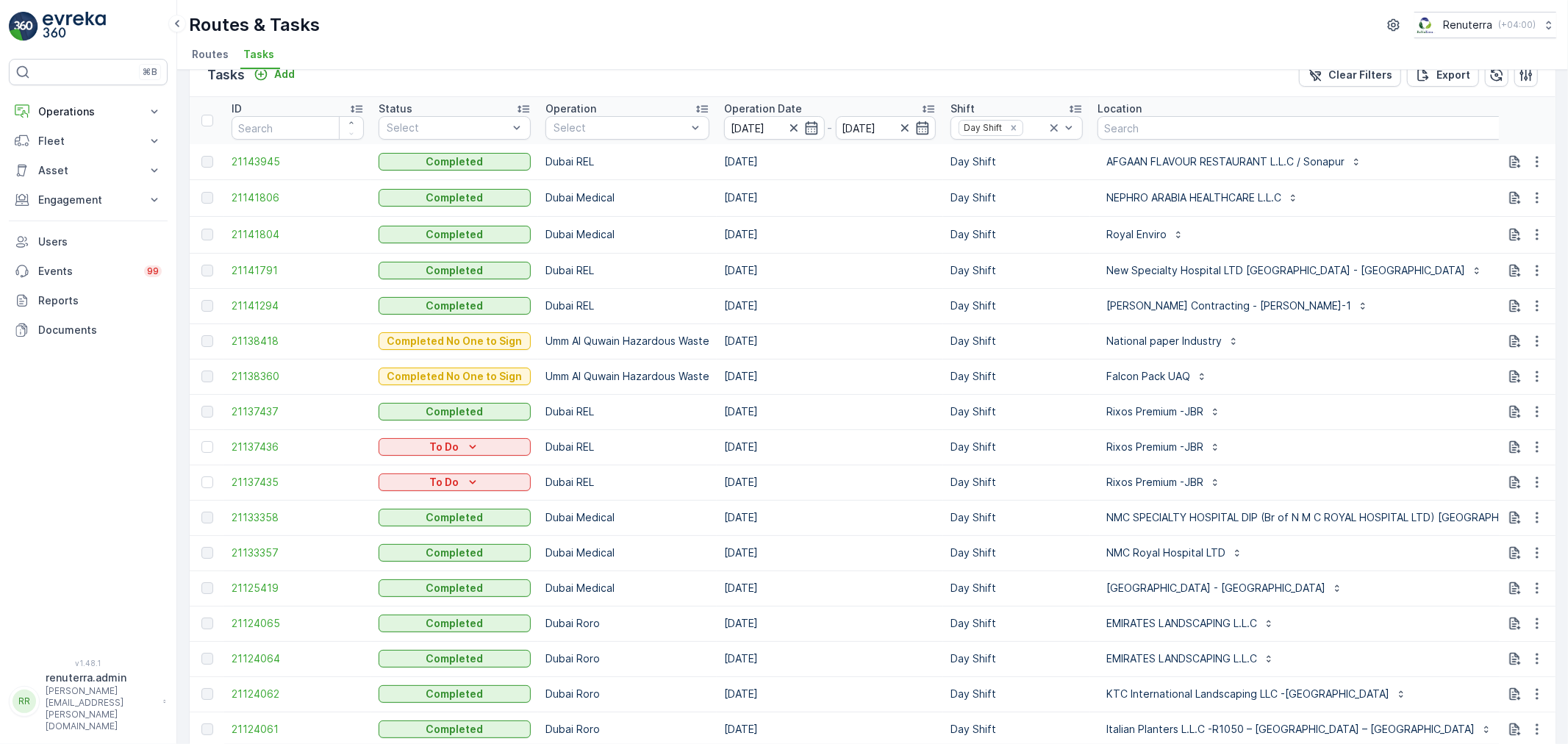
scroll to position [82, 0]
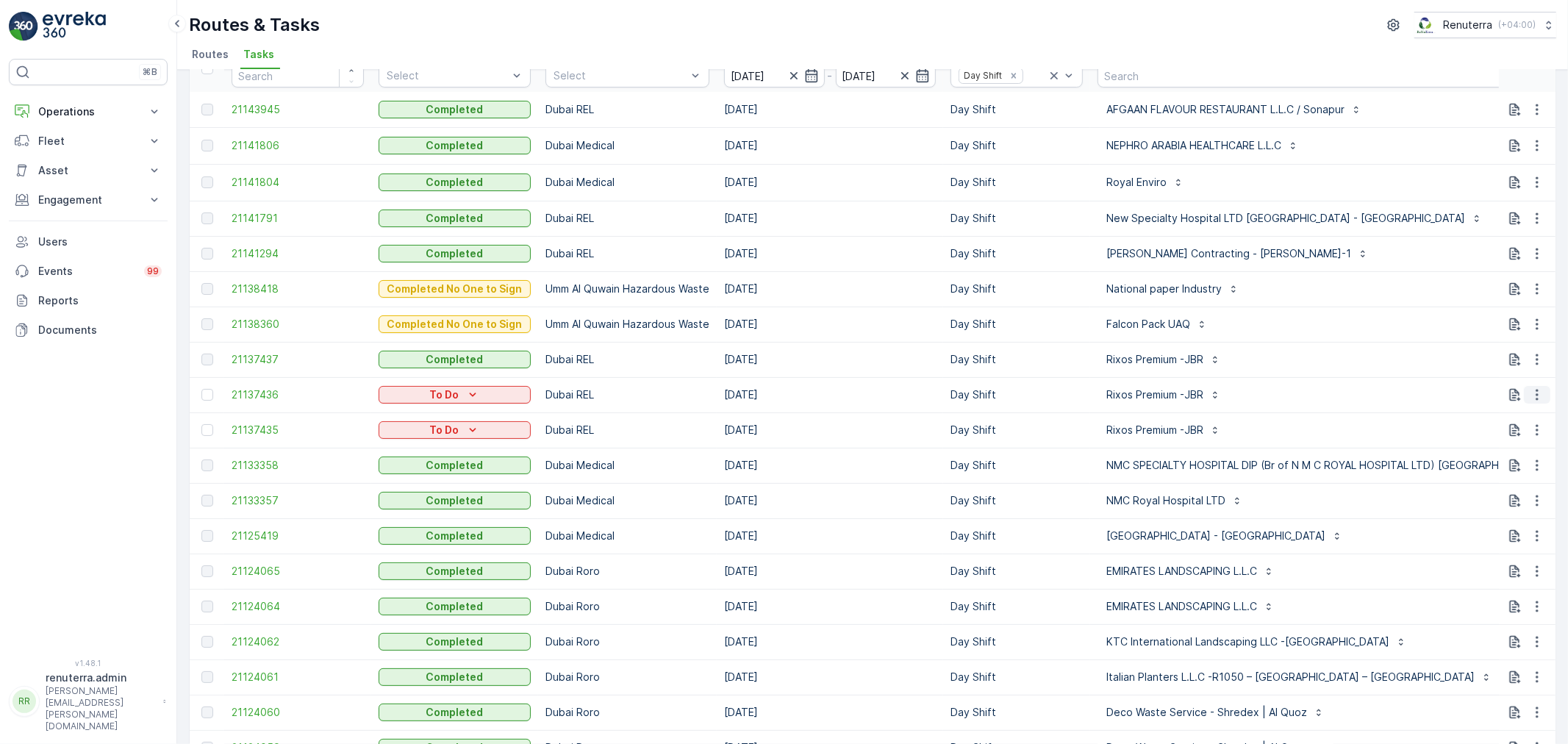
click at [1543, 391] on button "button" at bounding box center [1536, 395] width 26 height 17
click at [1503, 504] on div "Delete" at bounding box center [1513, 506] width 111 height 21
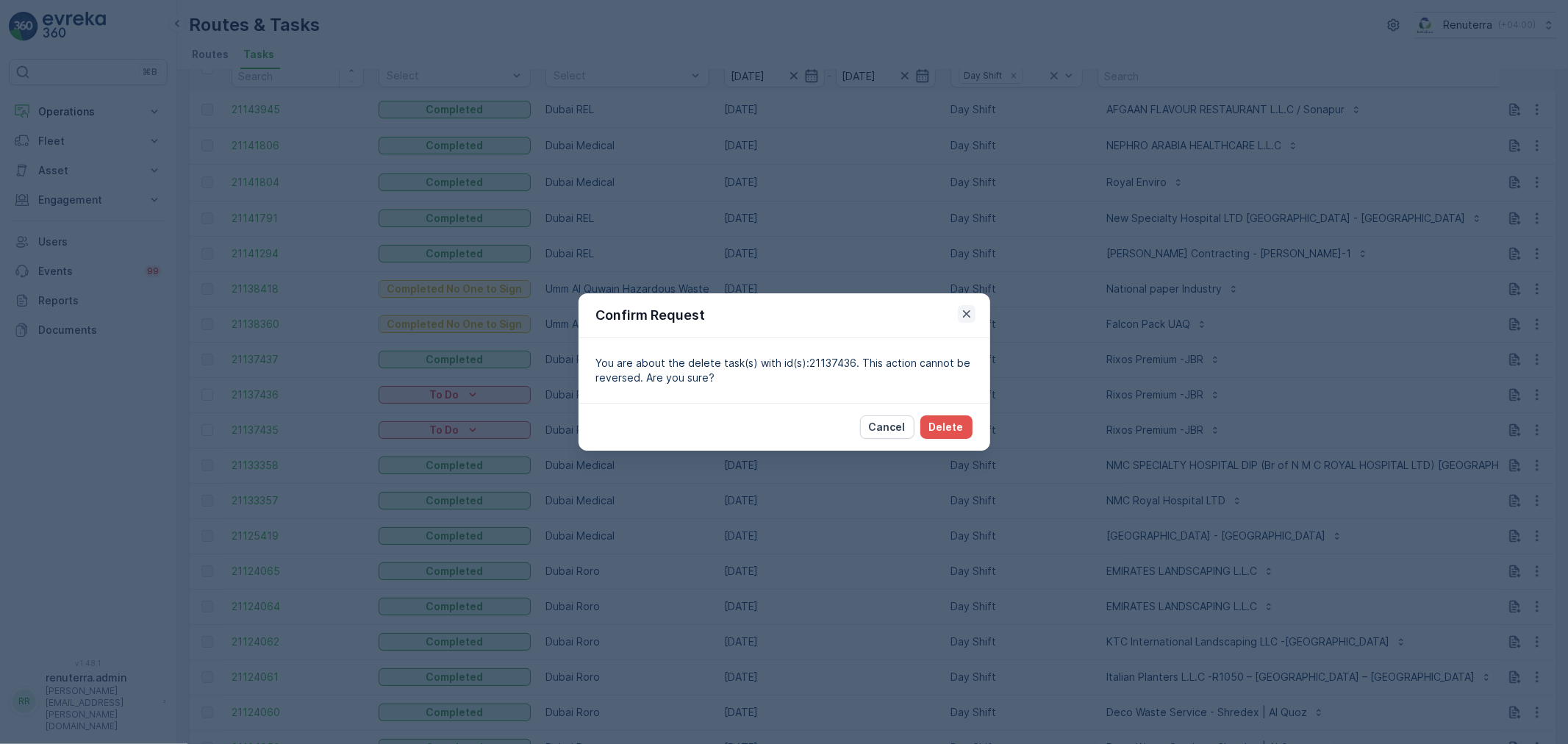
click at [967, 310] on icon "button" at bounding box center [967, 314] width 15 height 15
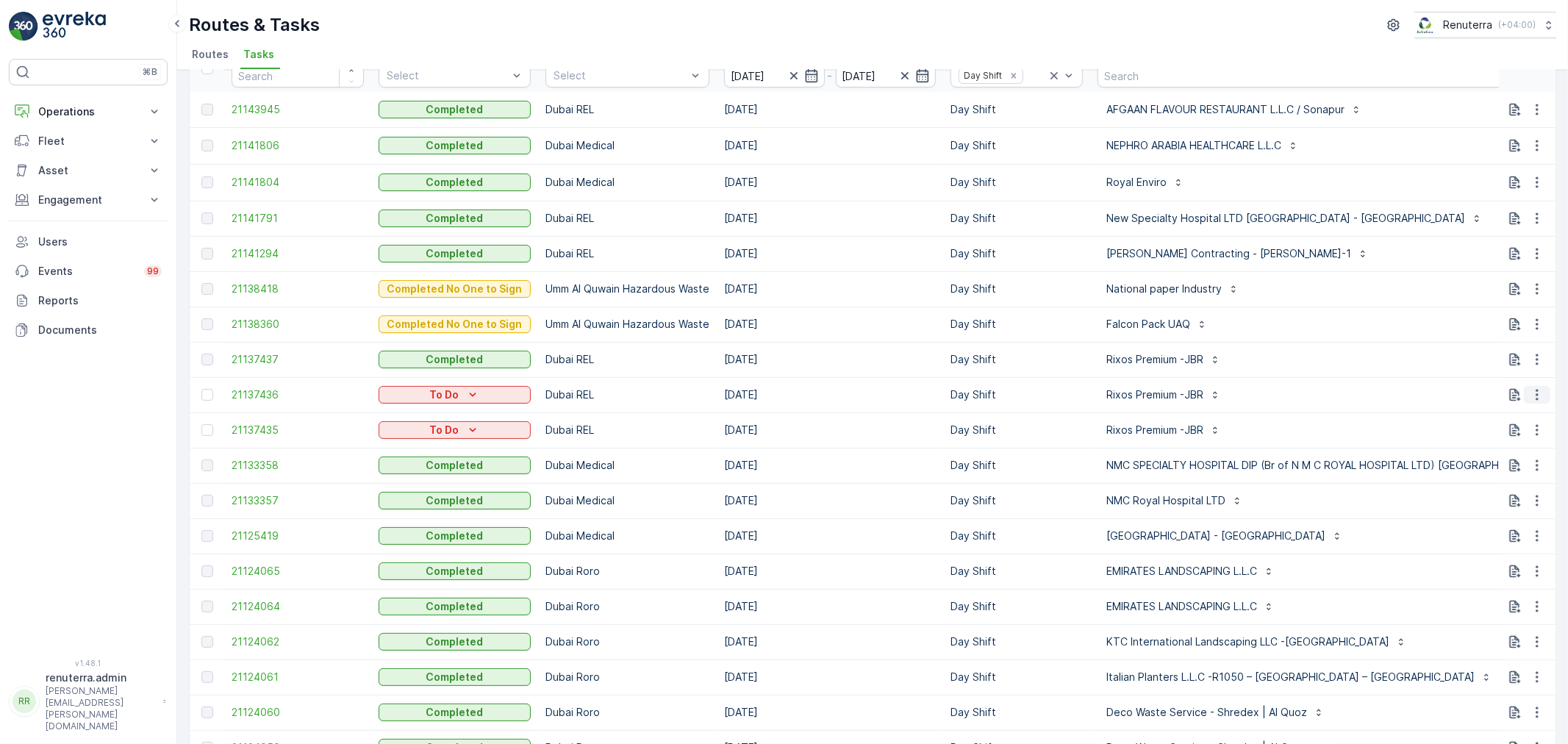
click at [1540, 390] on icon "button" at bounding box center [1537, 395] width 15 height 15
drag, startPoint x: 1314, startPoint y: 408, endPoint x: 1272, endPoint y: 428, distance: 46.5
click at [1316, 407] on td "Rixos Premium -JBR" at bounding box center [1333, 395] width 486 height 36
drag, startPoint x: 1285, startPoint y: 400, endPoint x: 1297, endPoint y: 399, distance: 12.0
click at [1291, 399] on div "Rixos Premium -JBR" at bounding box center [1333, 395] width 471 height 24
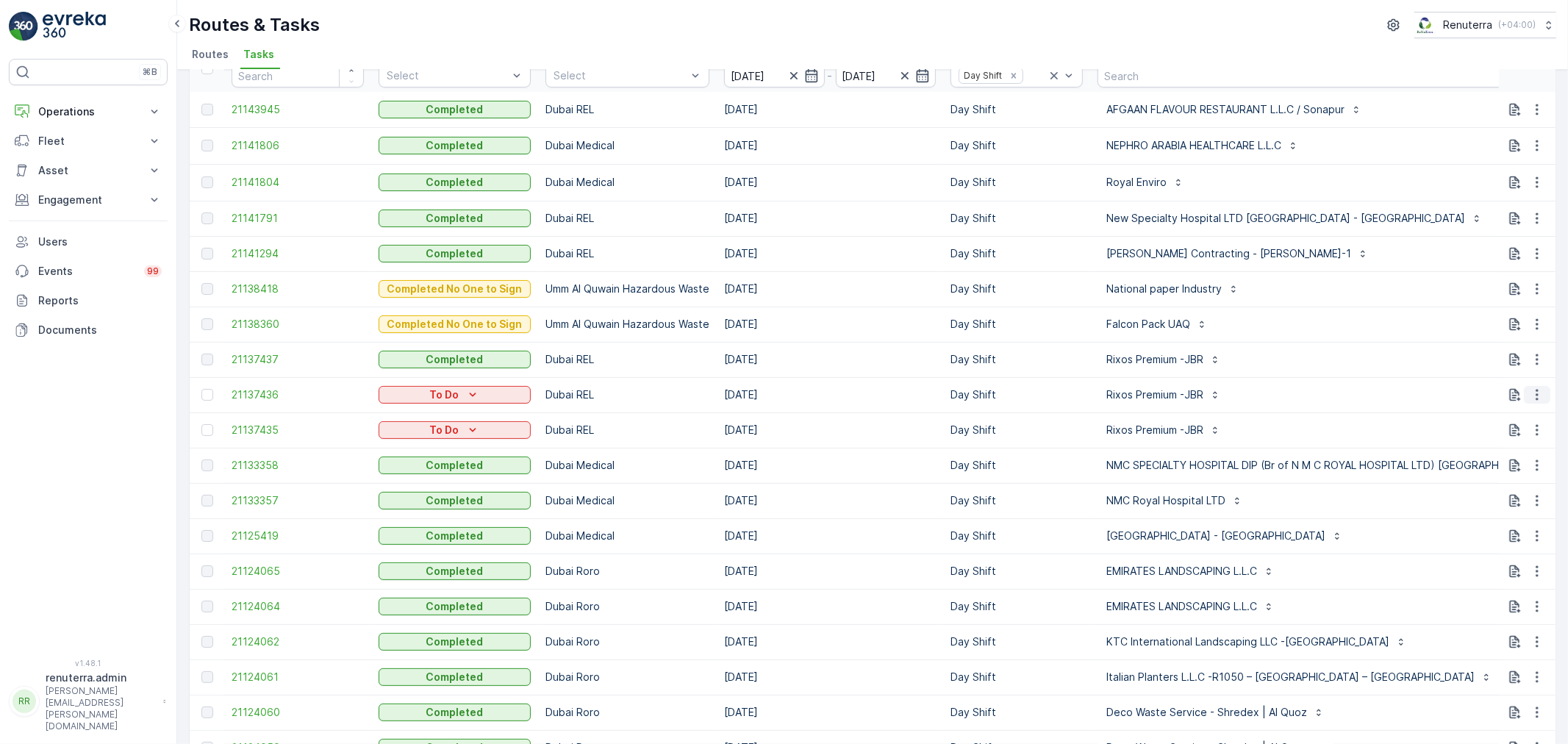
click at [1536, 393] on icon "button" at bounding box center [1537, 395] width 15 height 15
click at [1509, 510] on div "Delete" at bounding box center [1513, 506] width 111 height 21
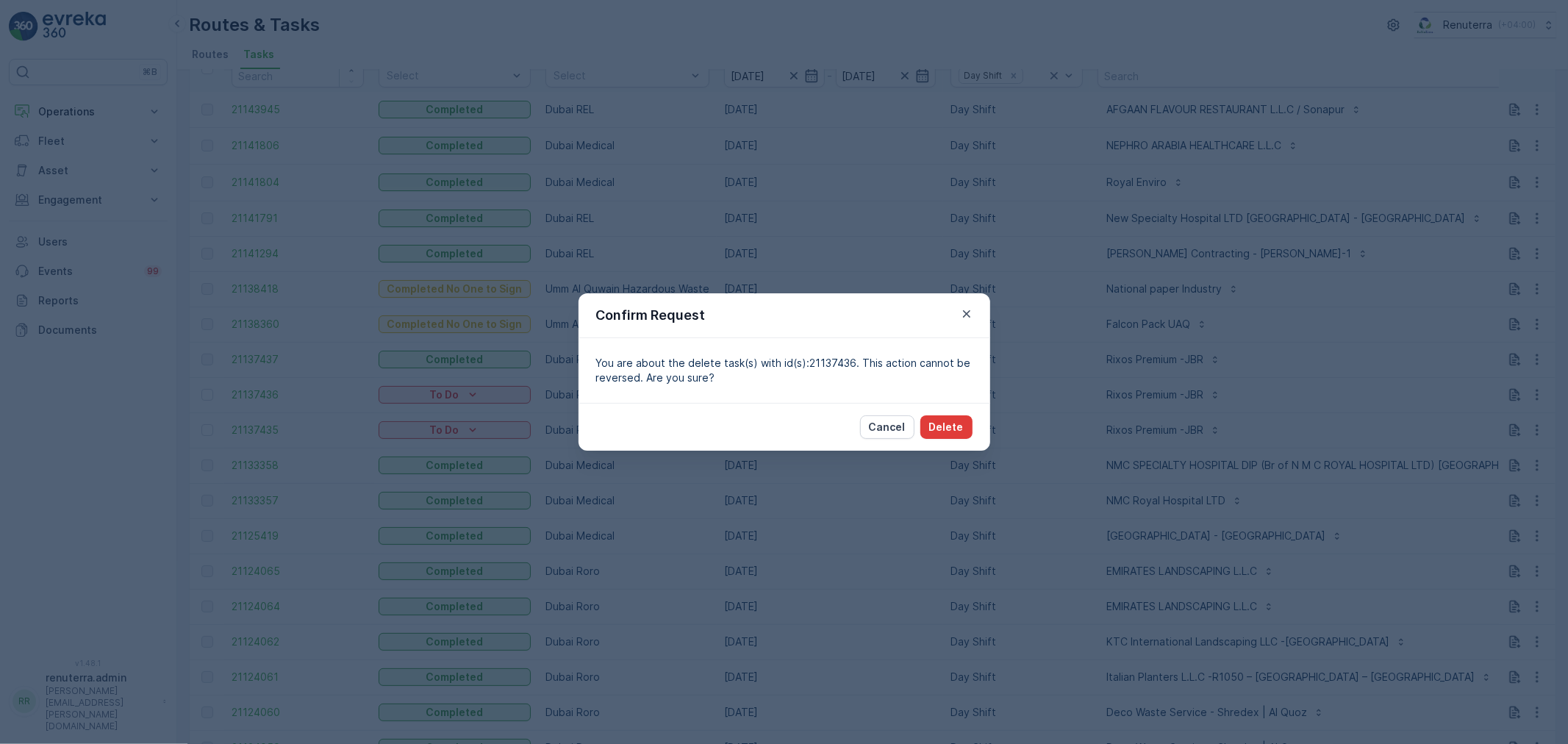
click at [958, 428] on p "Delete" at bounding box center [947, 427] width 35 height 15
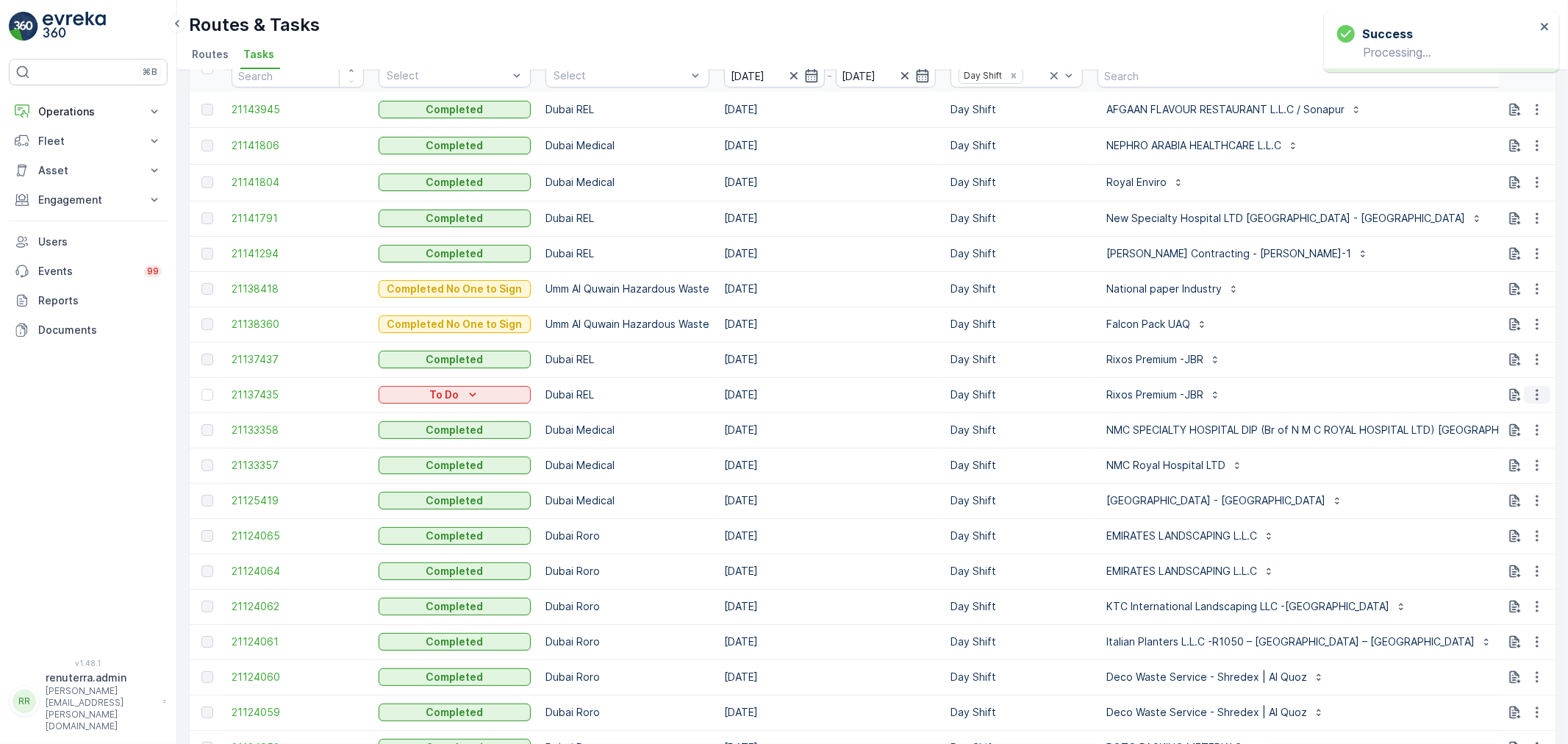
click at [1532, 392] on icon "button" at bounding box center [1537, 395] width 15 height 15
click at [1466, 504] on span "Delete" at bounding box center [1480, 506] width 34 height 15
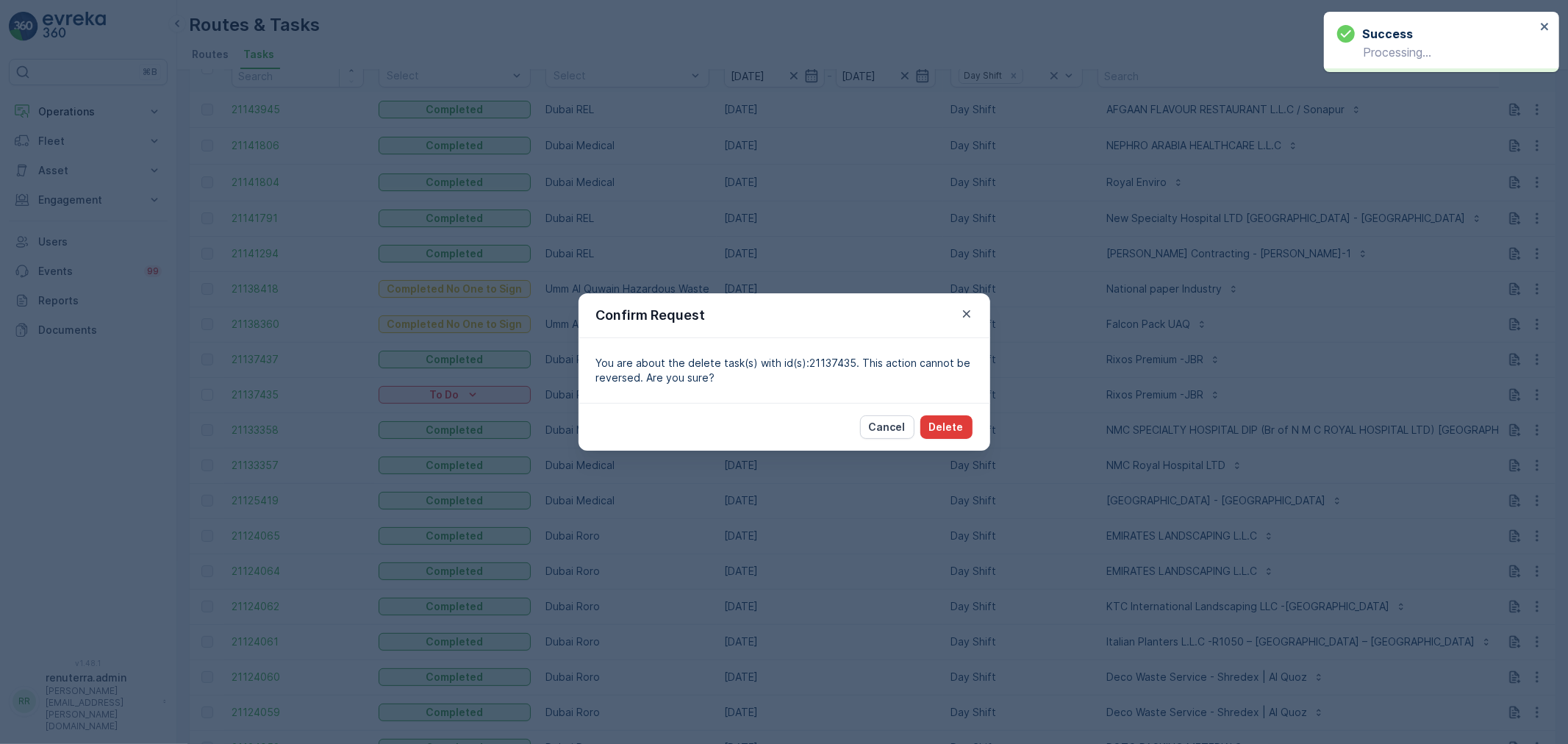
click at [959, 427] on p "Delete" at bounding box center [947, 427] width 35 height 15
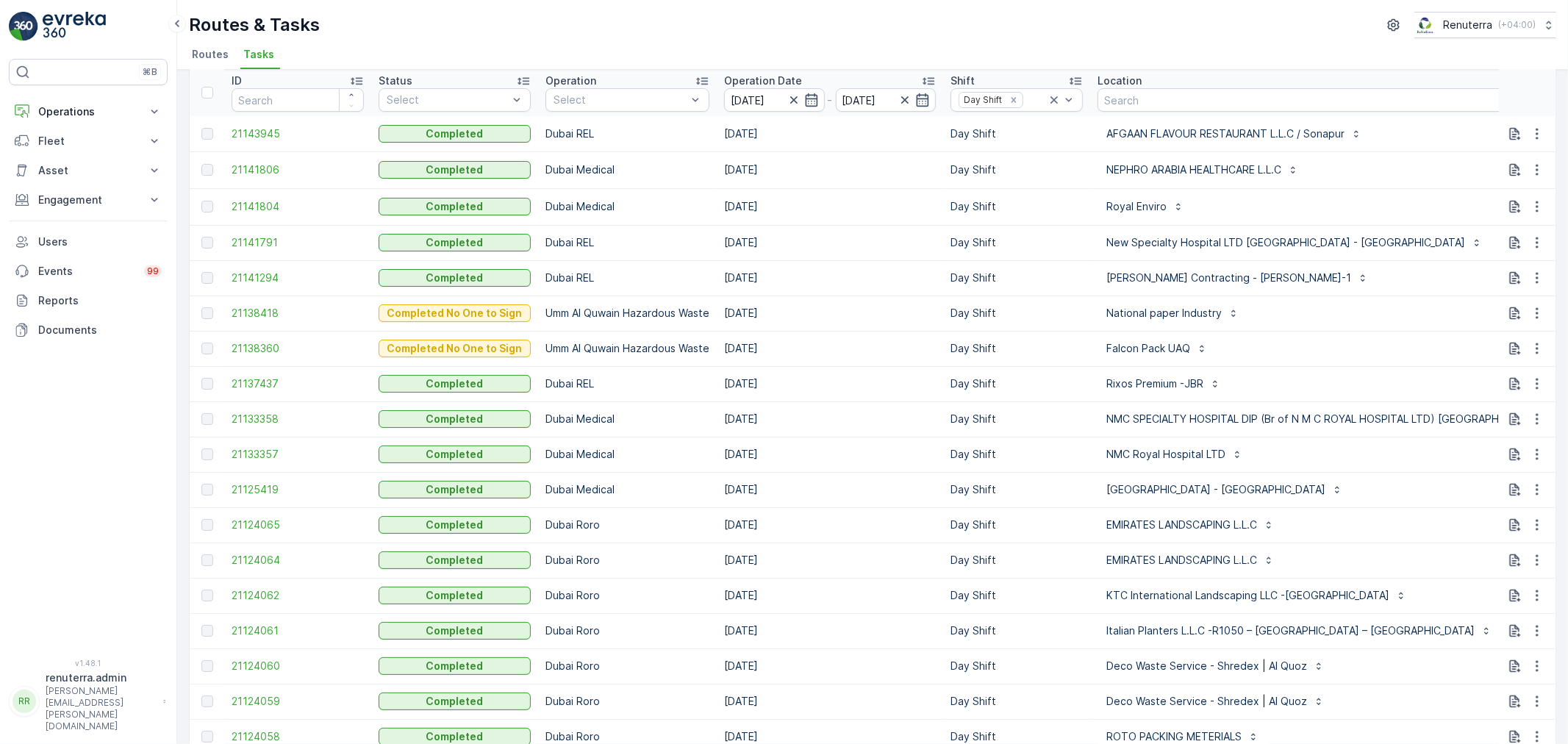
scroll to position [0, 0]
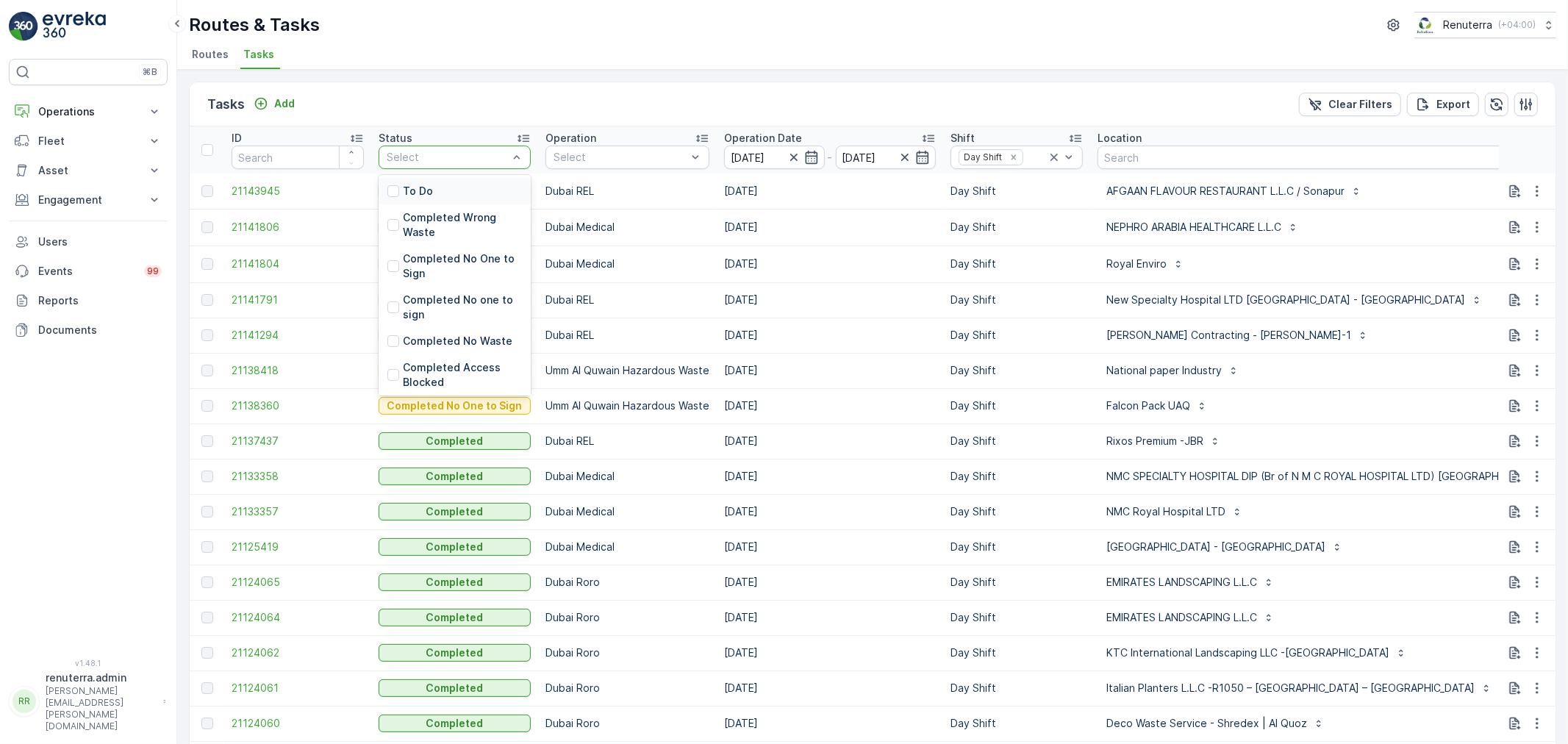
click at [464, 158] on div at bounding box center [447, 157] width 124 height 12
click at [451, 189] on div "To Do" at bounding box center [455, 191] width 152 height 26
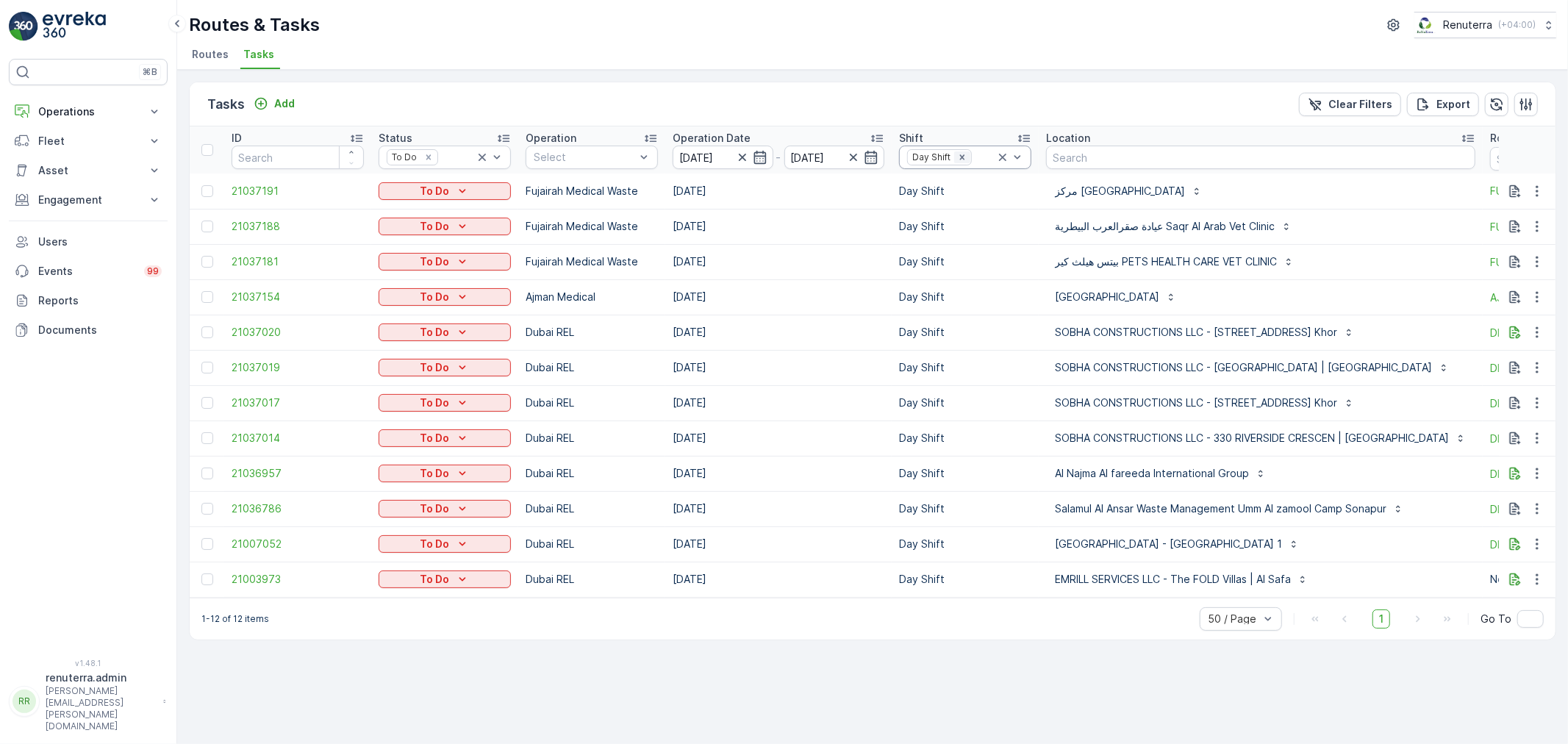
click at [962, 158] on icon "Remove Day Shift" at bounding box center [962, 157] width 5 height 5
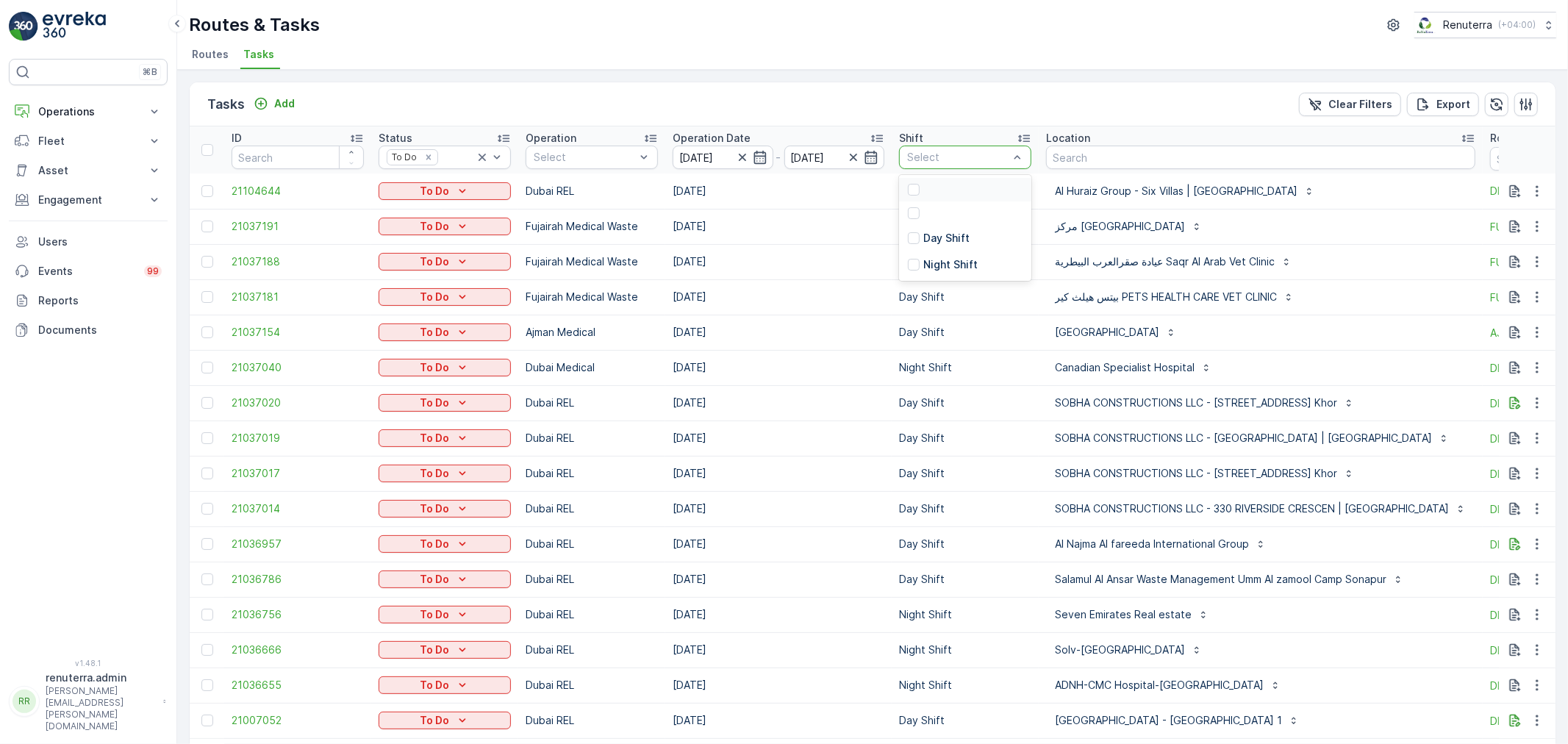
click at [962, 158] on div at bounding box center [958, 157] width 105 height 12
click at [953, 263] on p "Night Shift" at bounding box center [950, 265] width 55 height 15
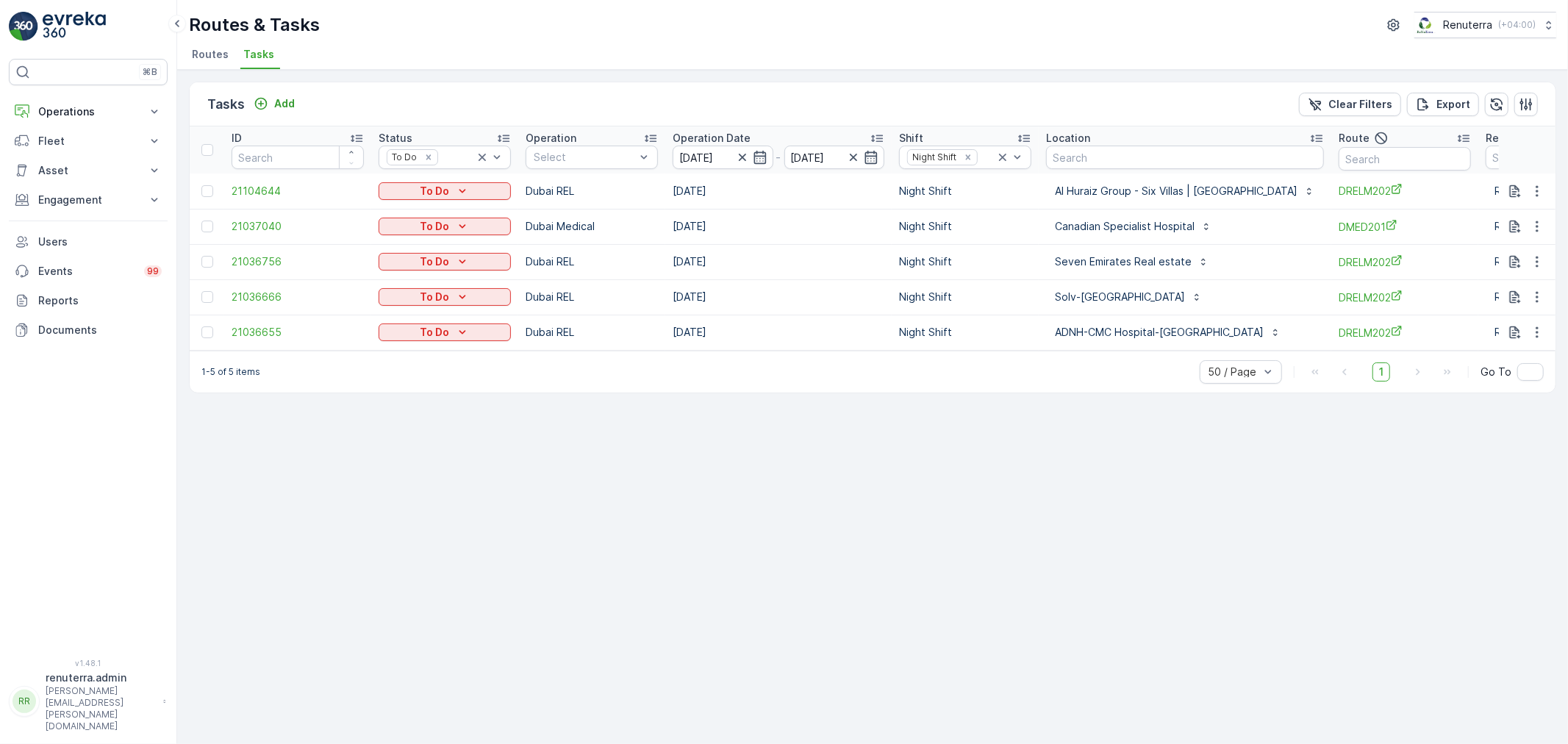
drag, startPoint x: 868, startPoint y: 361, endPoint x: 1054, endPoint y: 357, distance: 186.0
click at [1054, 357] on div "1-5 of 5 items 50 / Page 1 Go To" at bounding box center [872, 372] width 1366 height 42
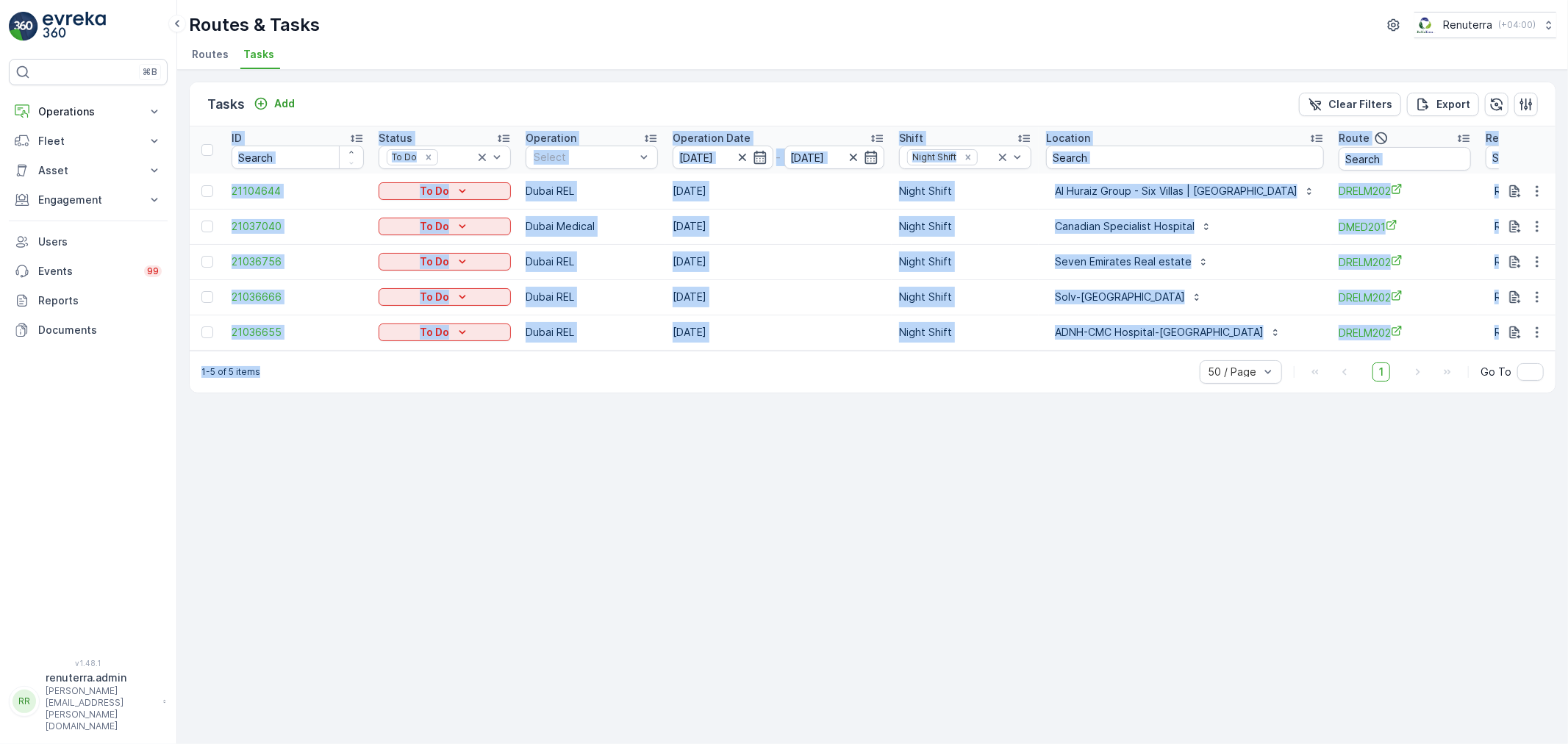
drag, startPoint x: 1048, startPoint y: 357, endPoint x: 1177, endPoint y: 348, distance: 129.3
click at [1224, 351] on div "Tasks Add Clear Filters Export ID Status To Do Operation Select Operation Date …" at bounding box center [872, 237] width 1368 height 311
click at [1082, 357] on div "1-5 of 5 items 50 / Page 1 Go To" at bounding box center [872, 372] width 1366 height 42
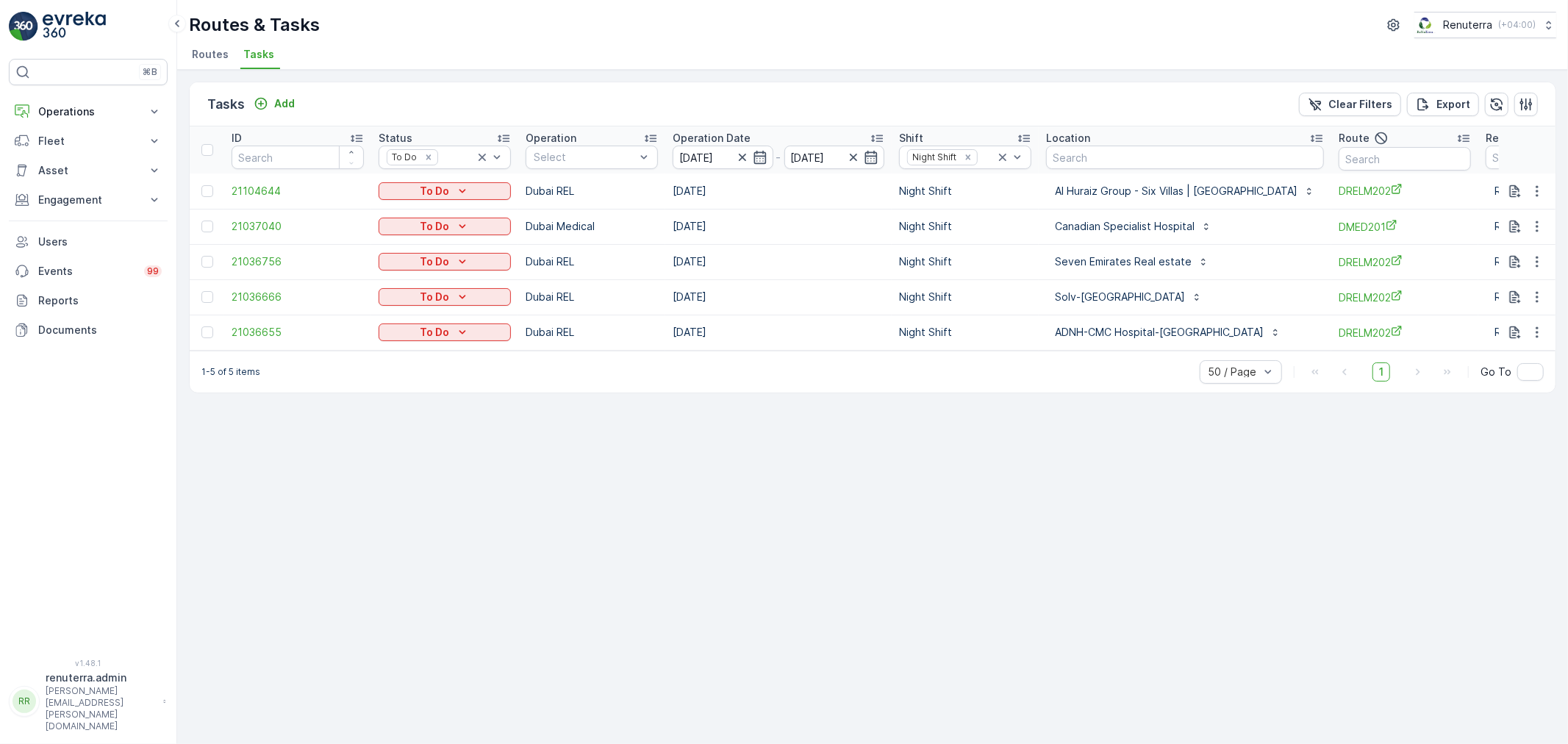
drag, startPoint x: 1081, startPoint y: 357, endPoint x: 1137, endPoint y: 357, distance: 56.0
click at [1137, 357] on div "1-5 of 5 items 50 / Page 1 Go To" at bounding box center [872, 372] width 1366 height 42
click at [844, 362] on div "1-5 of 5 items 50 / Page 1 Go To" at bounding box center [872, 372] width 1366 height 42
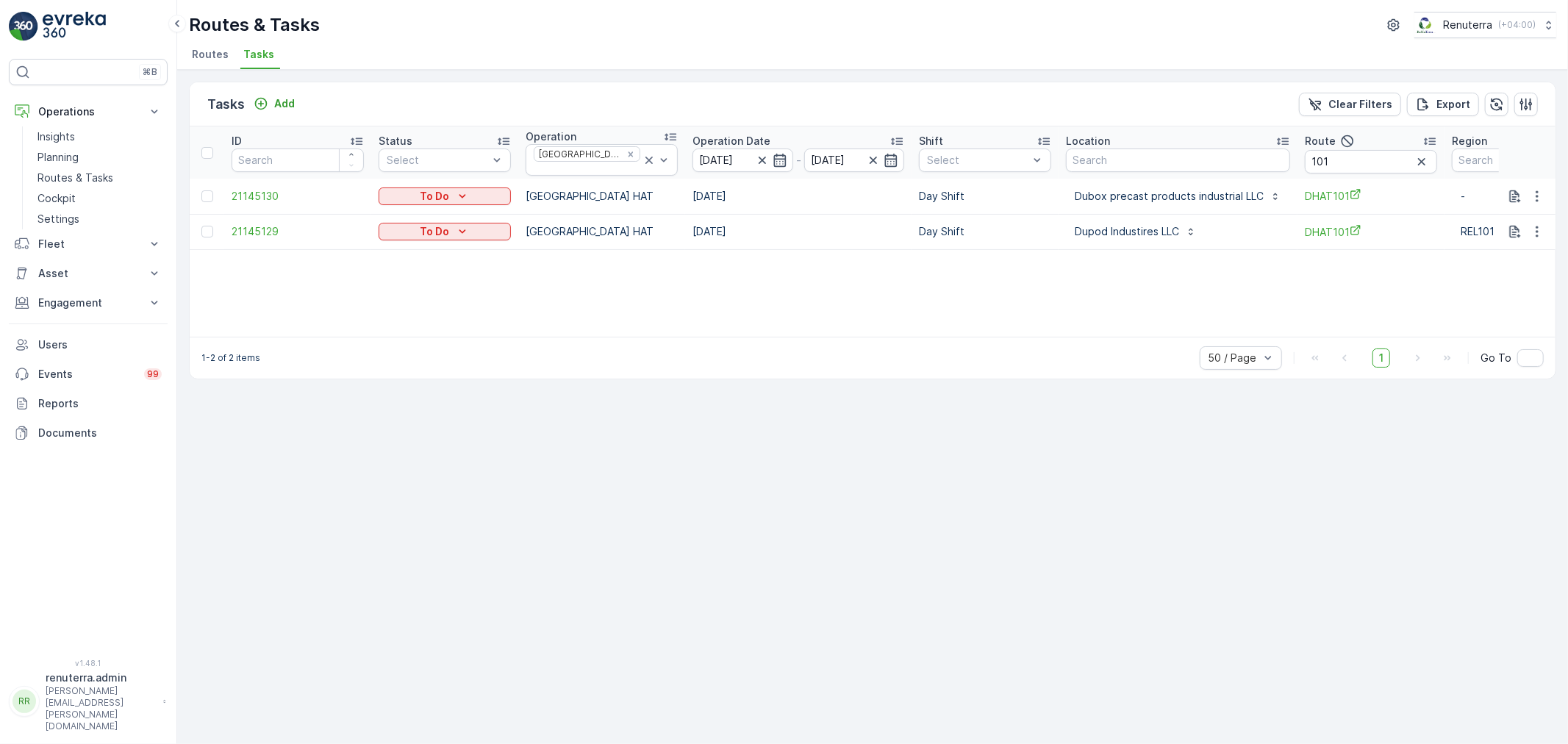
scroll to position [0, 48]
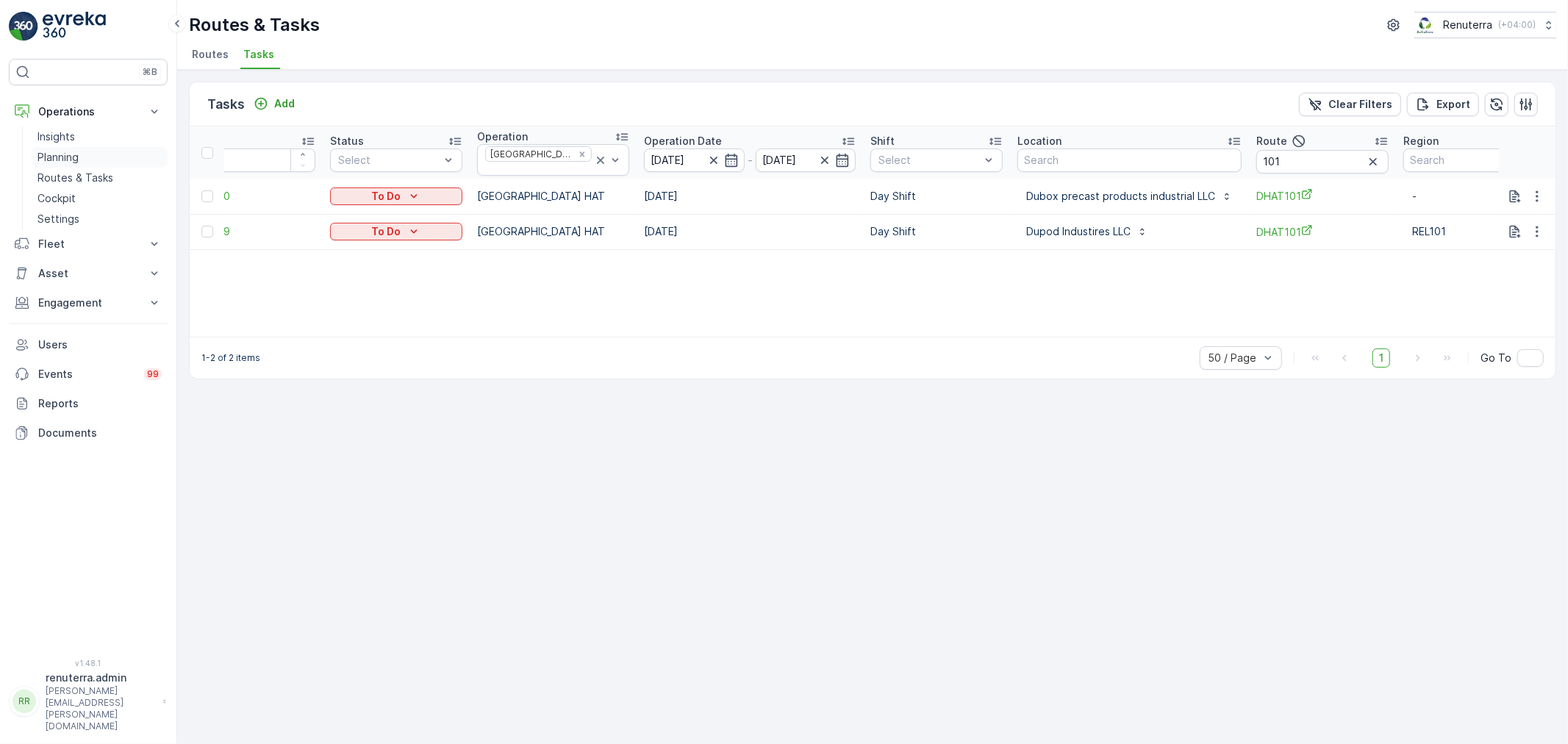
click at [60, 148] on link "Planning" at bounding box center [100, 158] width 136 height 21
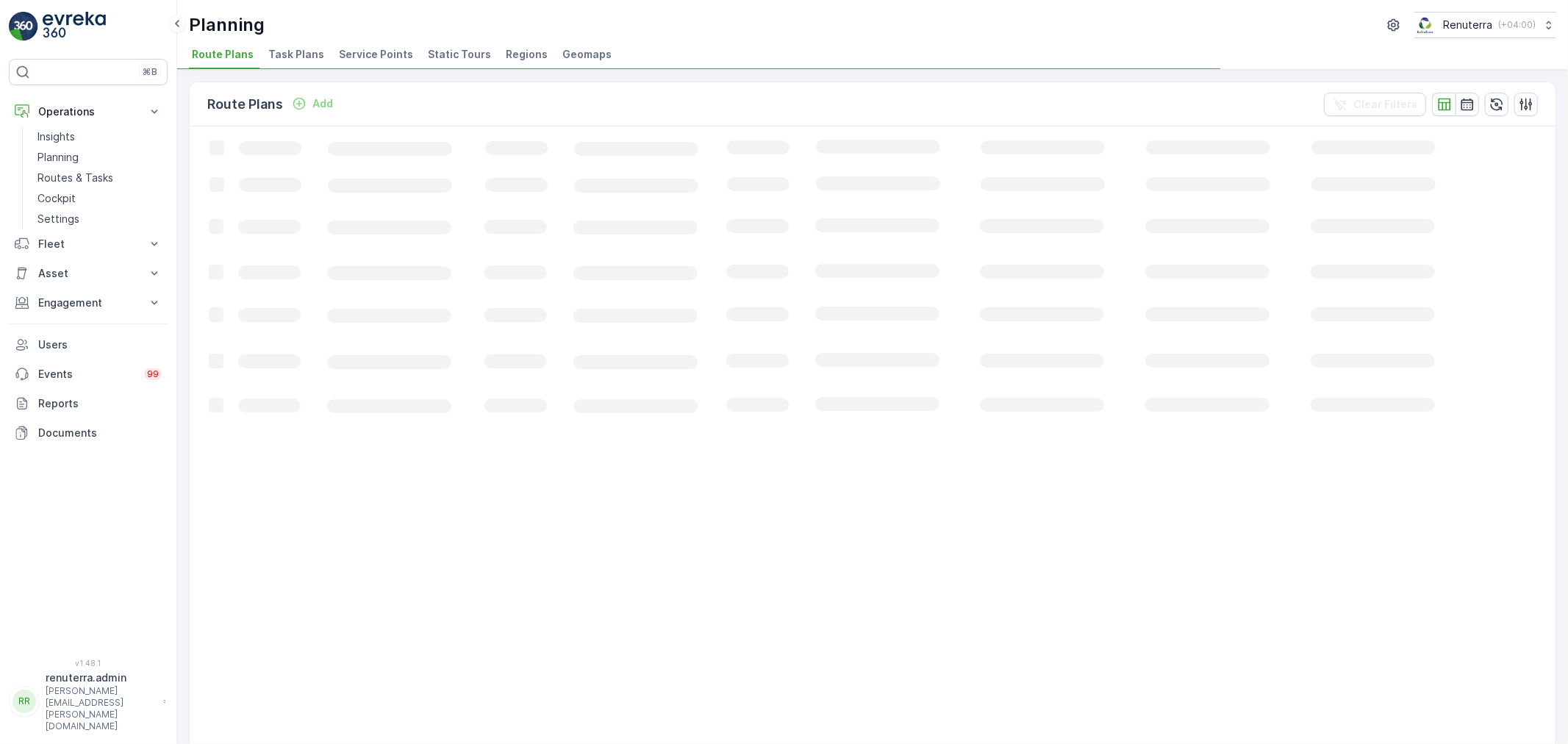
click at [351, 45] on li "Service Points" at bounding box center [377, 57] width 83 height 25
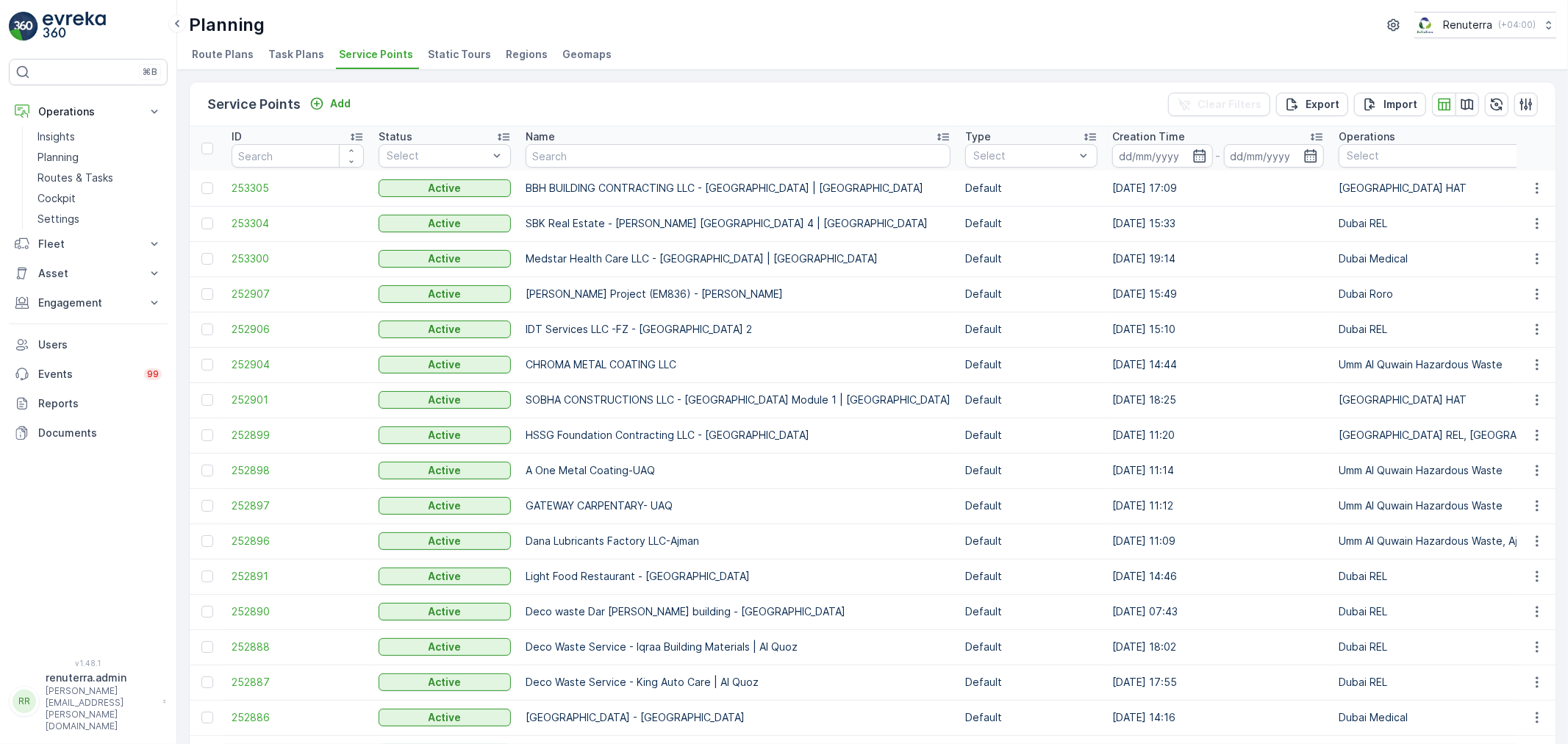
click at [590, 158] on input "text" at bounding box center [738, 156] width 425 height 24
type input "nmc"
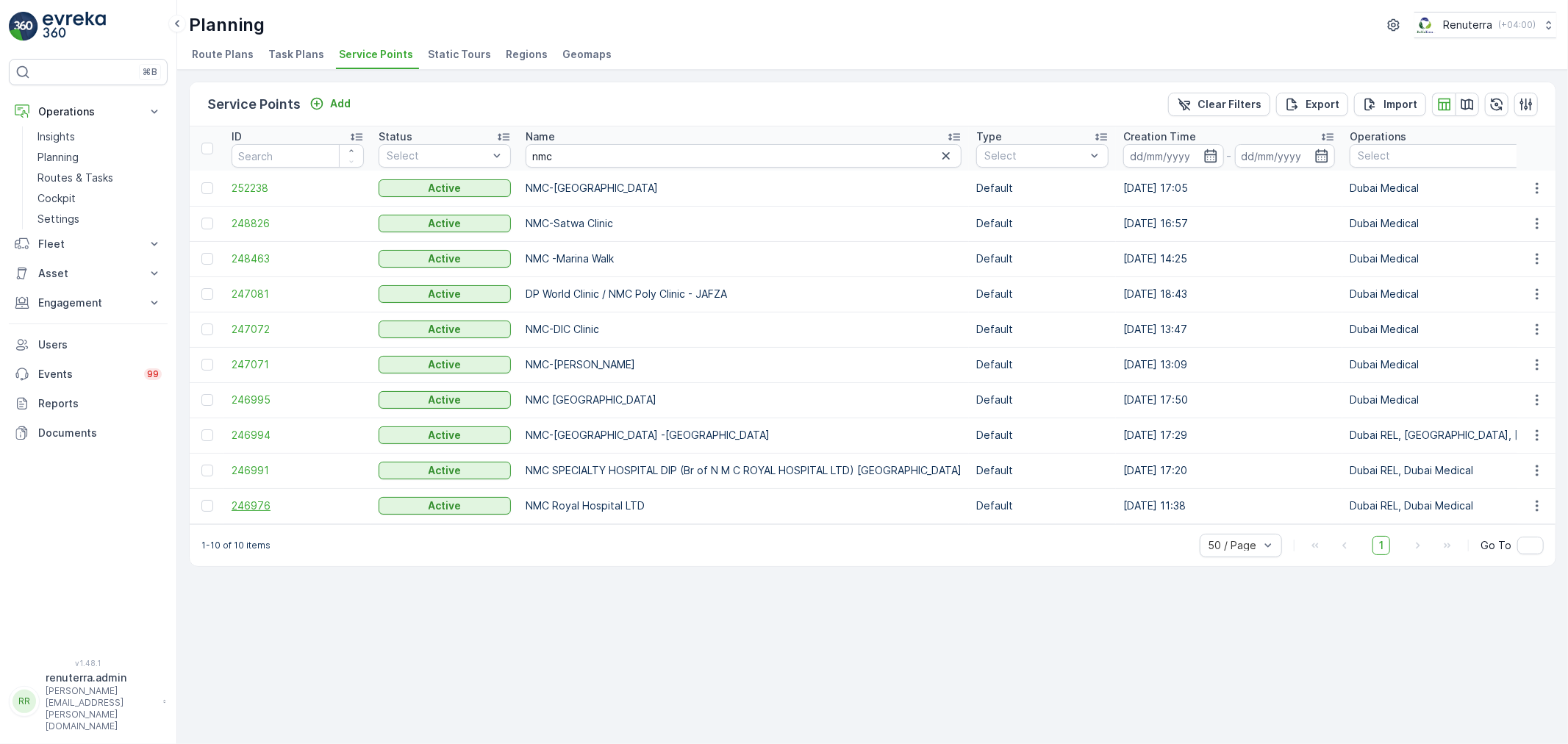
click at [256, 511] on span "246976" at bounding box center [297, 506] width 132 height 15
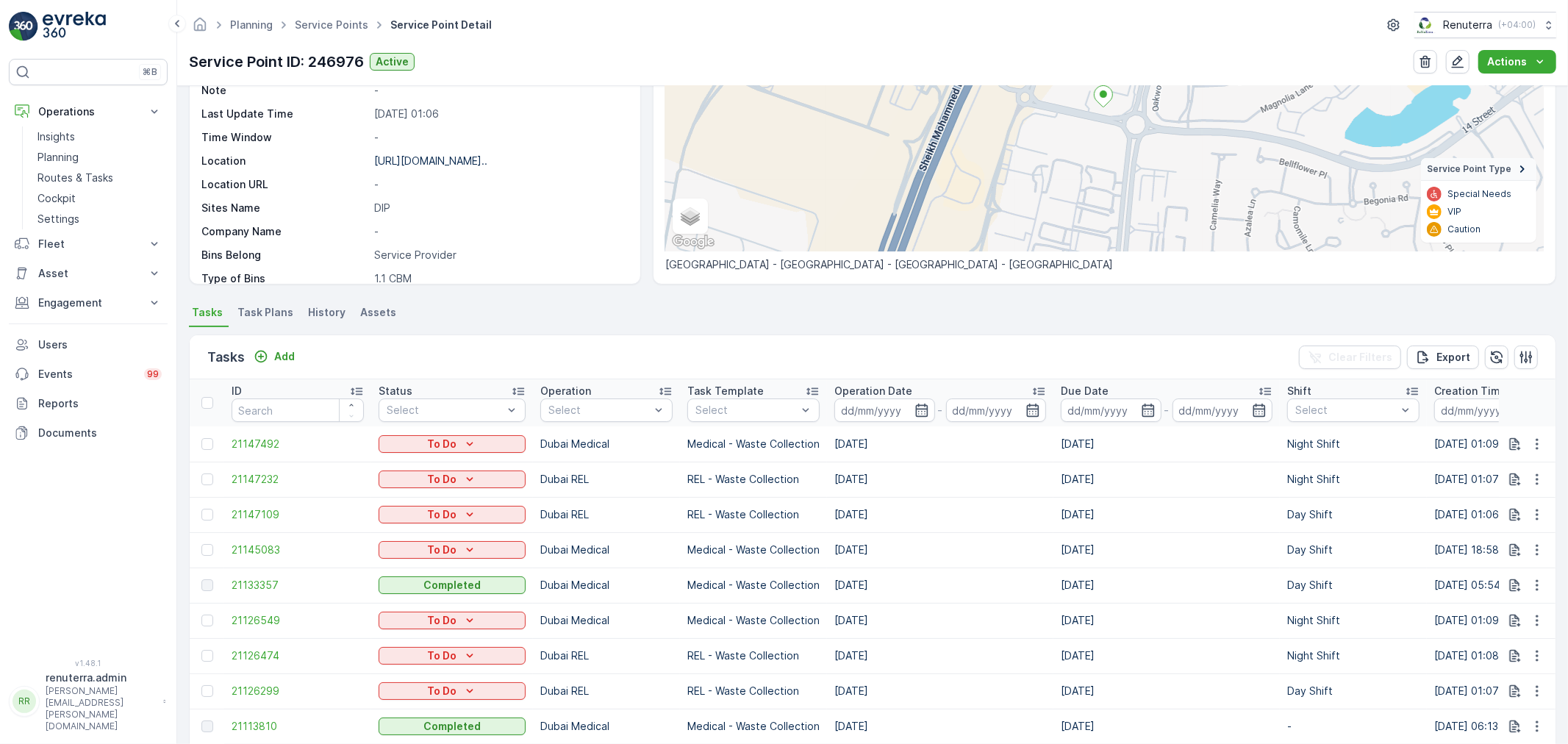
scroll to position [157, 0]
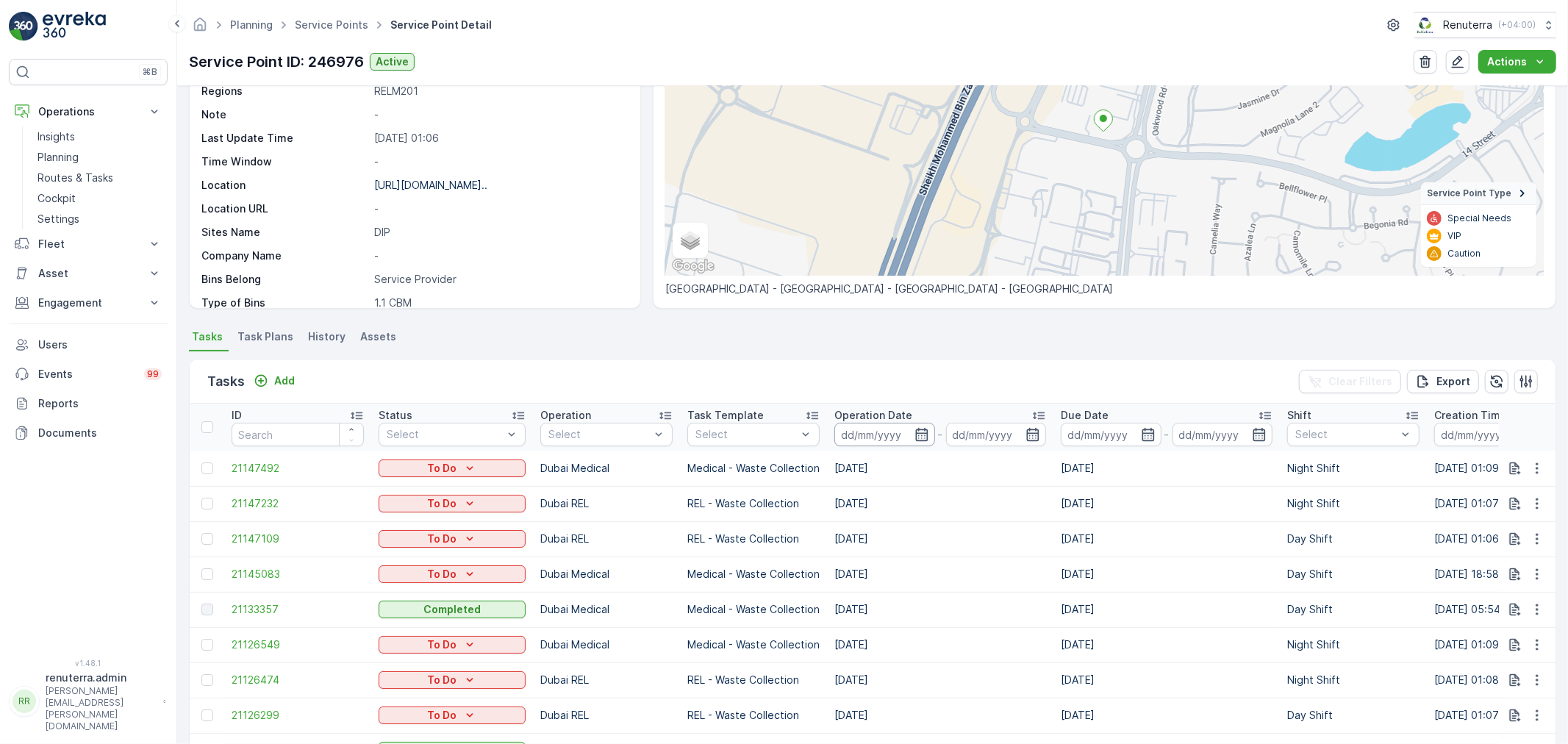
click at [925, 431] on input at bounding box center [884, 434] width 101 height 24
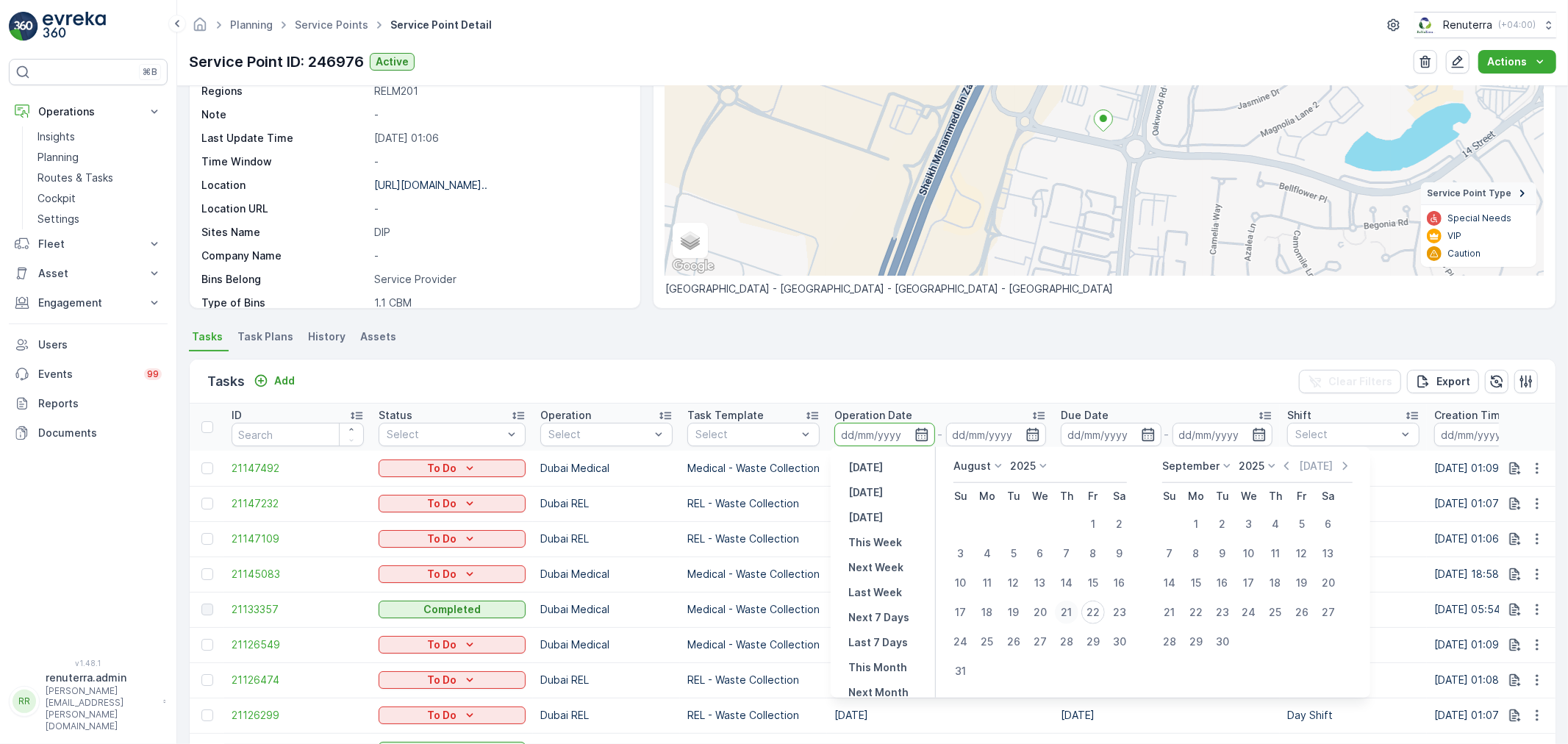
click at [1072, 615] on div "21" at bounding box center [1066, 612] width 24 height 24
type input "[DATE]"
click at [1072, 615] on div "21" at bounding box center [1066, 612] width 24 height 24
type input "[DATE]"
click at [1072, 615] on td "[DATE]" at bounding box center [1167, 609] width 227 height 36
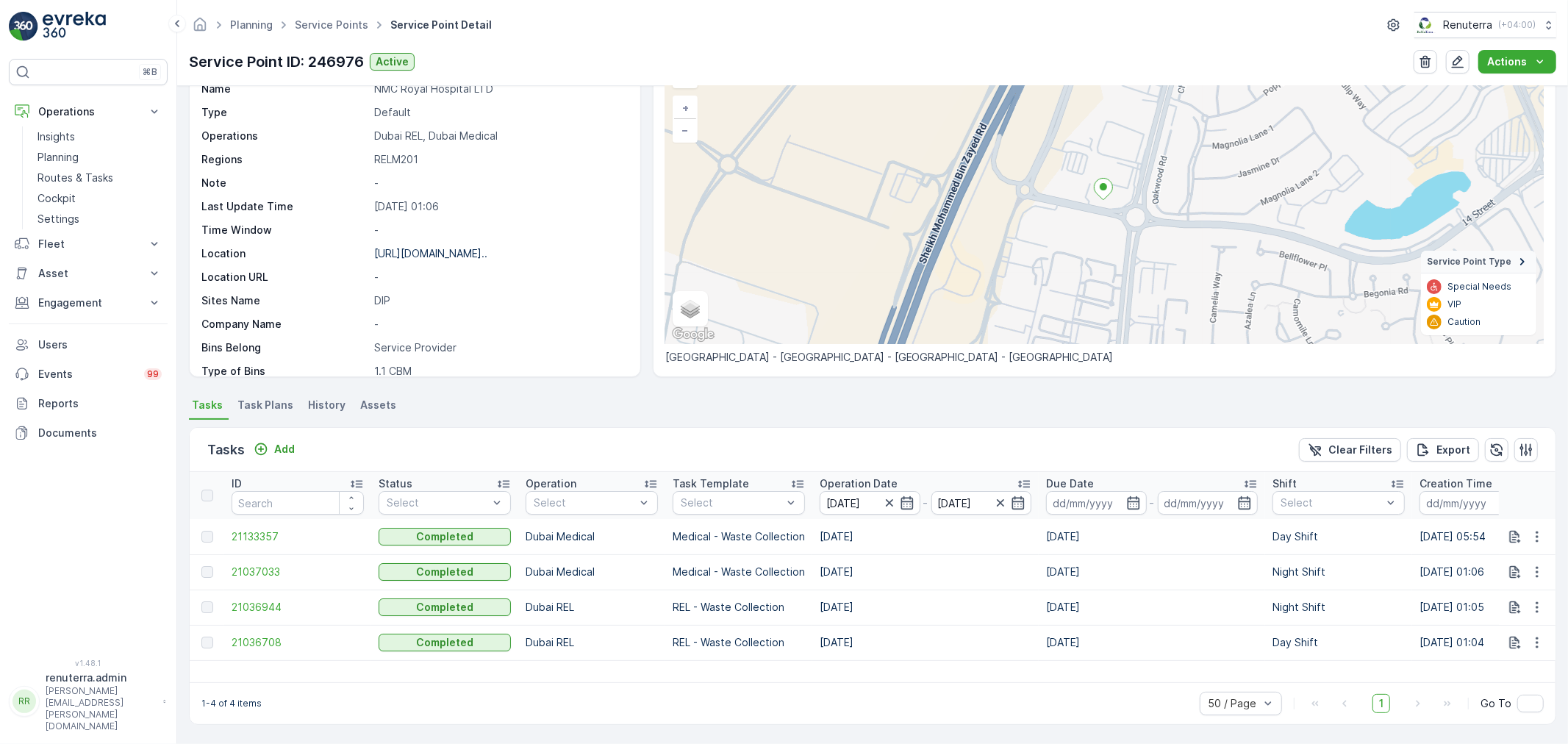
scroll to position [88, 0]
click at [248, 644] on span "21036708" at bounding box center [297, 643] width 132 height 15
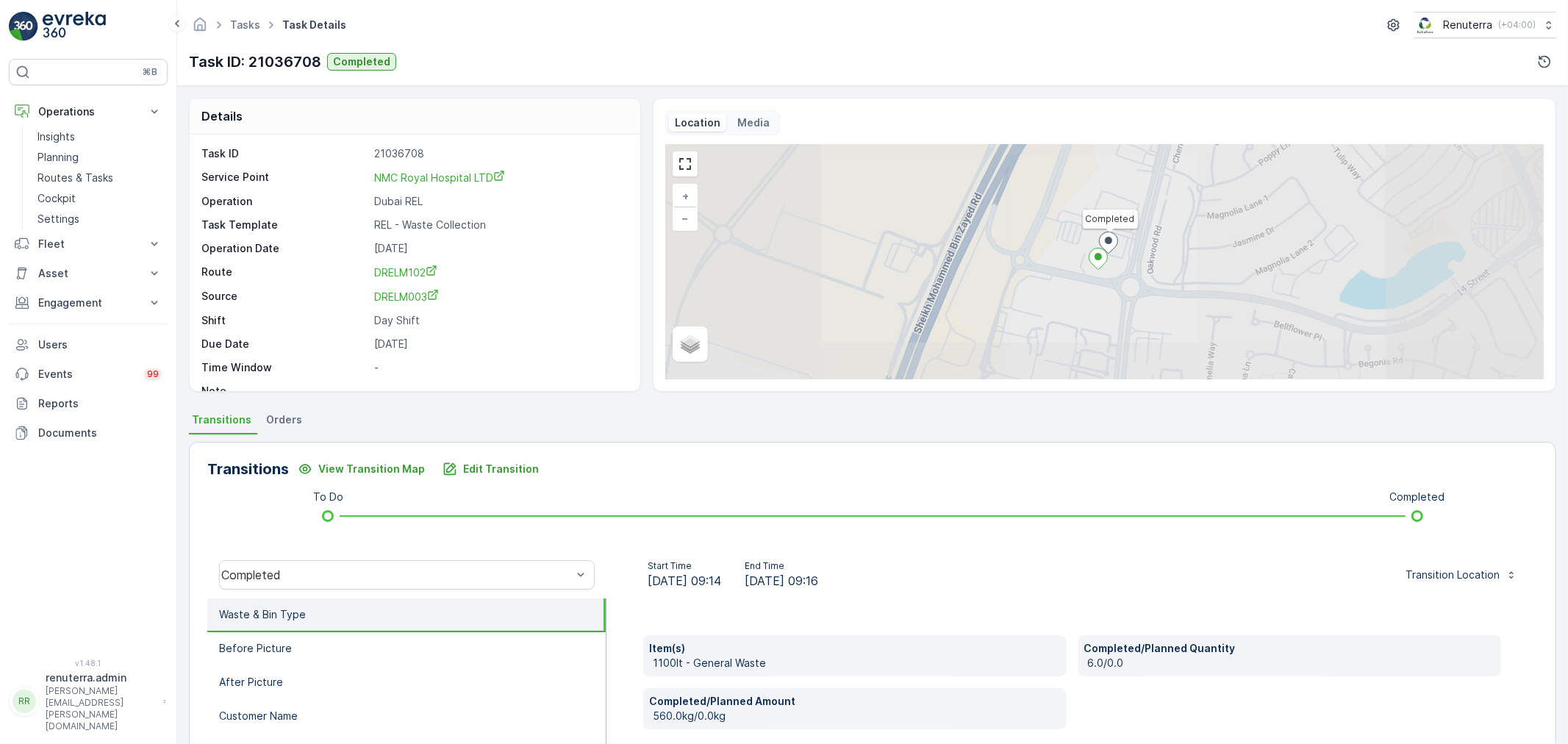
scroll to position [20, 0]
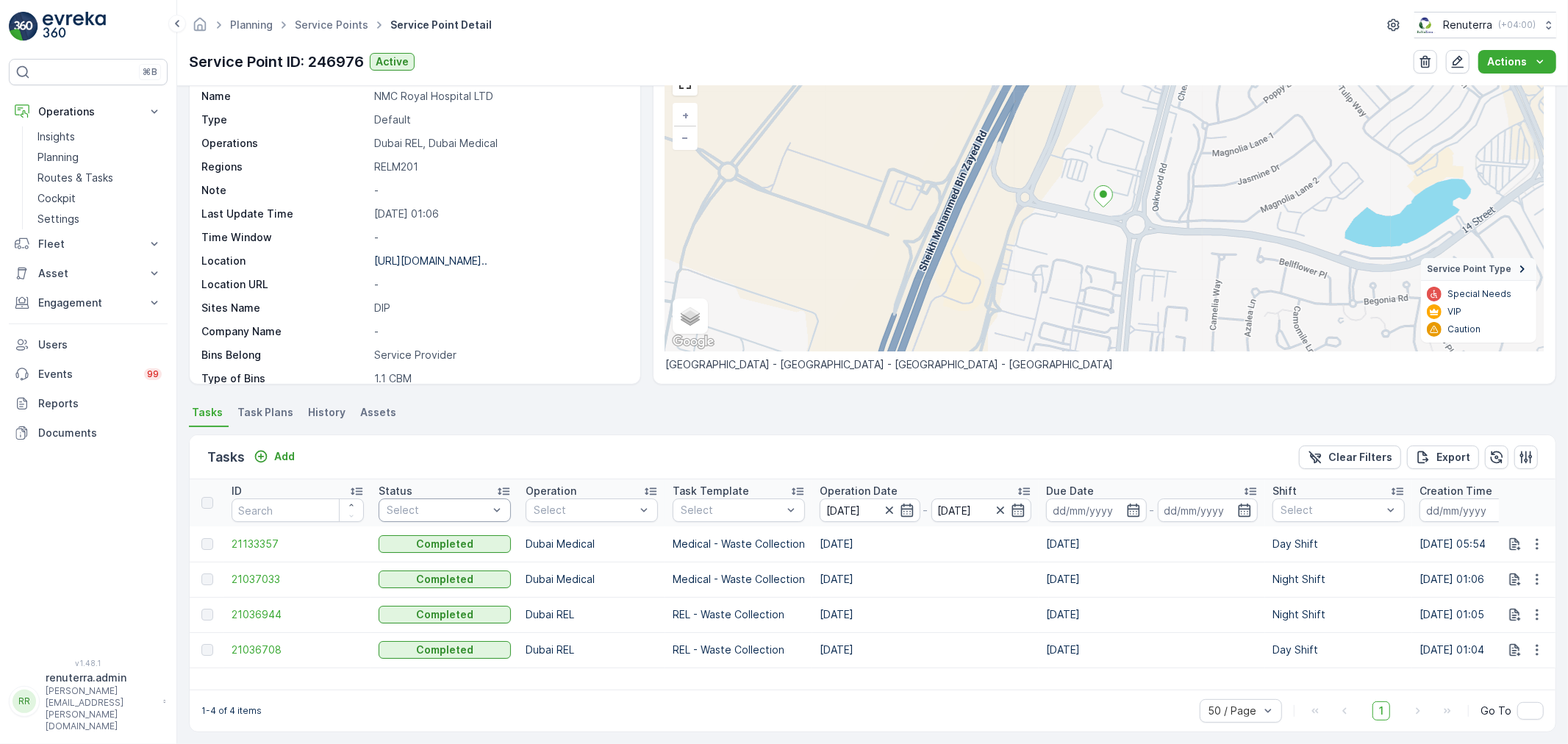
scroll to position [82, 0]
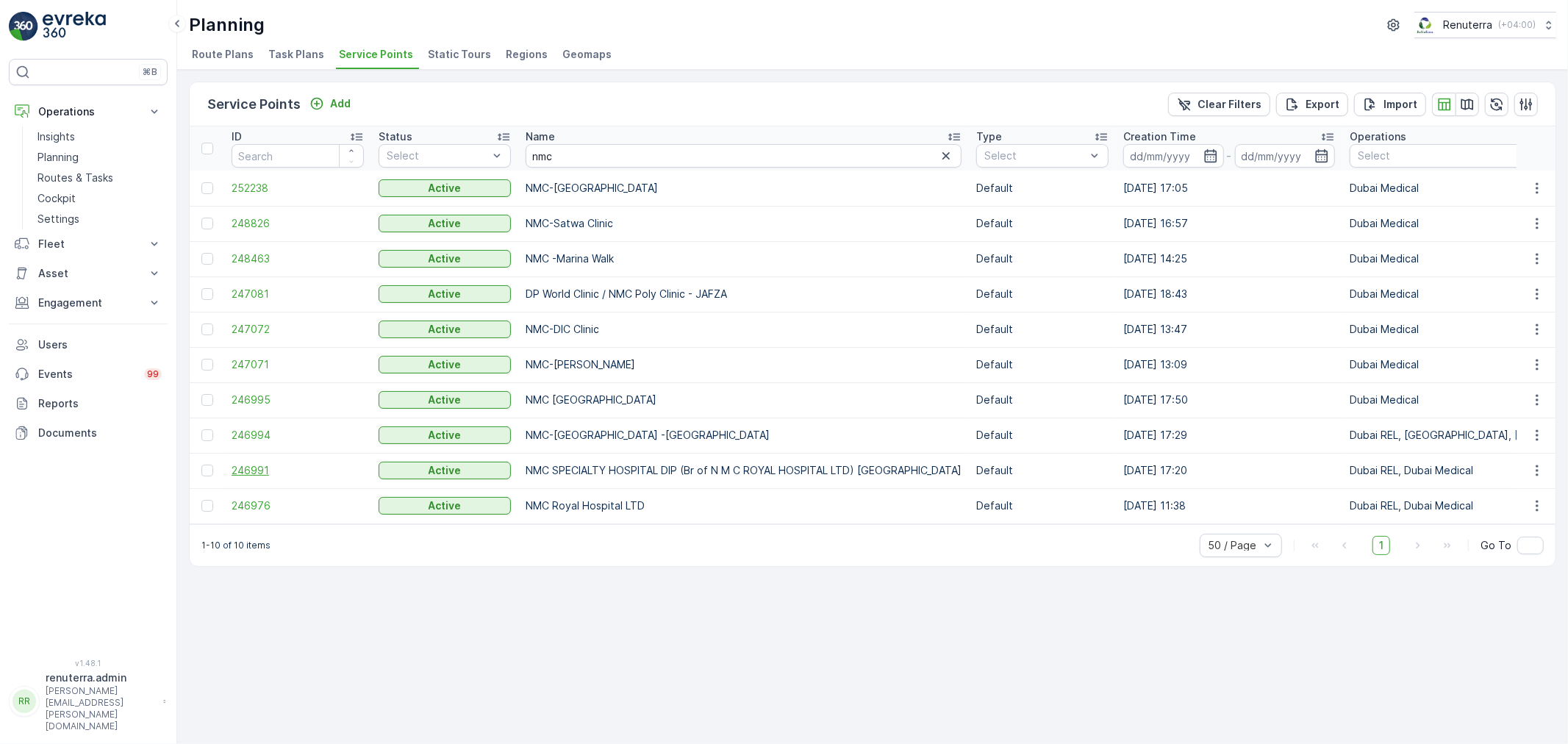
click at [246, 468] on span "246991" at bounding box center [297, 471] width 132 height 15
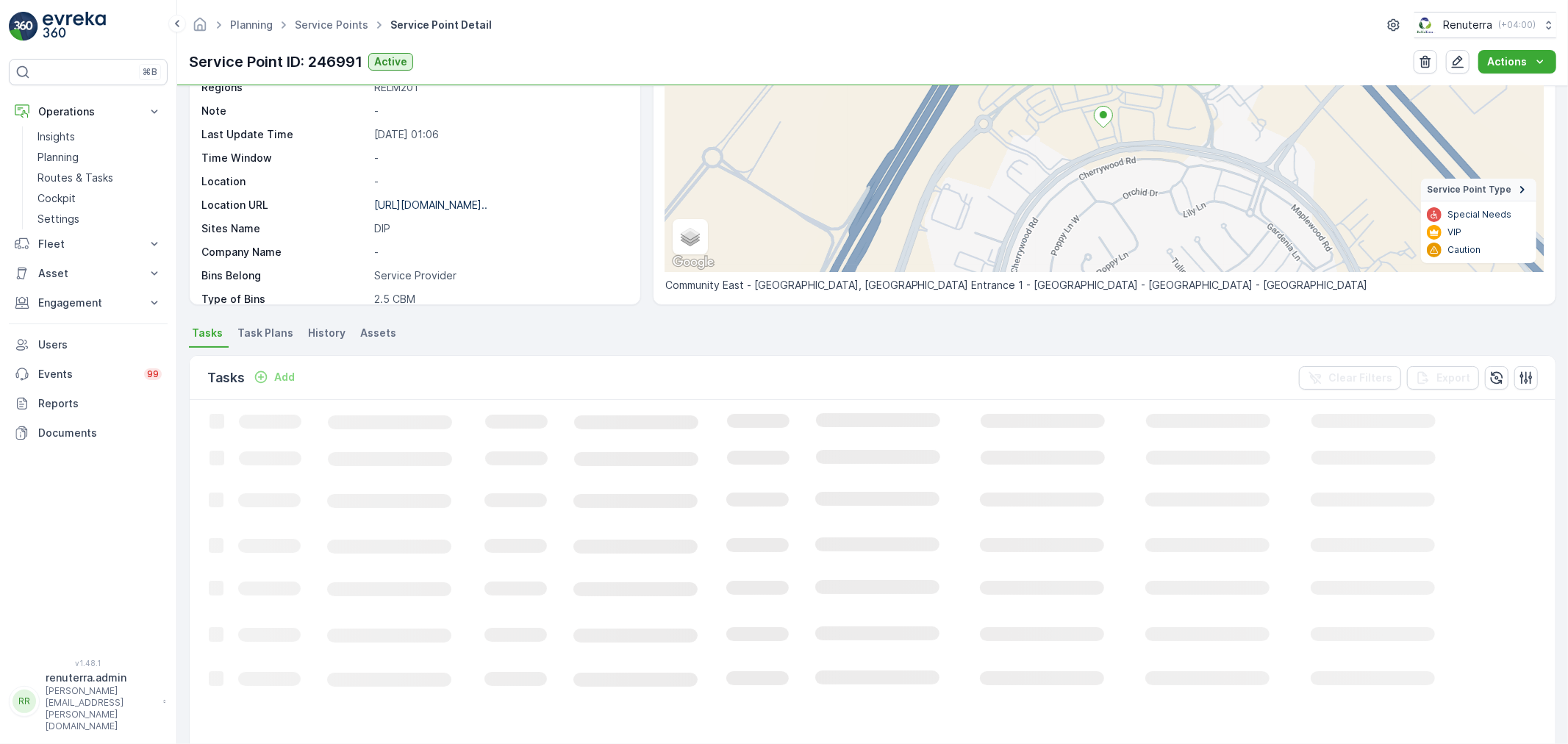
scroll to position [163, 0]
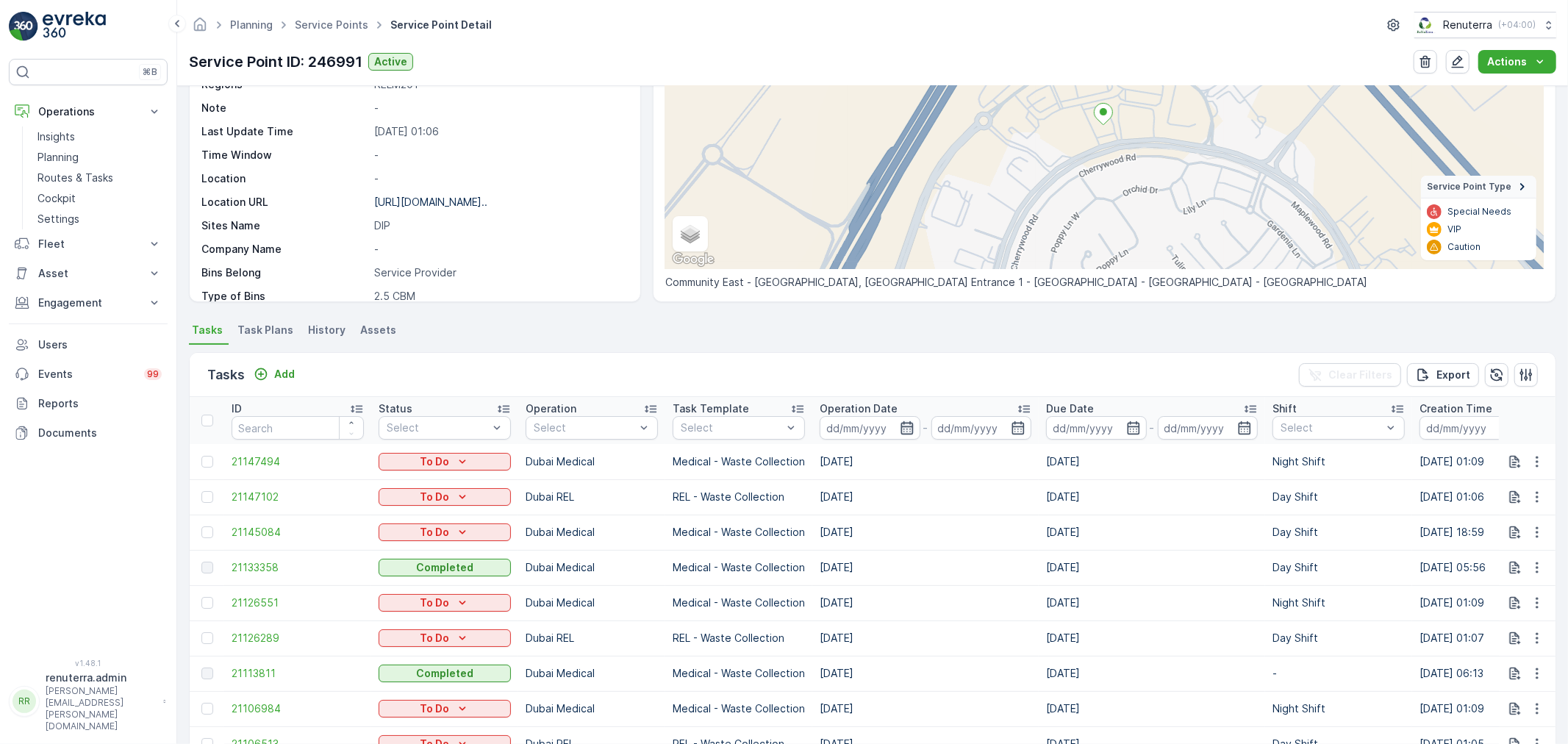
click at [902, 431] on icon "button" at bounding box center [907, 428] width 15 height 15
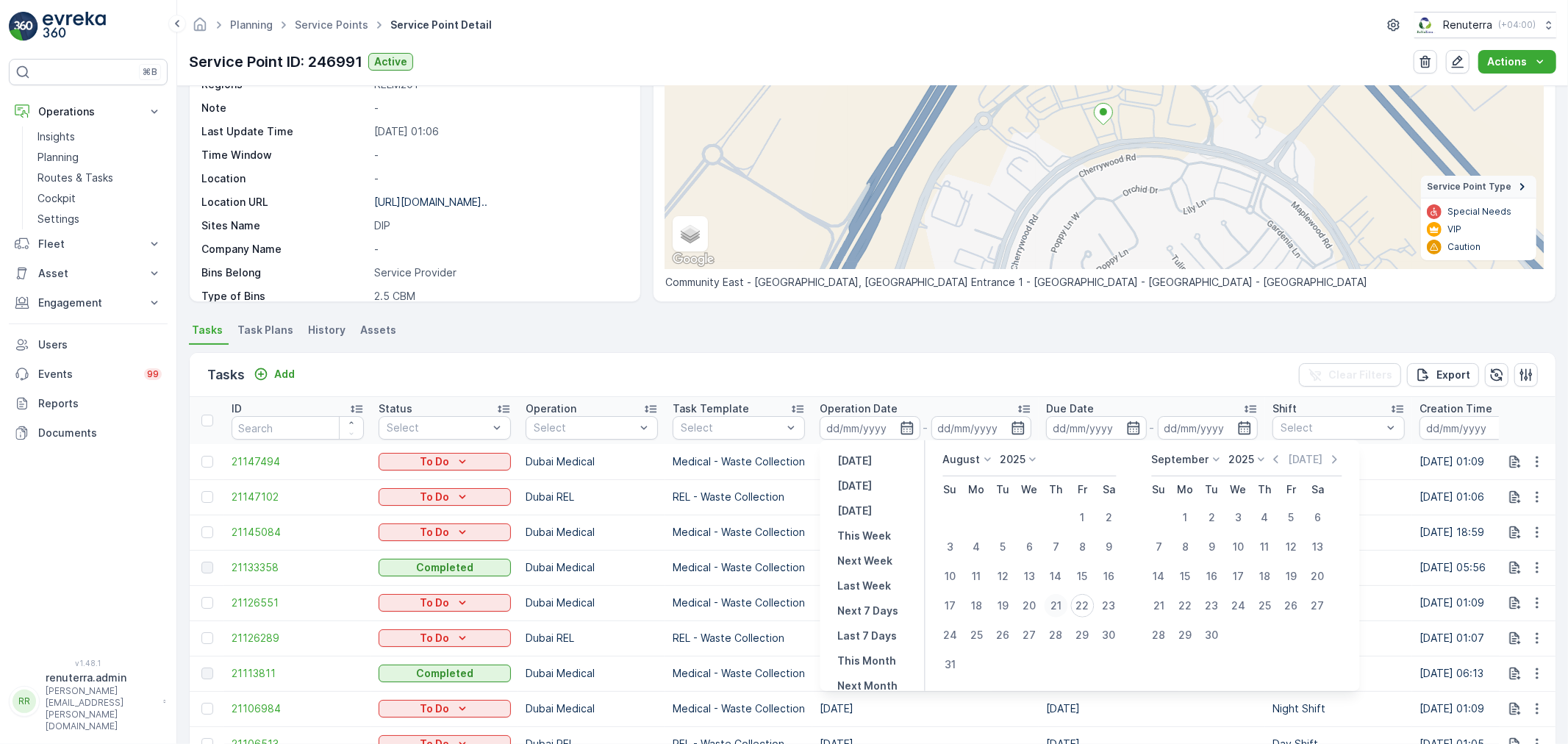
click at [1057, 600] on div "21" at bounding box center [1056, 606] width 24 height 24
type input "[DATE]"
click at [1057, 600] on div "21" at bounding box center [1056, 606] width 24 height 24
type input "[DATE]"
click at [1057, 600] on div "21" at bounding box center [1056, 606] width 24 height 24
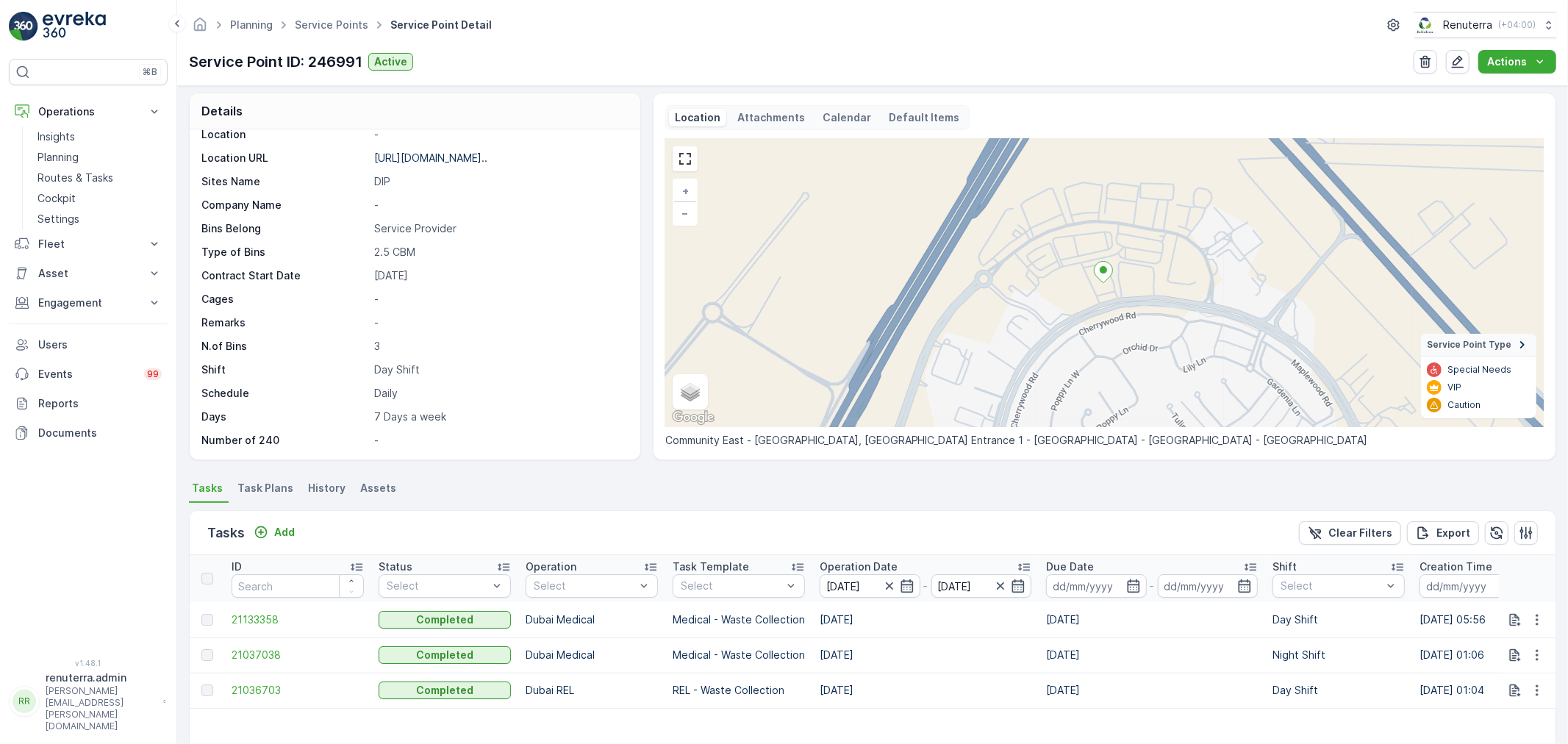
scroll to position [86, 0]
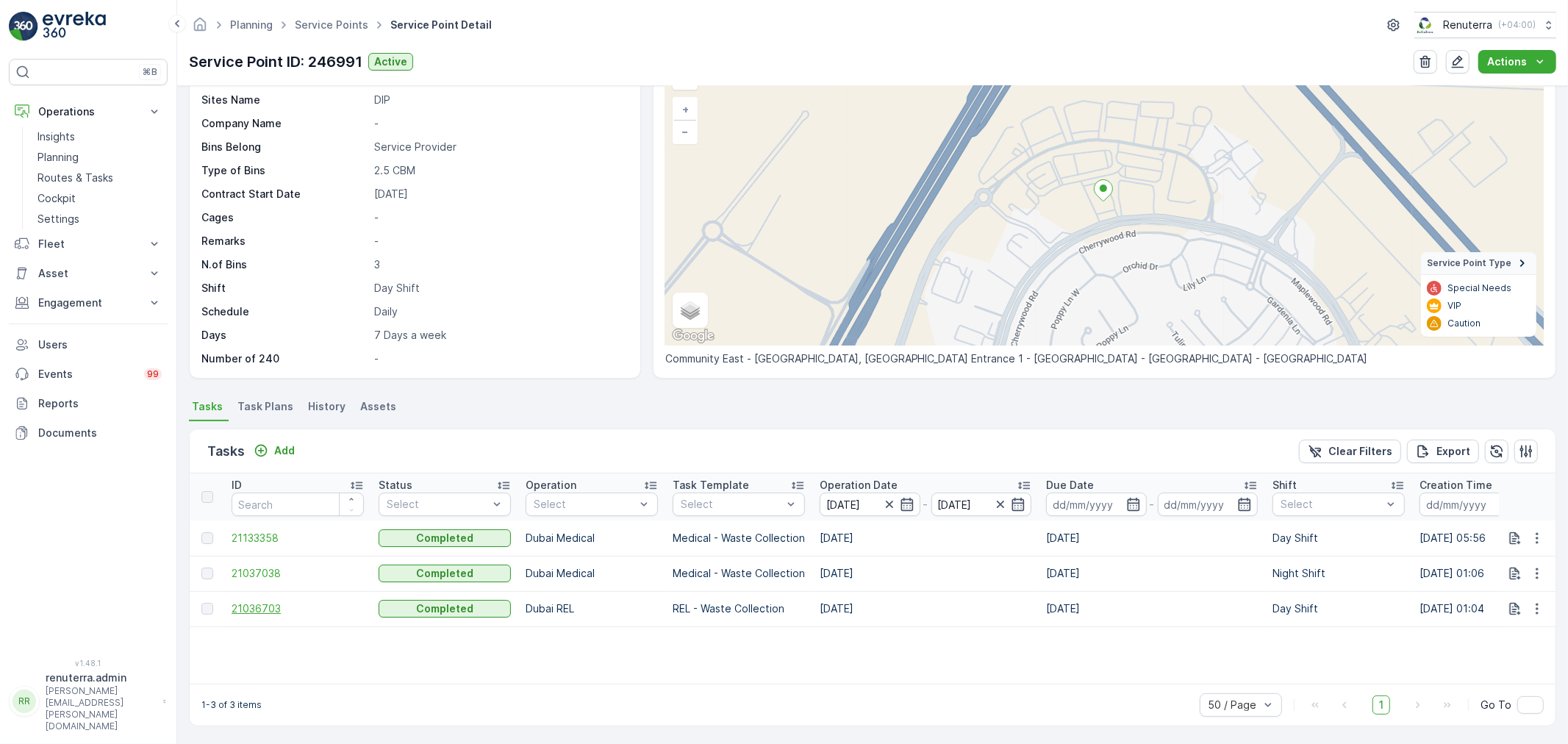
click at [261, 612] on span "21036703" at bounding box center [297, 609] width 132 height 15
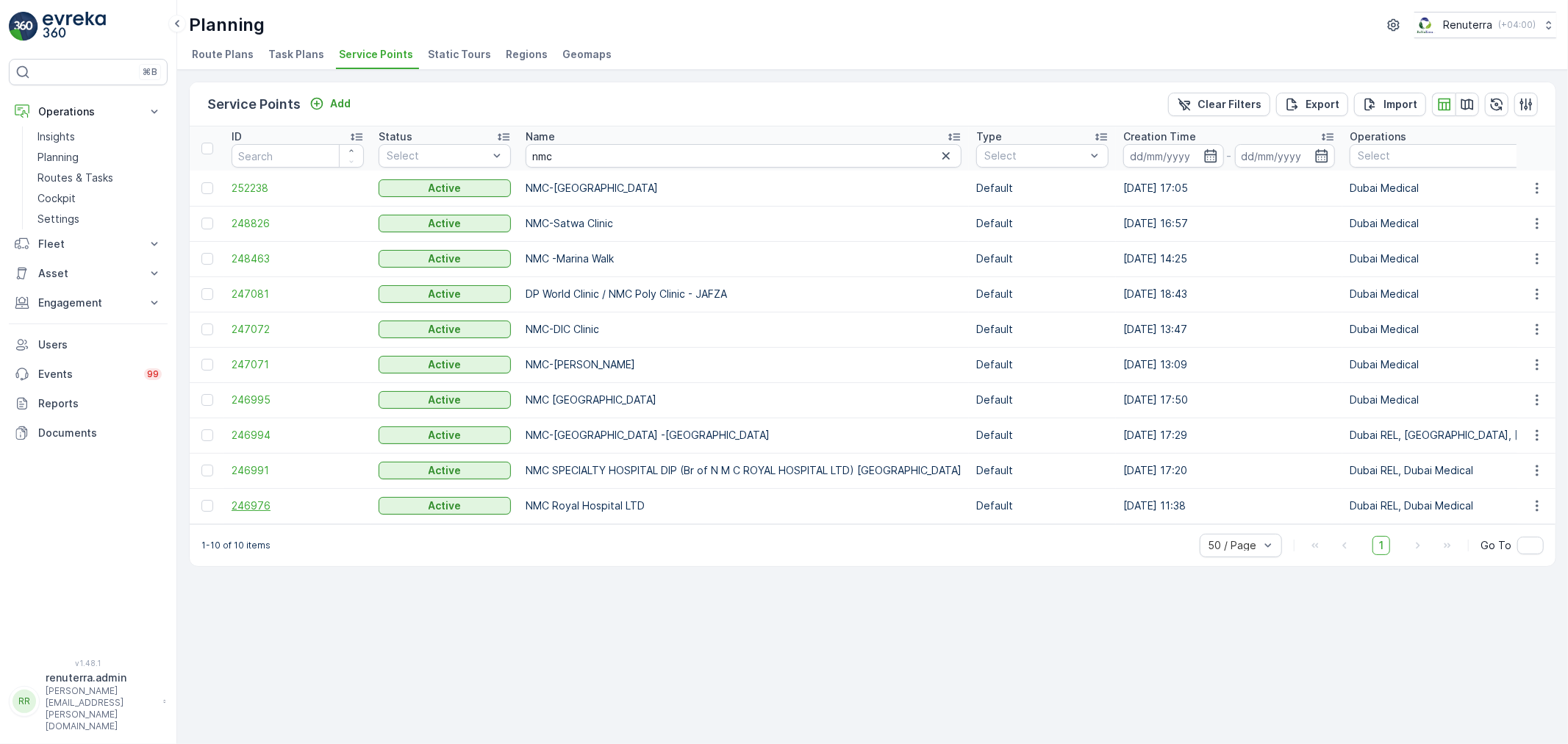
click at [251, 501] on span "246976" at bounding box center [297, 506] width 132 height 15
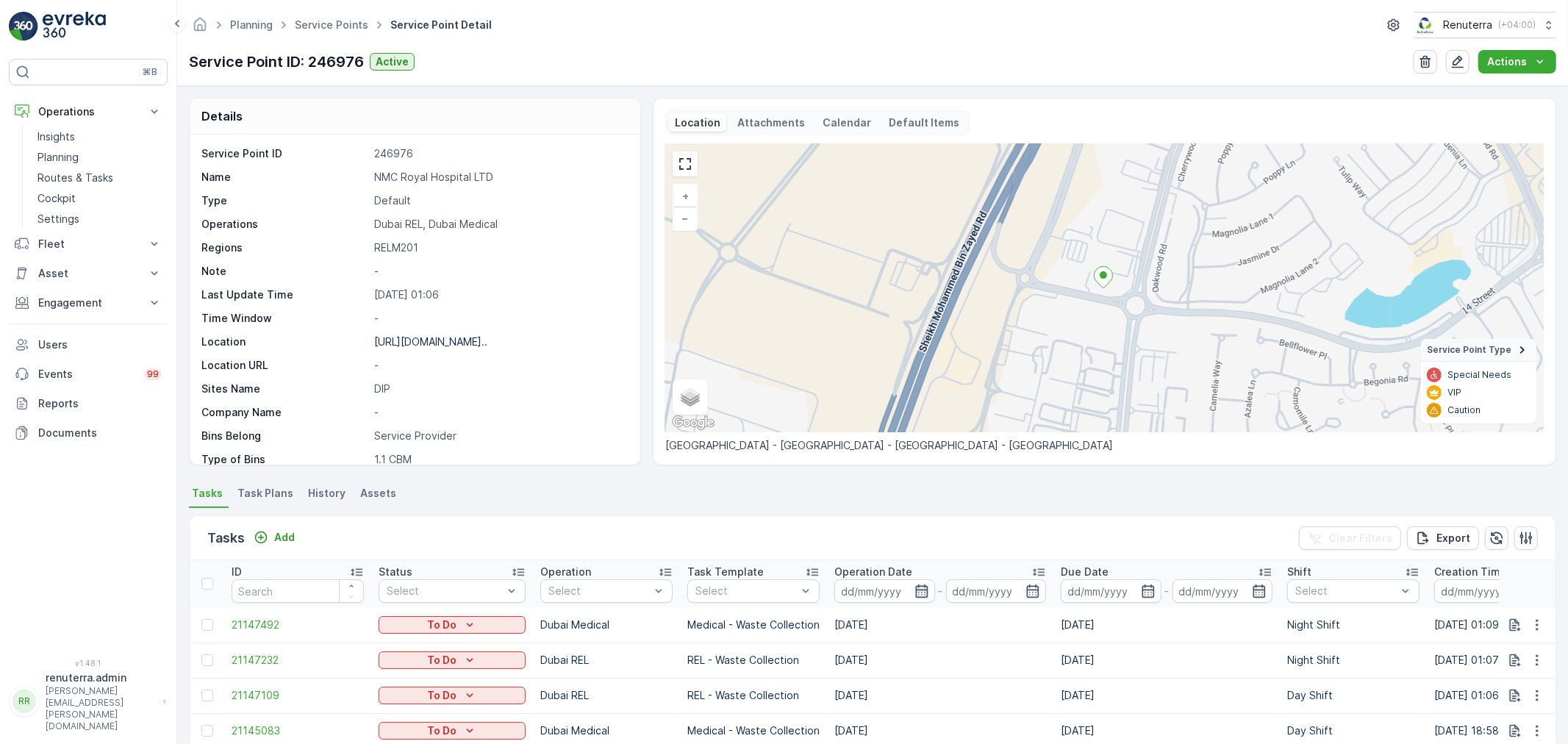
click at [921, 593] on icon "button" at bounding box center [921, 591] width 15 height 15
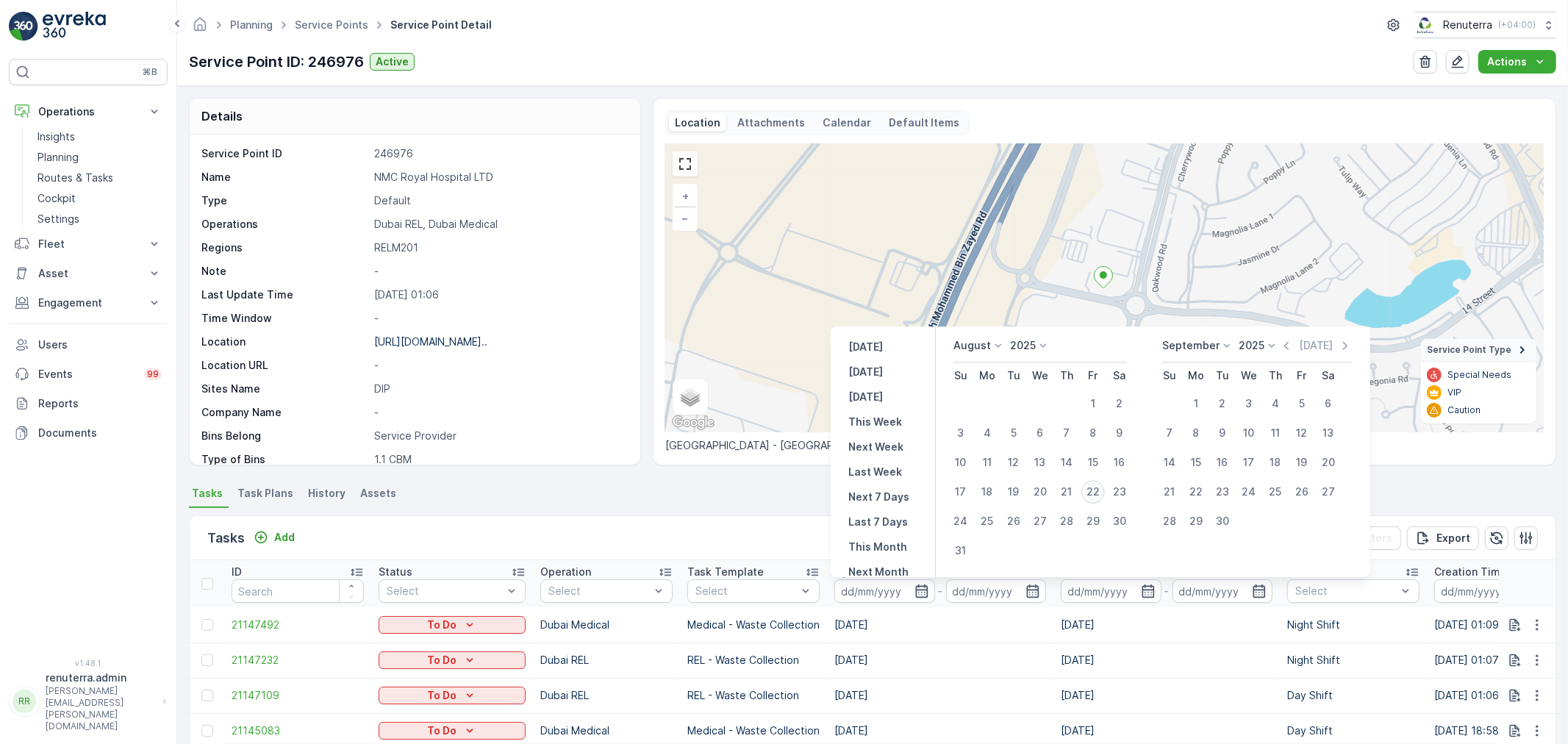
click at [1098, 491] on div "22" at bounding box center [1093, 492] width 24 height 24
type input "[DATE]"
click at [1098, 491] on div "22" at bounding box center [1093, 492] width 24 height 24
type input "[DATE]"
click at [1098, 491] on div "22" at bounding box center [1093, 492] width 24 height 24
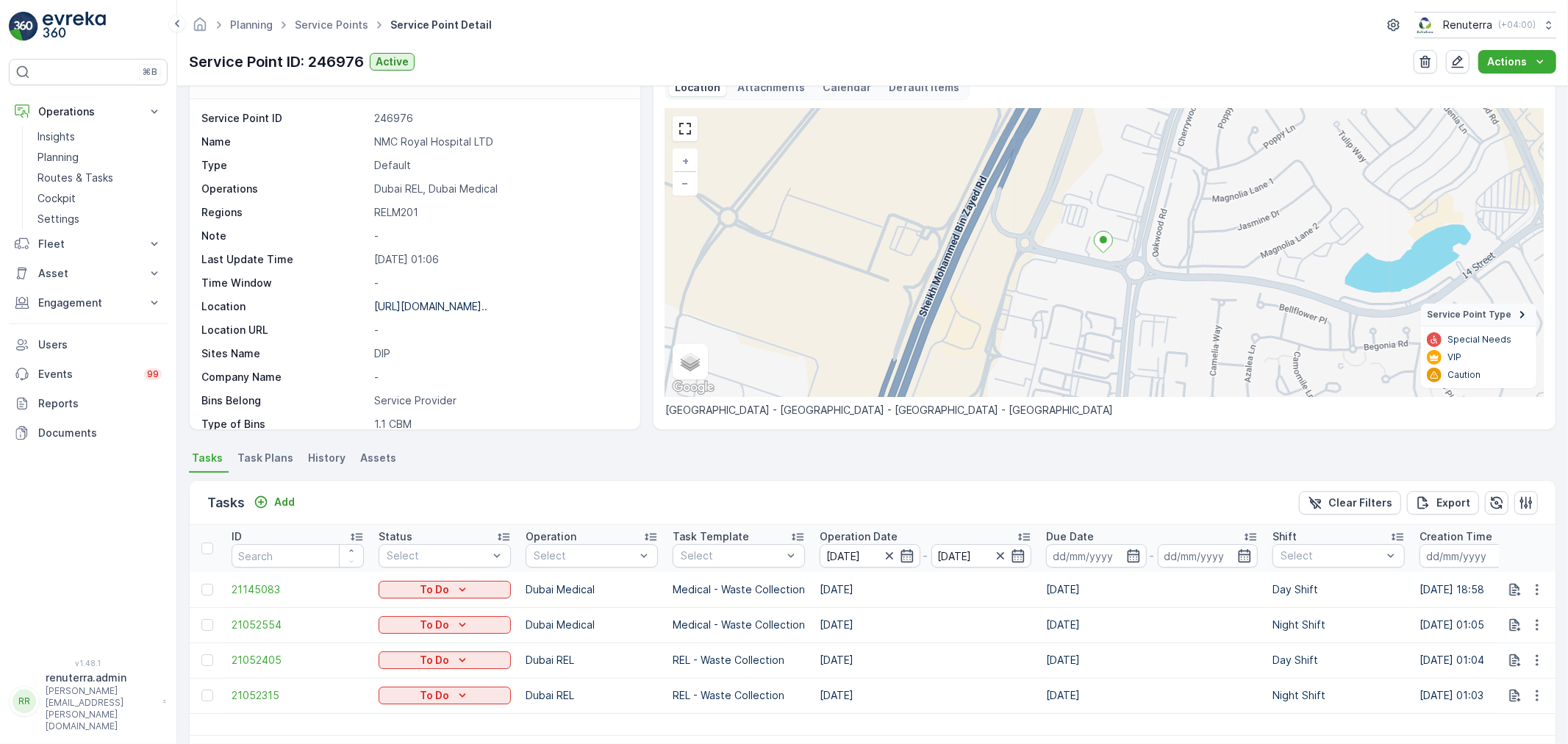
scroll to position [86, 0]
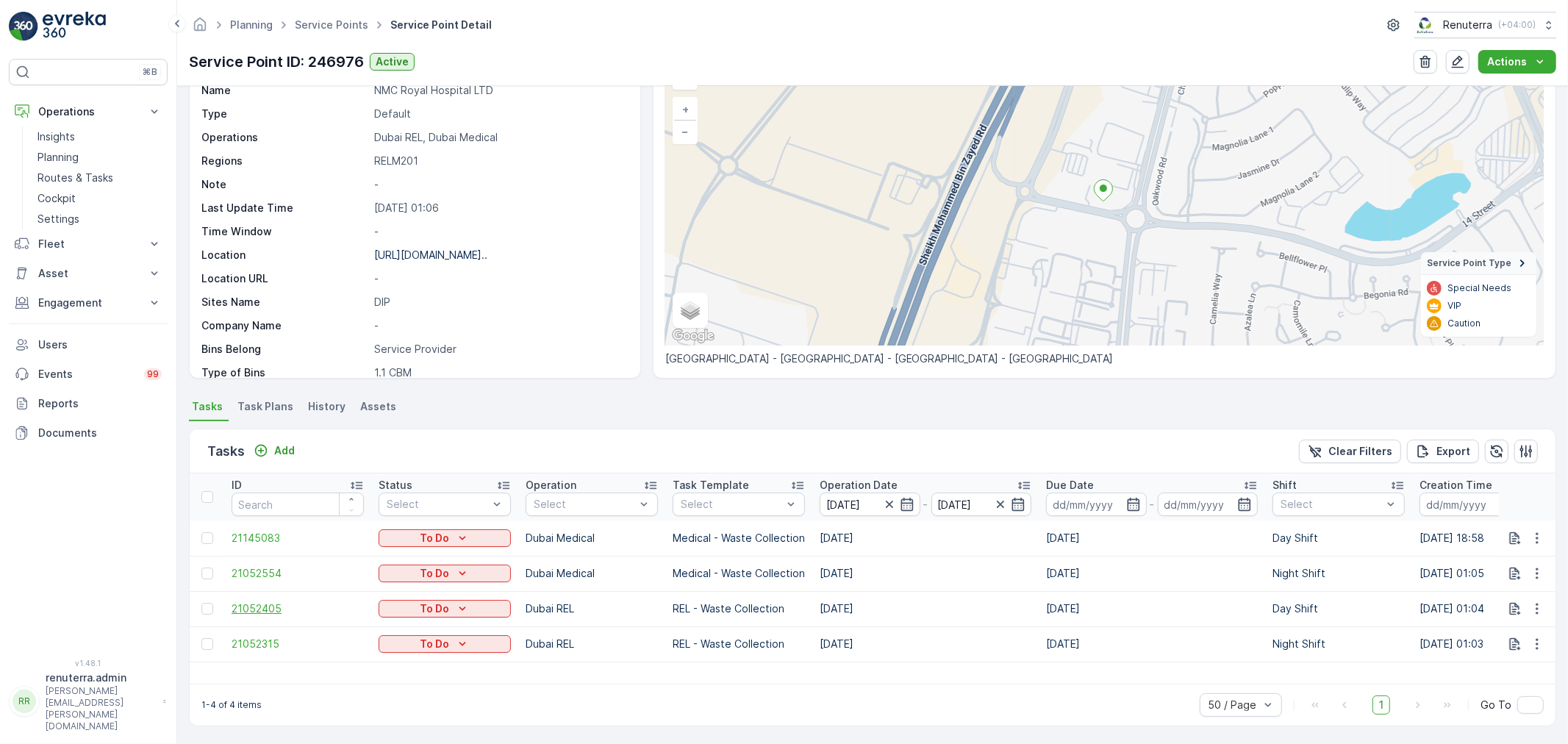
click at [261, 606] on span "21052405" at bounding box center [297, 609] width 132 height 15
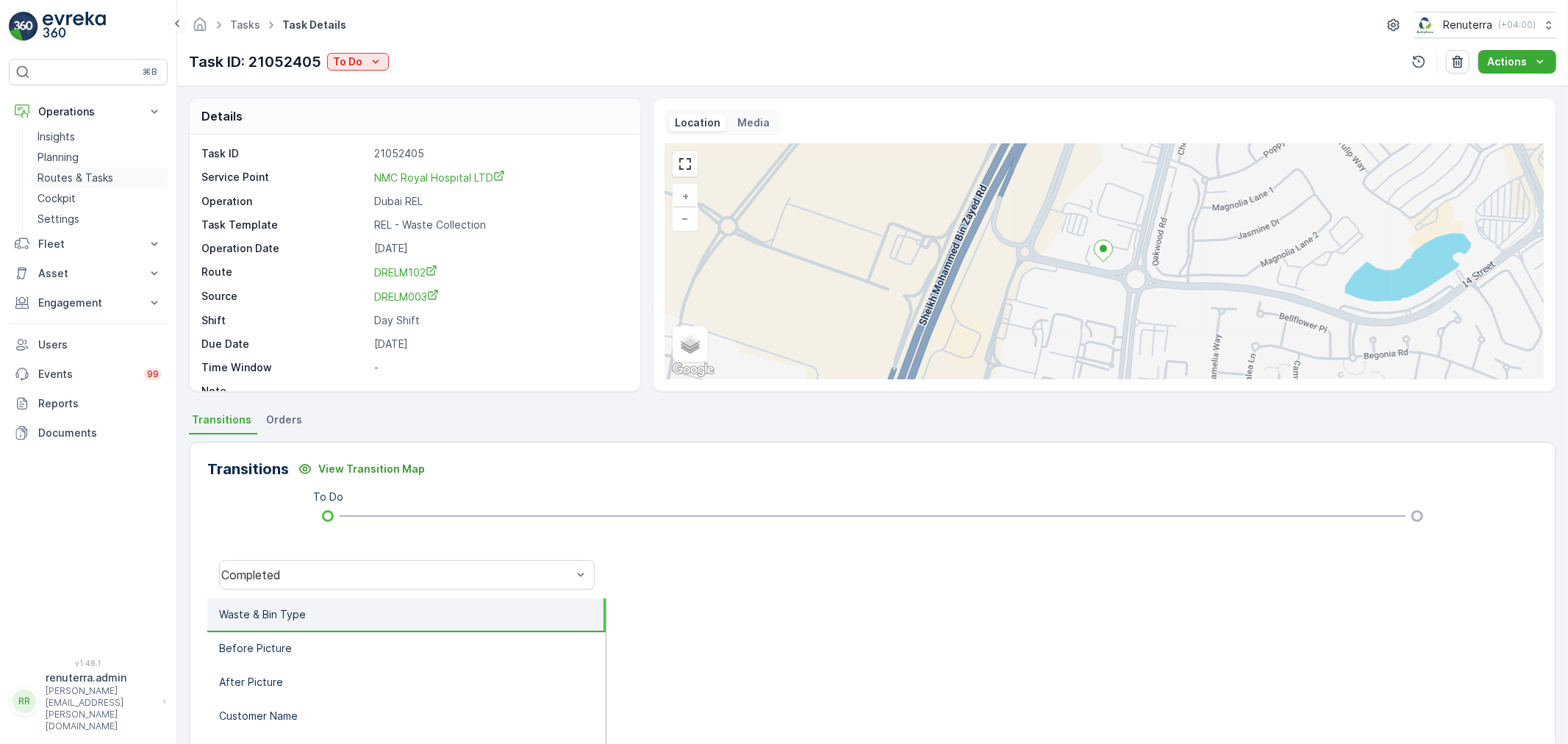
click at [68, 173] on p "Routes & Tasks" at bounding box center [75, 177] width 76 height 15
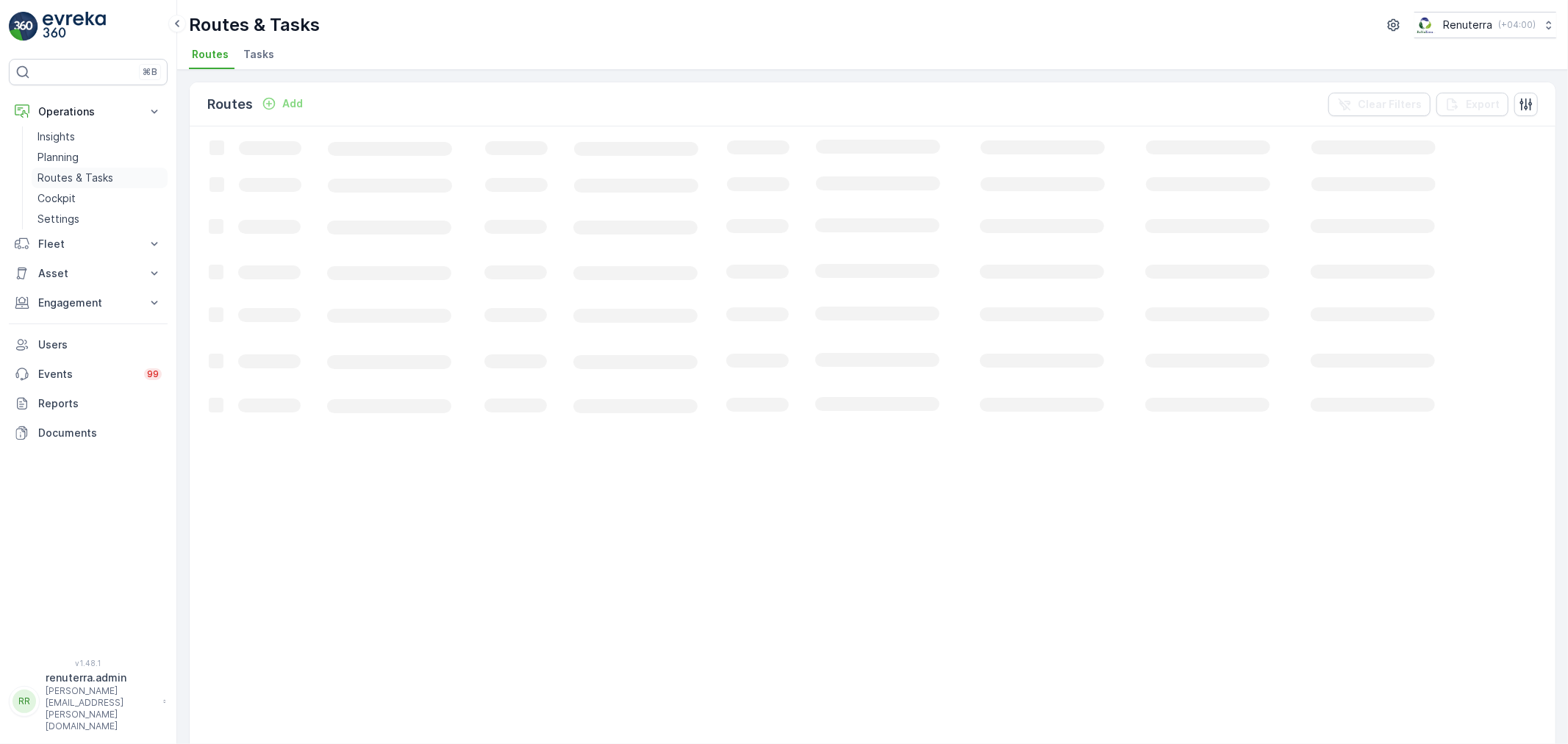
click at [62, 170] on link "Routes & Tasks" at bounding box center [100, 178] width 136 height 21
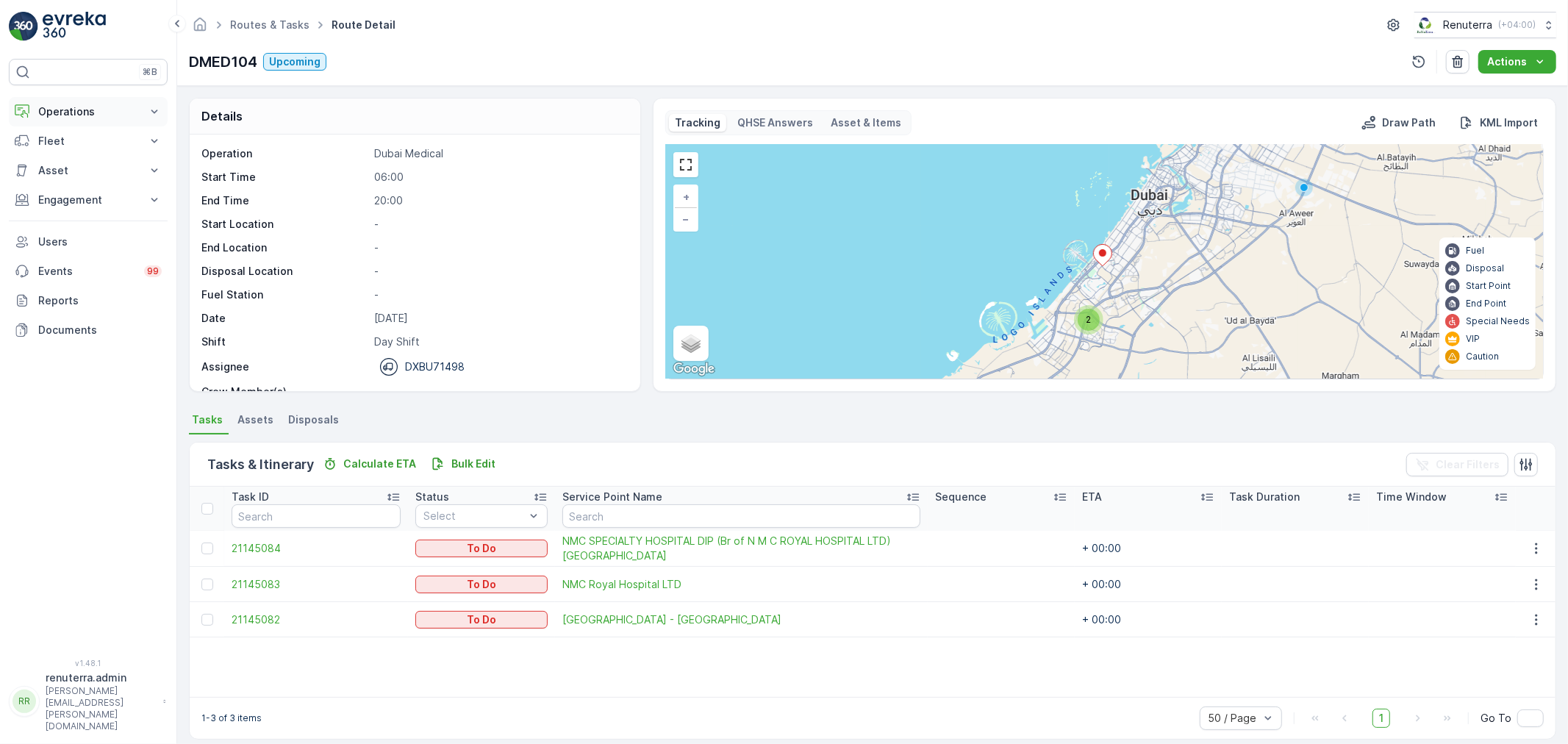
click at [99, 109] on p "Operations" at bounding box center [88, 112] width 100 height 15
drag, startPoint x: 82, startPoint y: 177, endPoint x: 78, endPoint y: 166, distance: 11.7
click at [82, 177] on p "Routes & Tasks" at bounding box center [75, 177] width 76 height 15
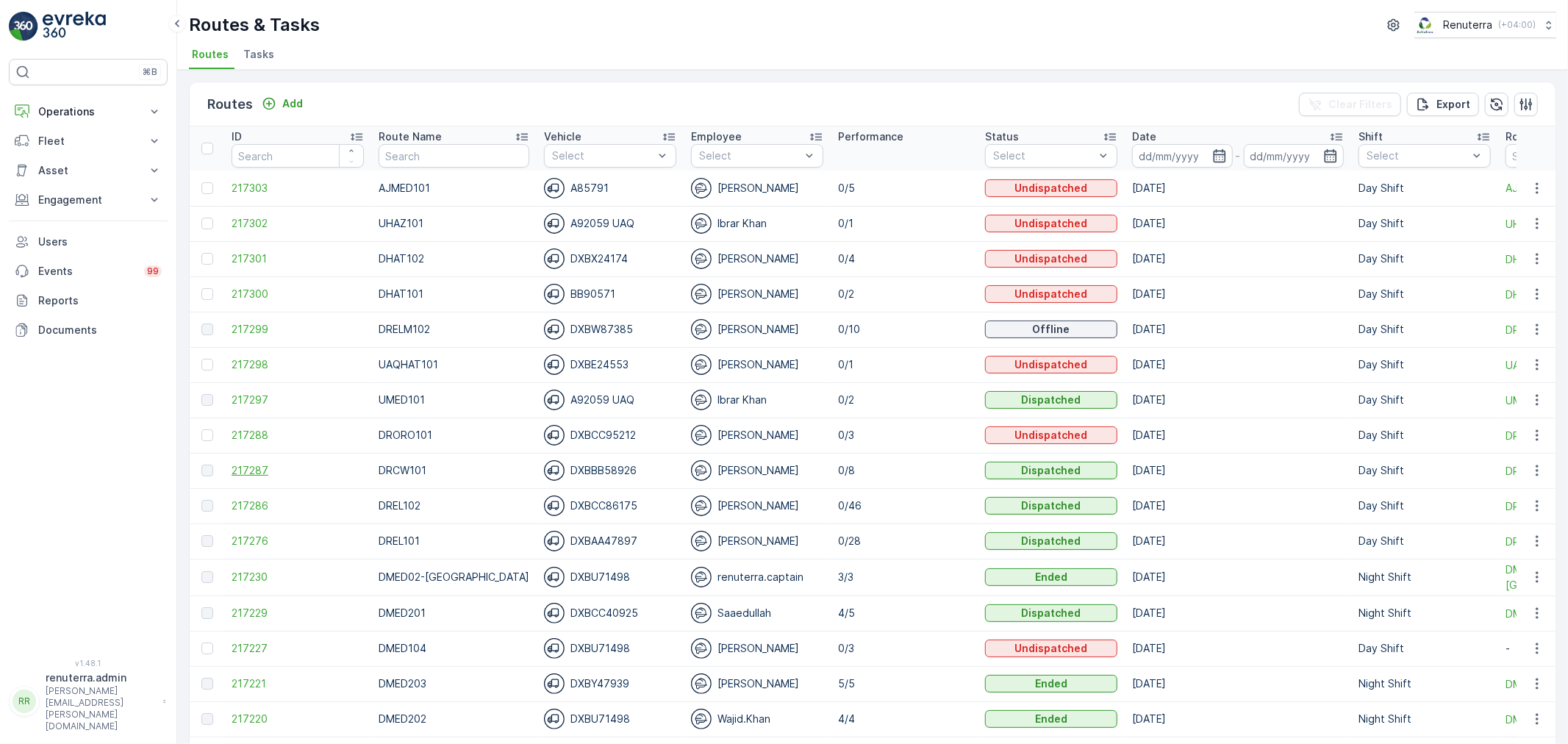
click at [253, 471] on span "217287" at bounding box center [297, 471] width 132 height 15
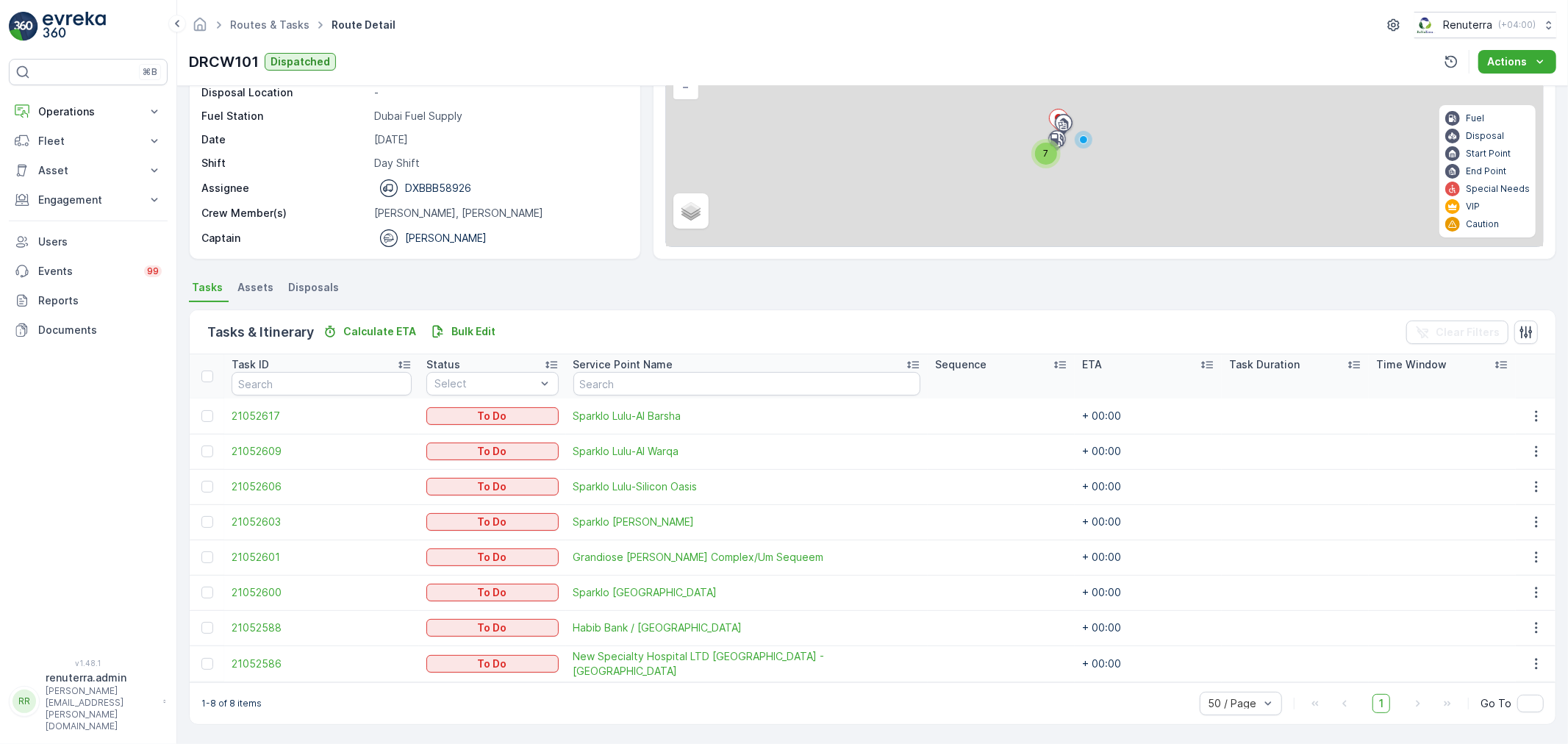
scroll to position [131, 0]
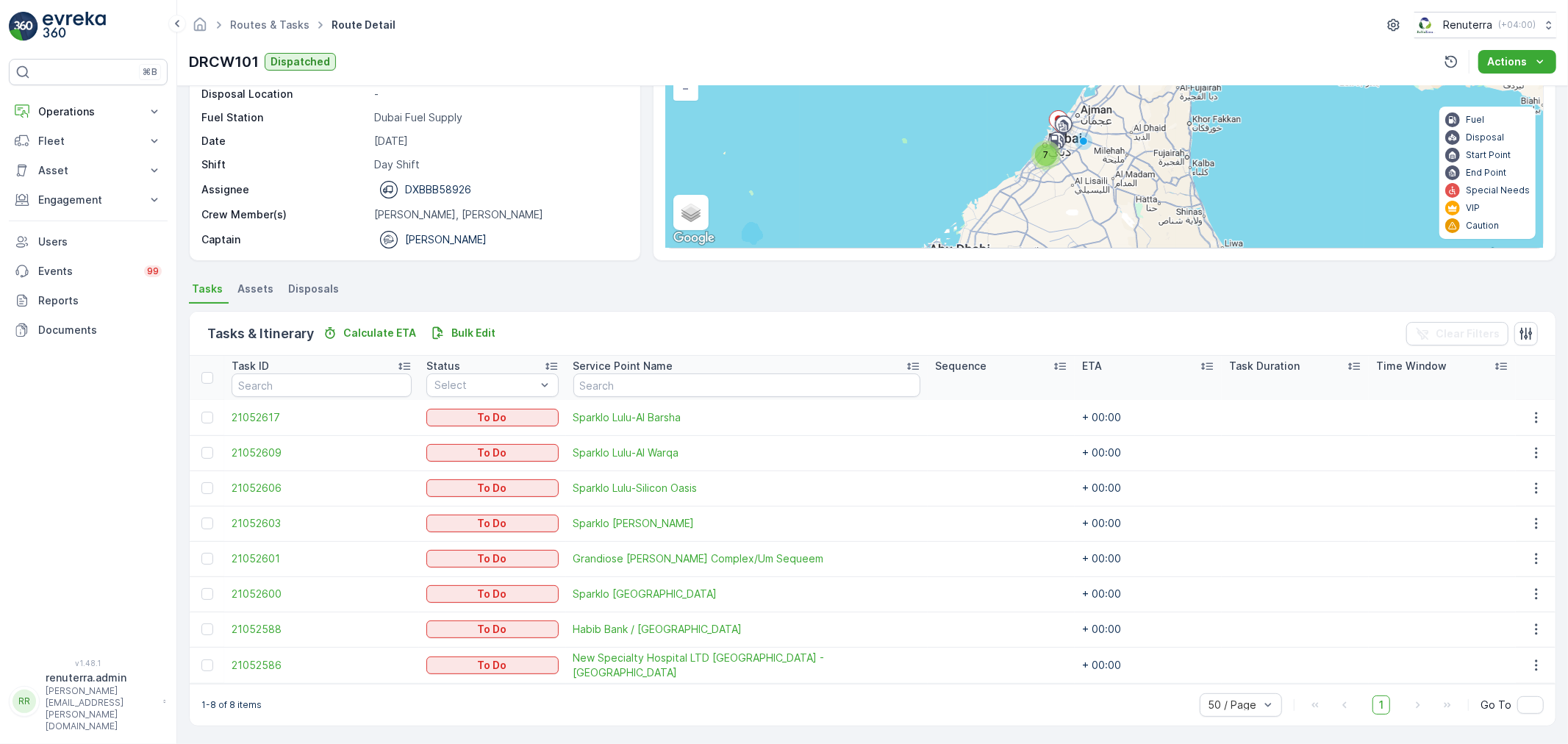
click at [1526, 652] on td at bounding box center [1536, 664] width 40 height 36
click at [1525, 657] on button "button" at bounding box center [1536, 666] width 26 height 17
click at [1502, 591] on span "Change Route" at bounding box center [1499, 593] width 71 height 15
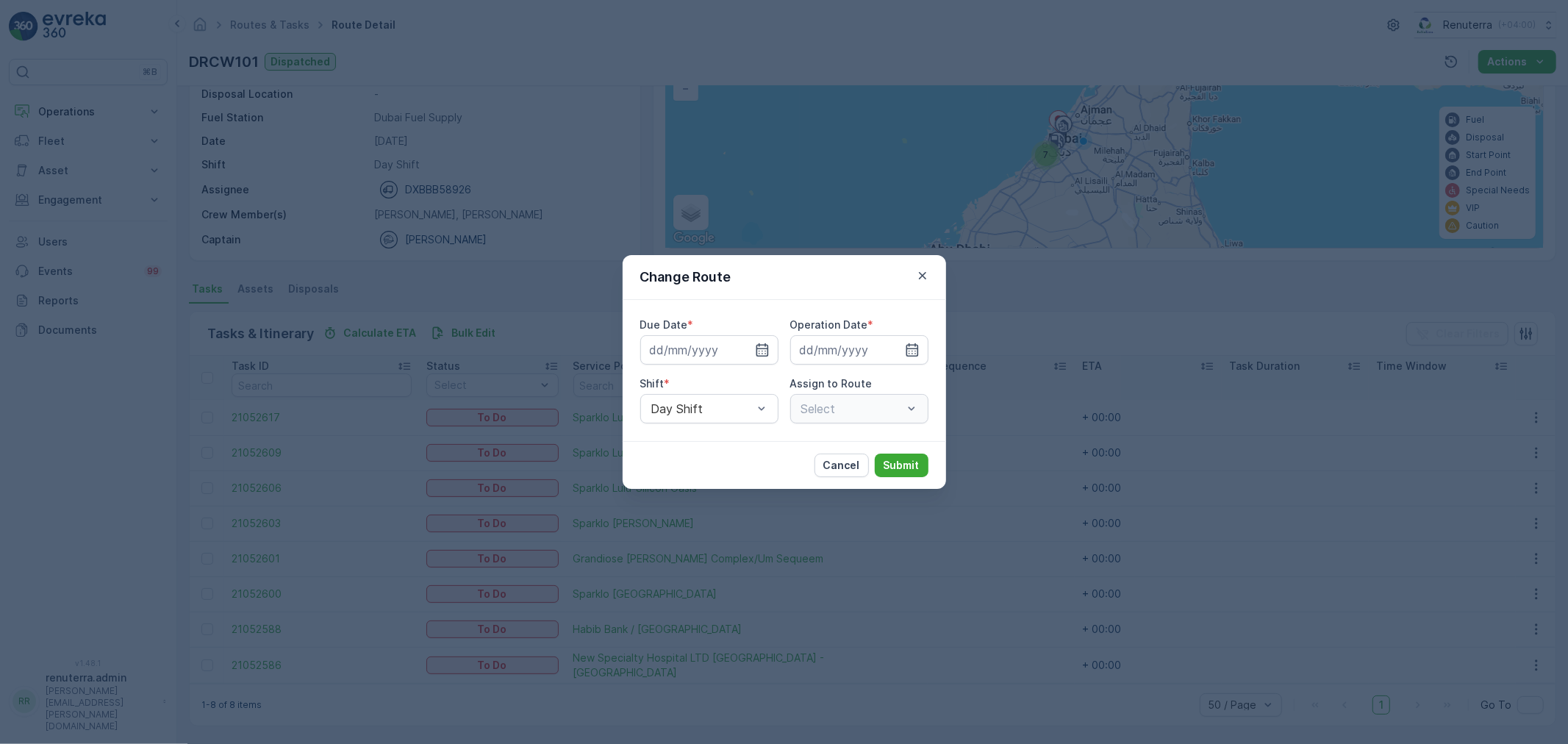
type input "[DATE]"
click at [738, 350] on icon "button" at bounding box center [745, 349] width 15 height 15
type input "[DATE]"
click at [892, 357] on input "[DATE]" at bounding box center [859, 349] width 138 height 29
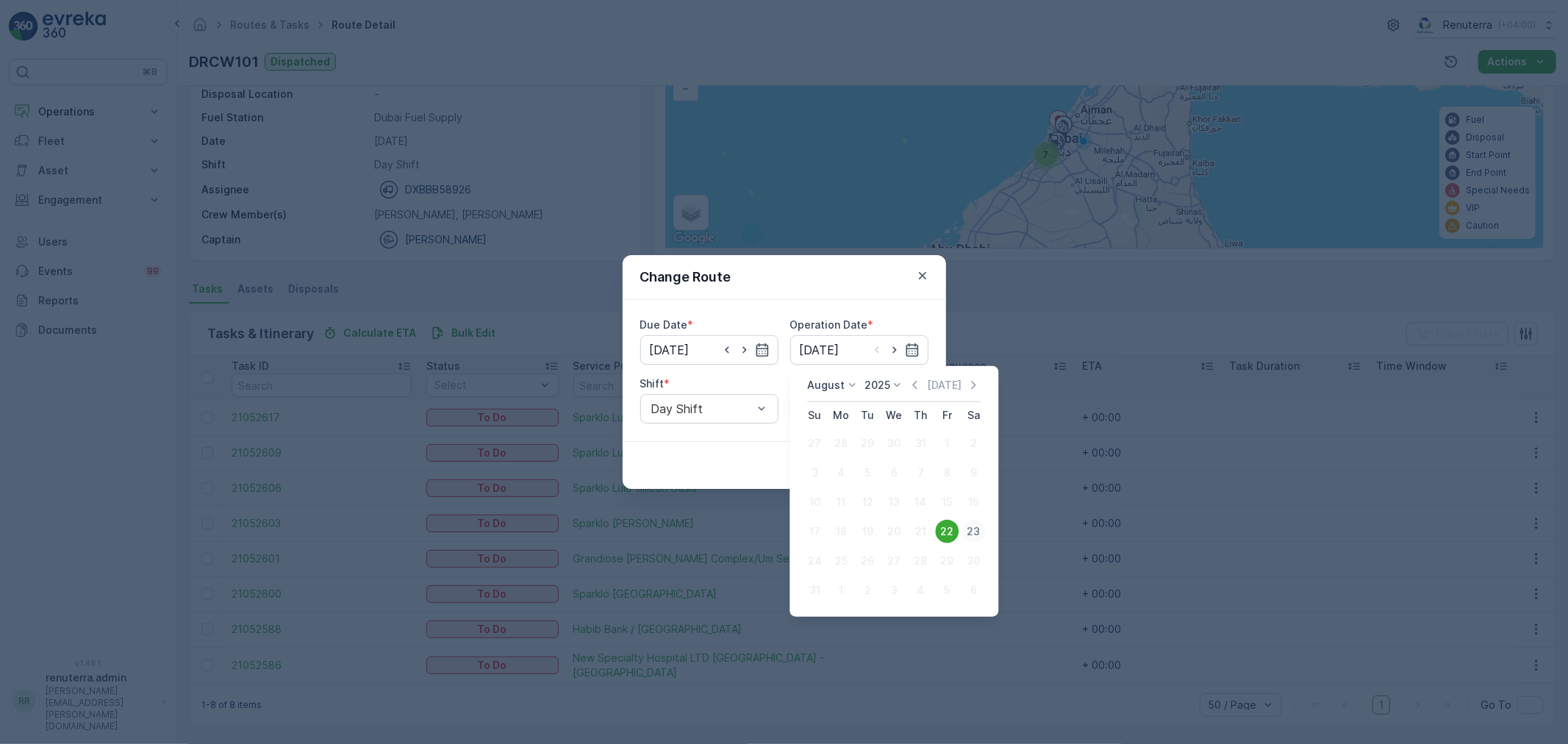
click at [975, 531] on div "23" at bounding box center [974, 532] width 24 height 24
type input "[DATE]"
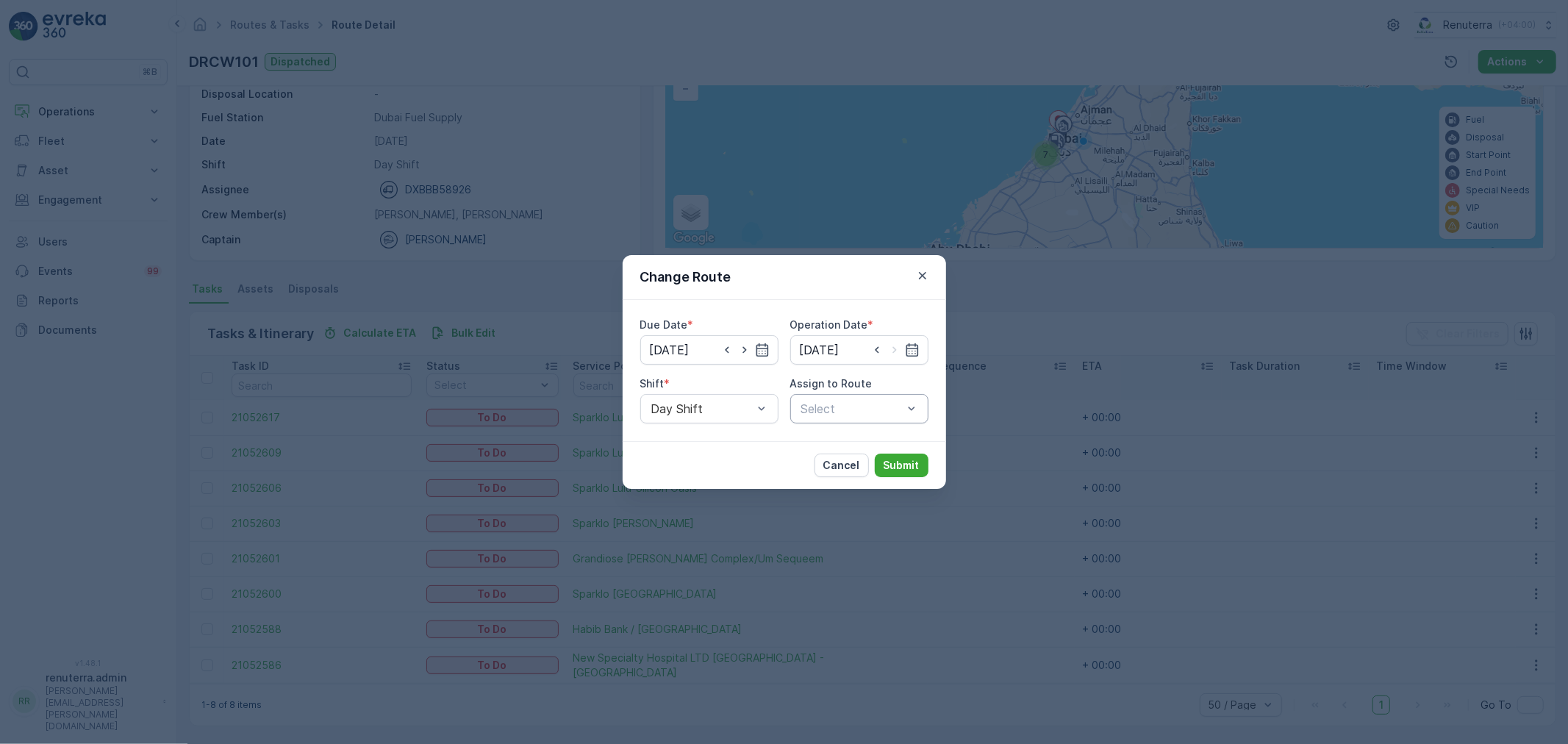
click at [857, 410] on div at bounding box center [852, 409] width 105 height 13
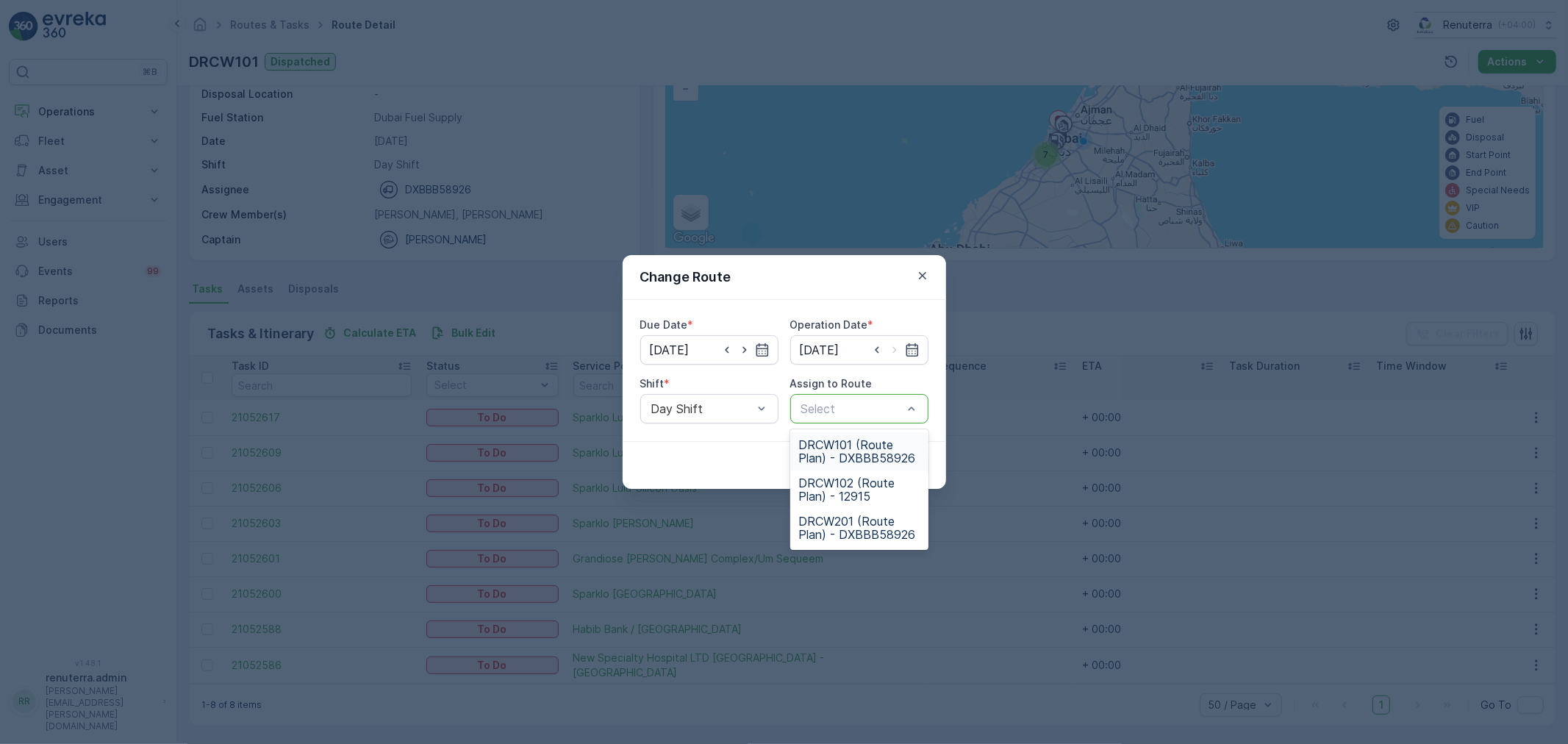
click at [854, 449] on span "DRCW101 (Route Plan) - DXBBB58926" at bounding box center [860, 451] width 120 height 26
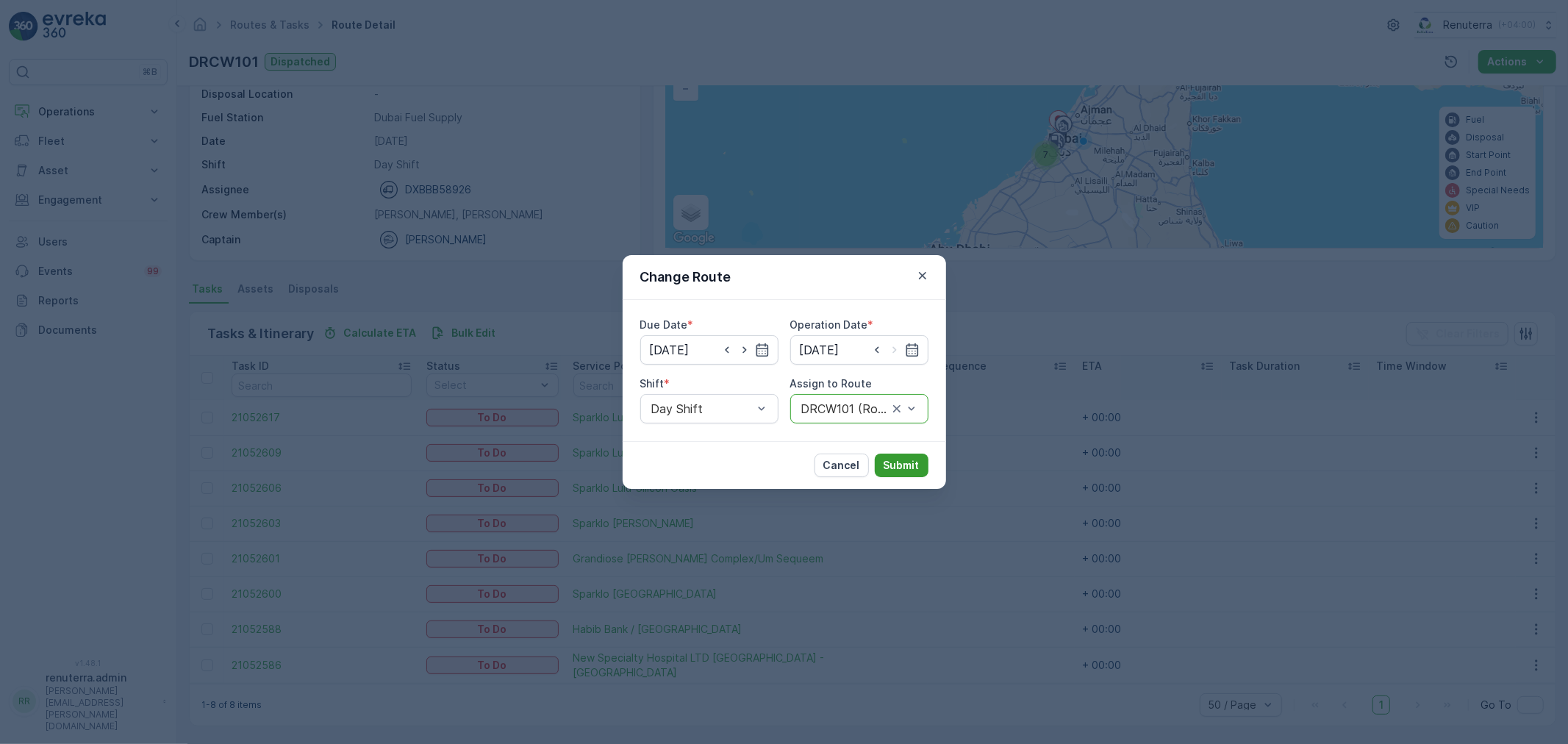
click at [893, 456] on button "Submit" at bounding box center [902, 465] width 54 height 24
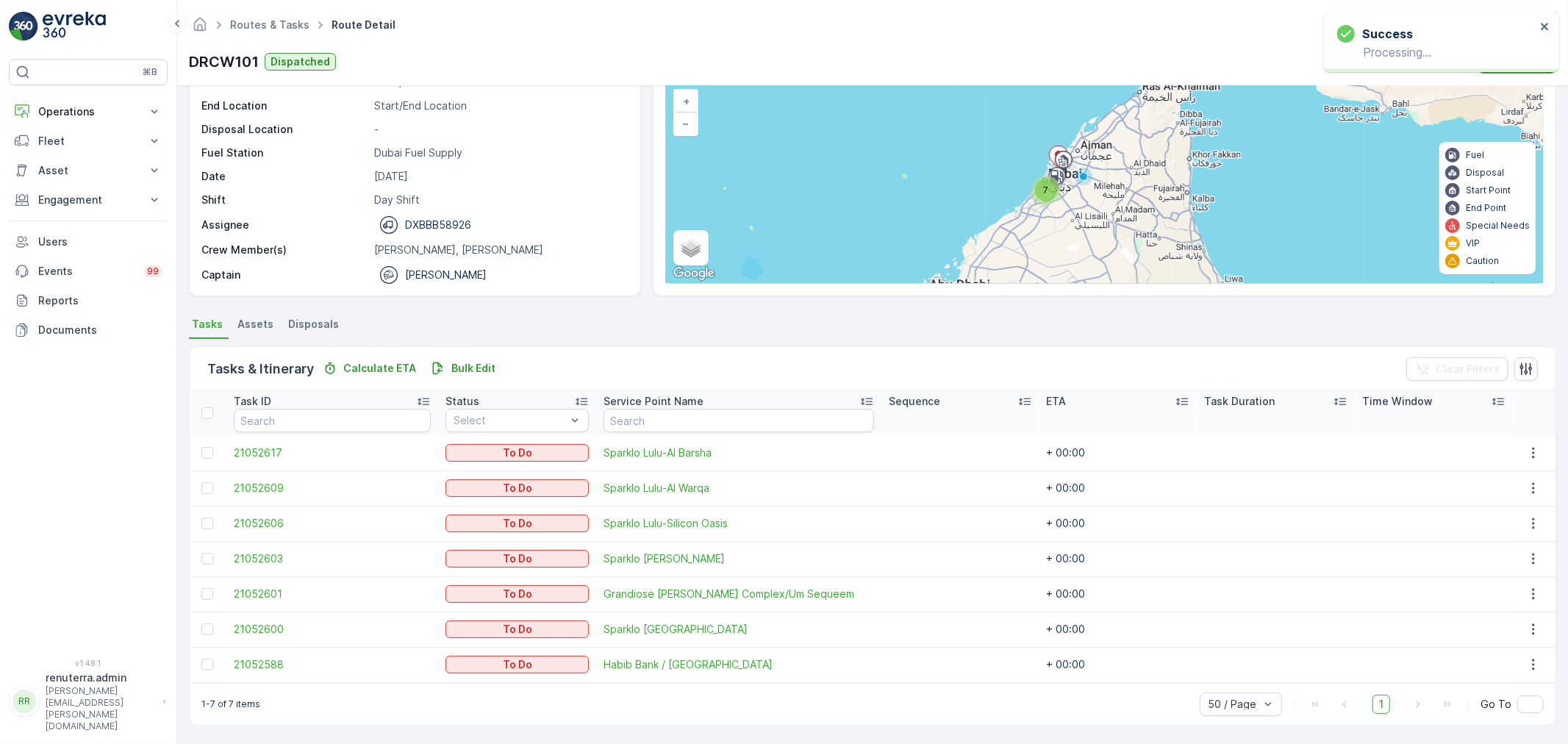
scroll to position [0, 0]
